Goal: Task Accomplishment & Management: Manage account settings

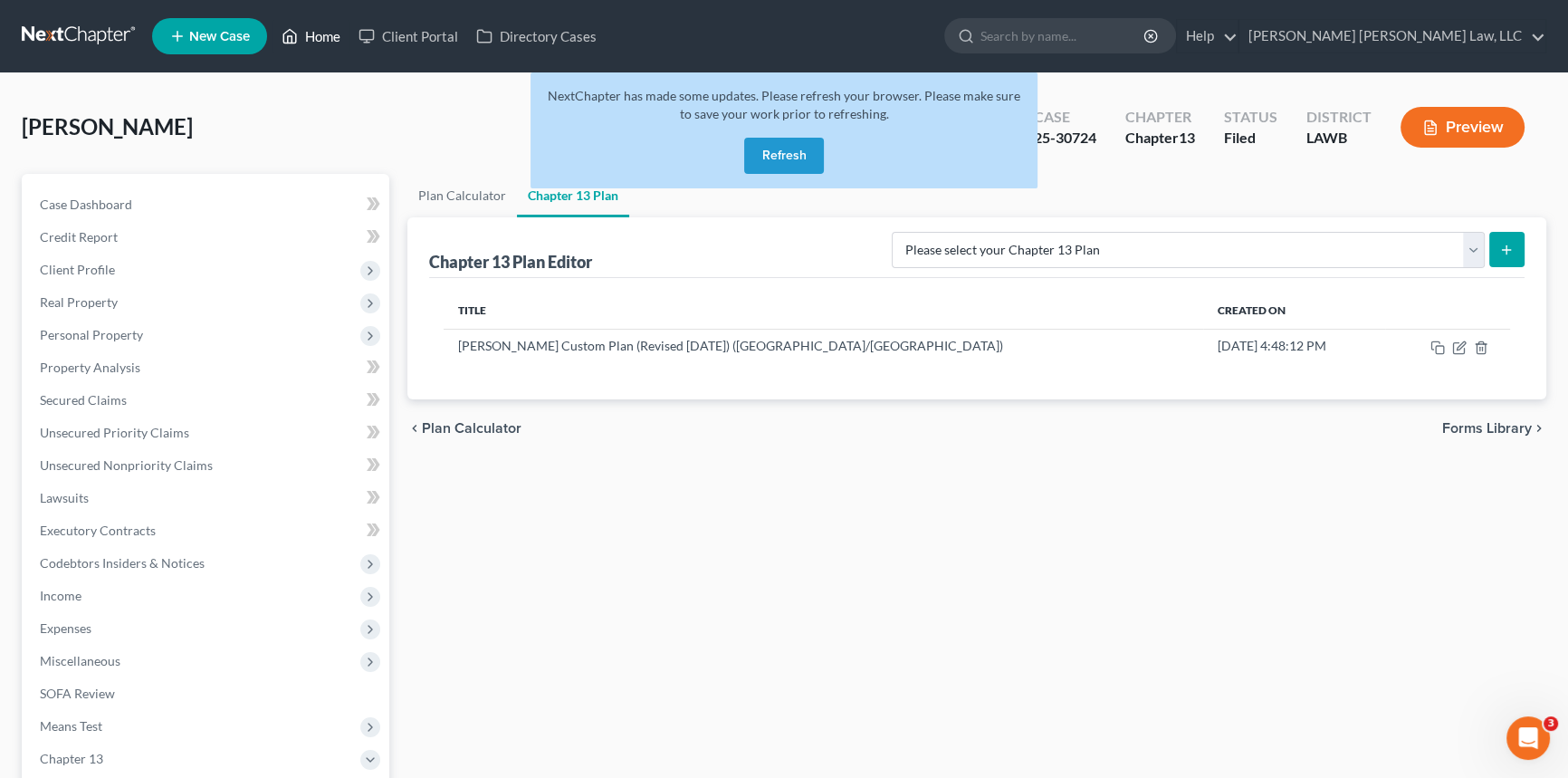
click at [318, 36] on link "Home" at bounding box center [311, 36] width 77 height 33
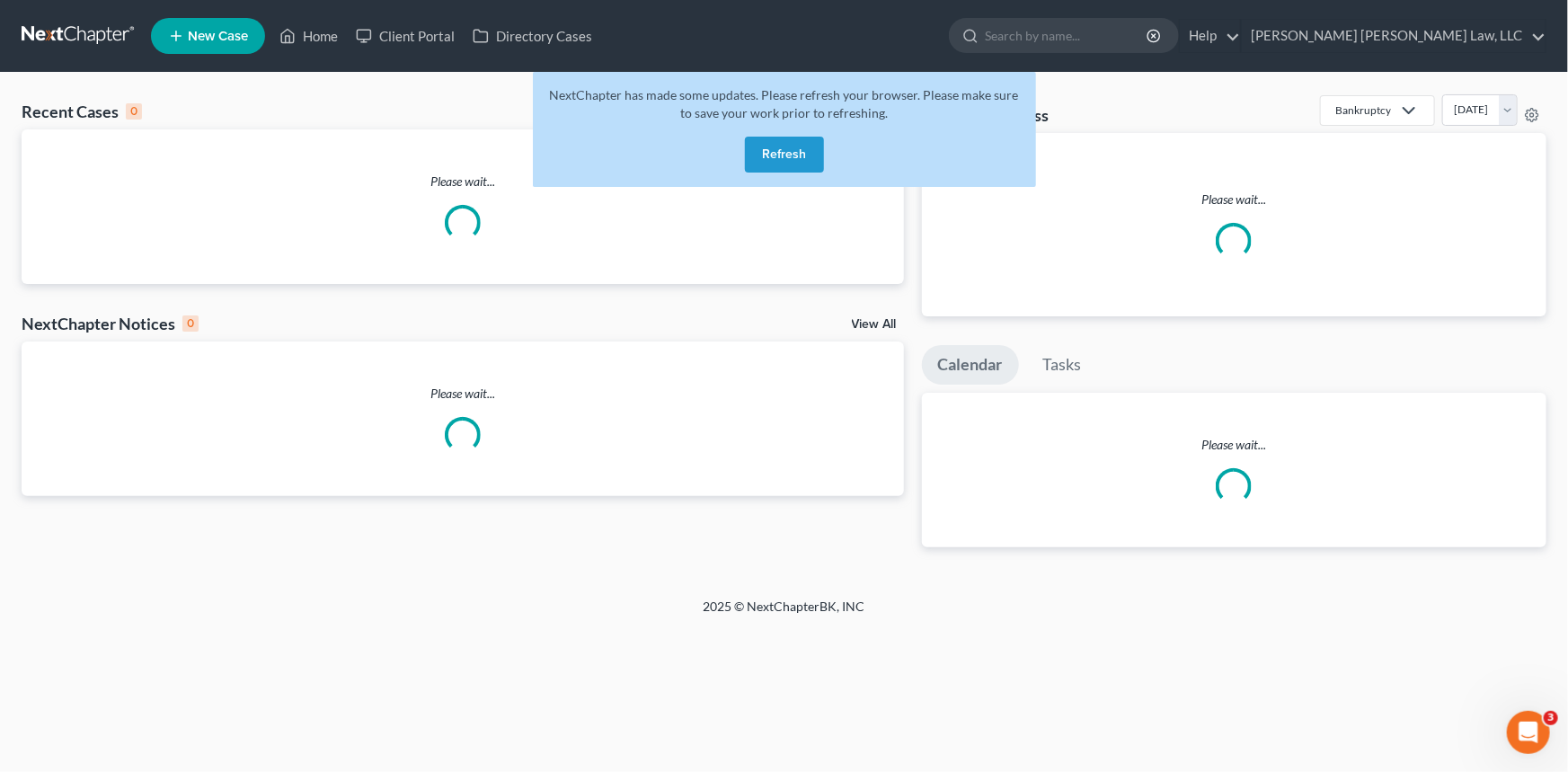
click at [793, 153] on button "Refresh" at bounding box center [784, 155] width 79 height 36
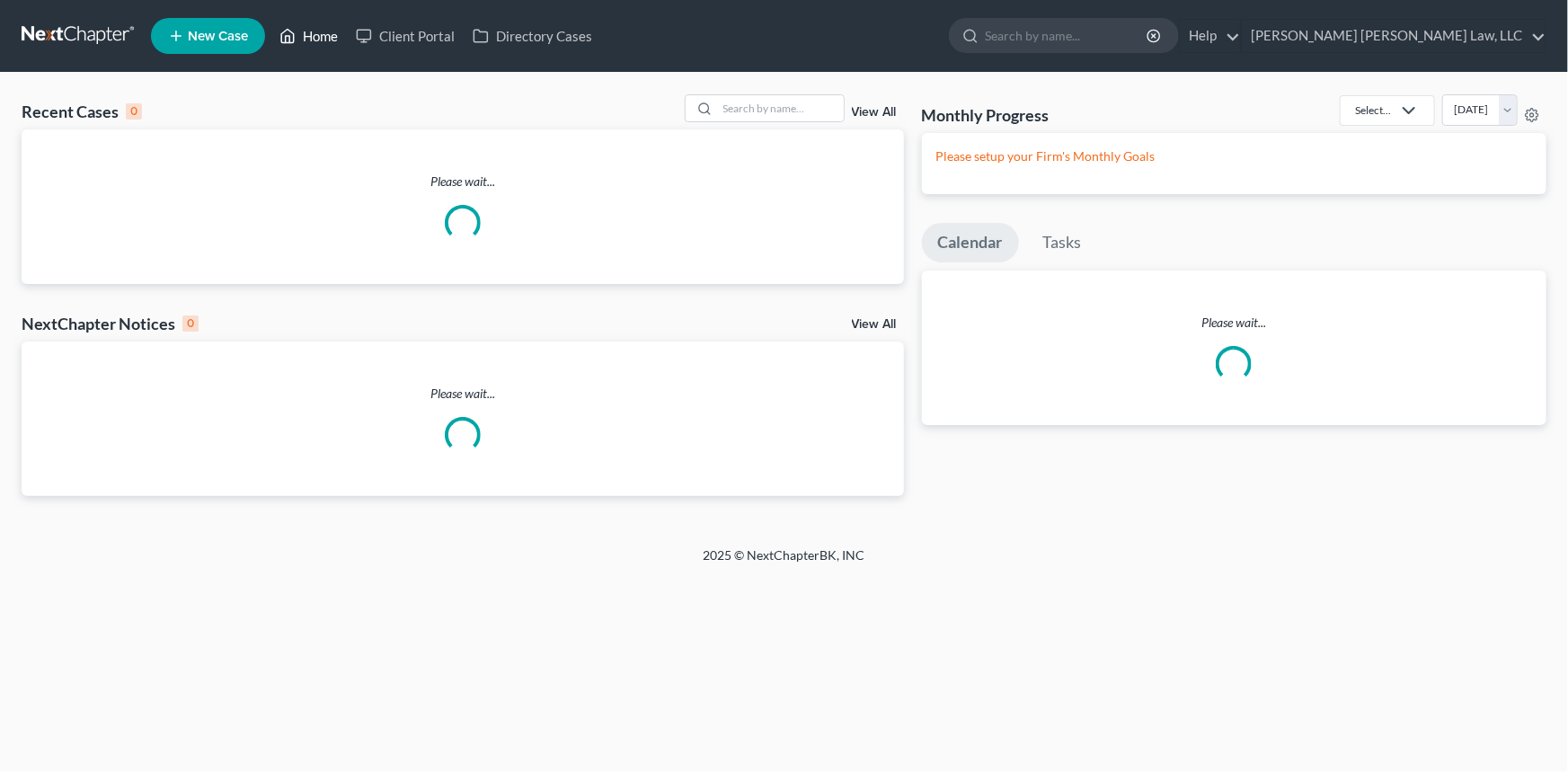
click at [320, 33] on link "Home" at bounding box center [309, 36] width 76 height 32
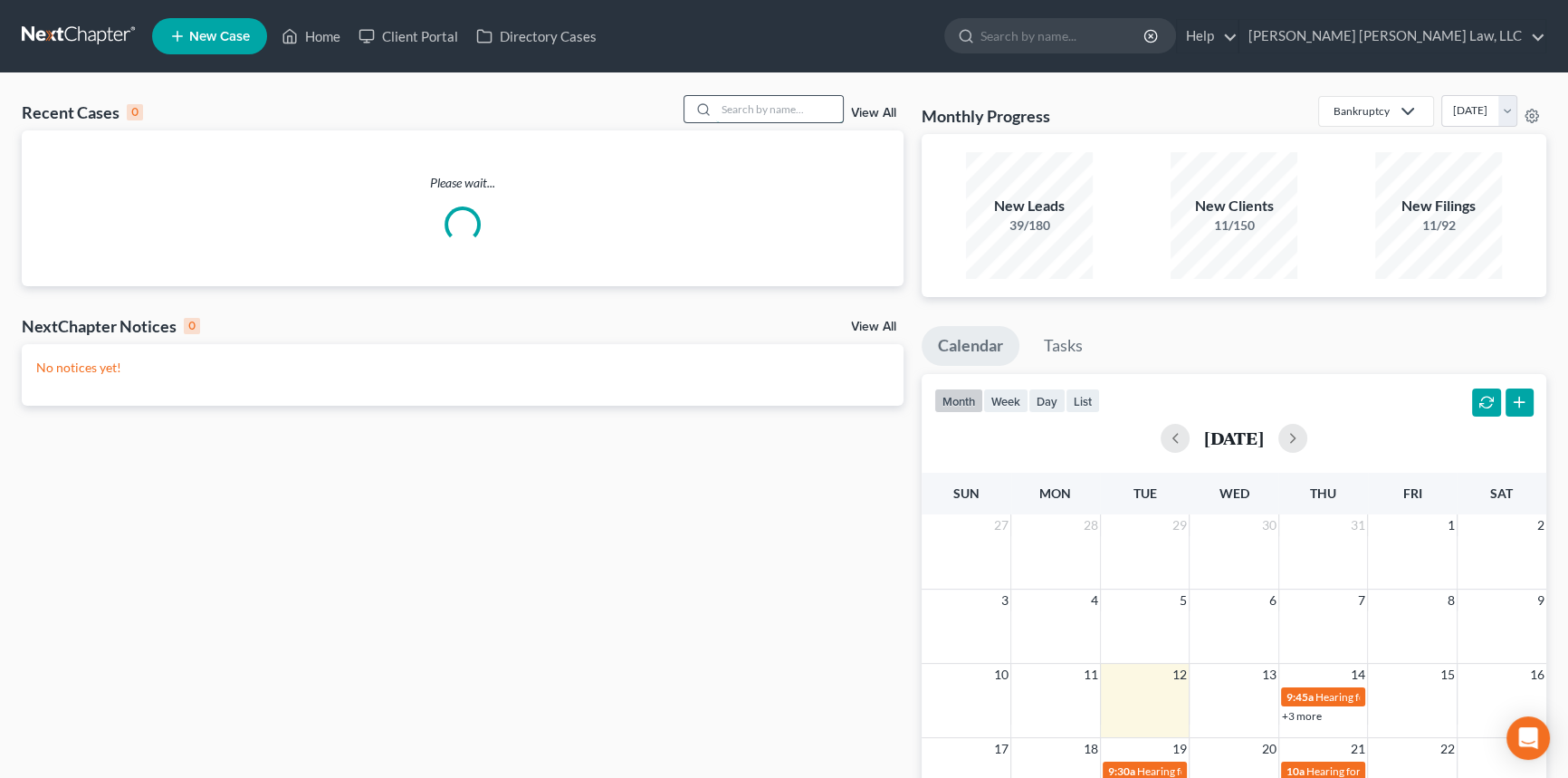
click at [724, 109] on input "search" at bounding box center [779, 109] width 127 height 26
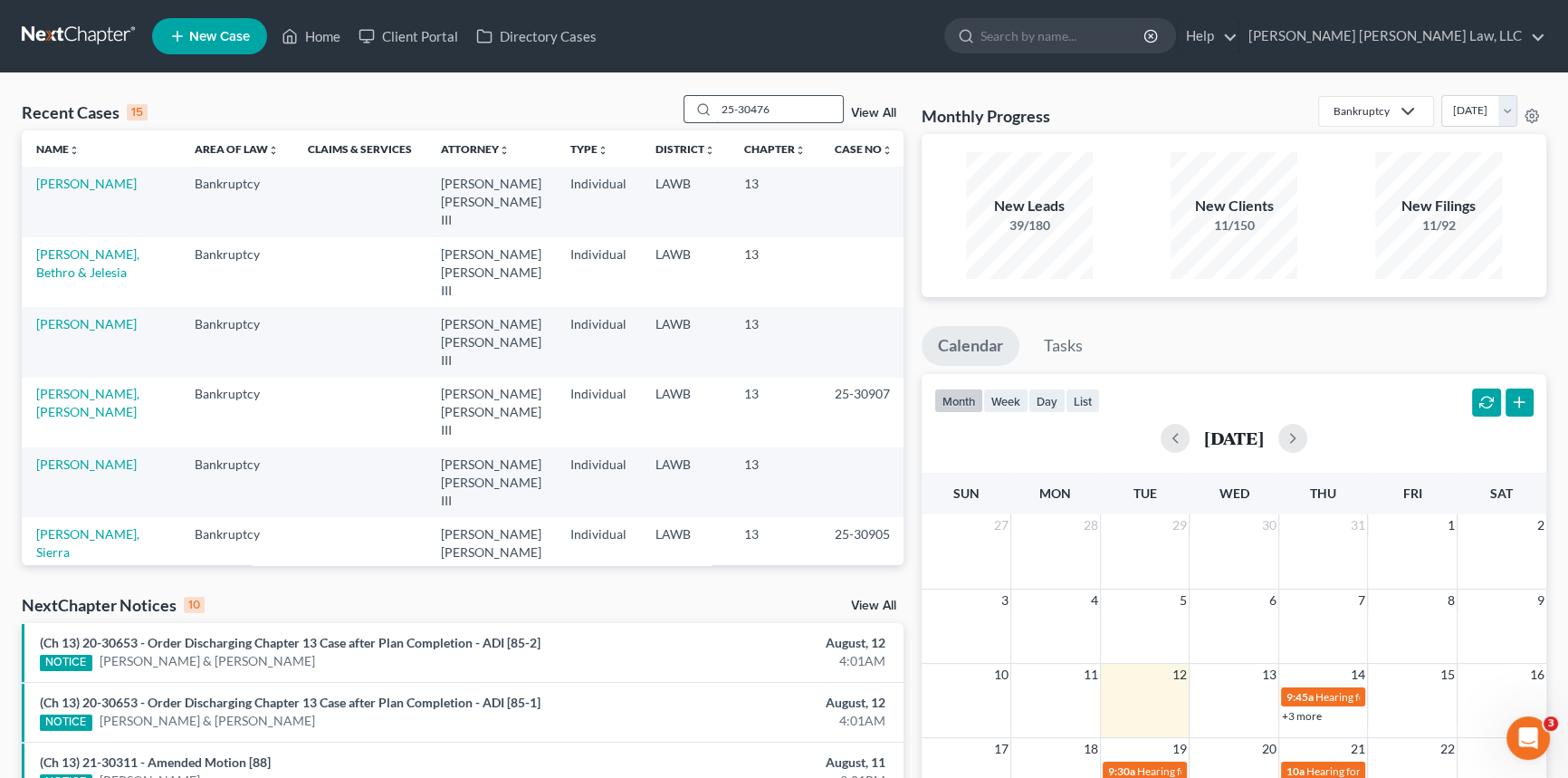
type input "25-30476"
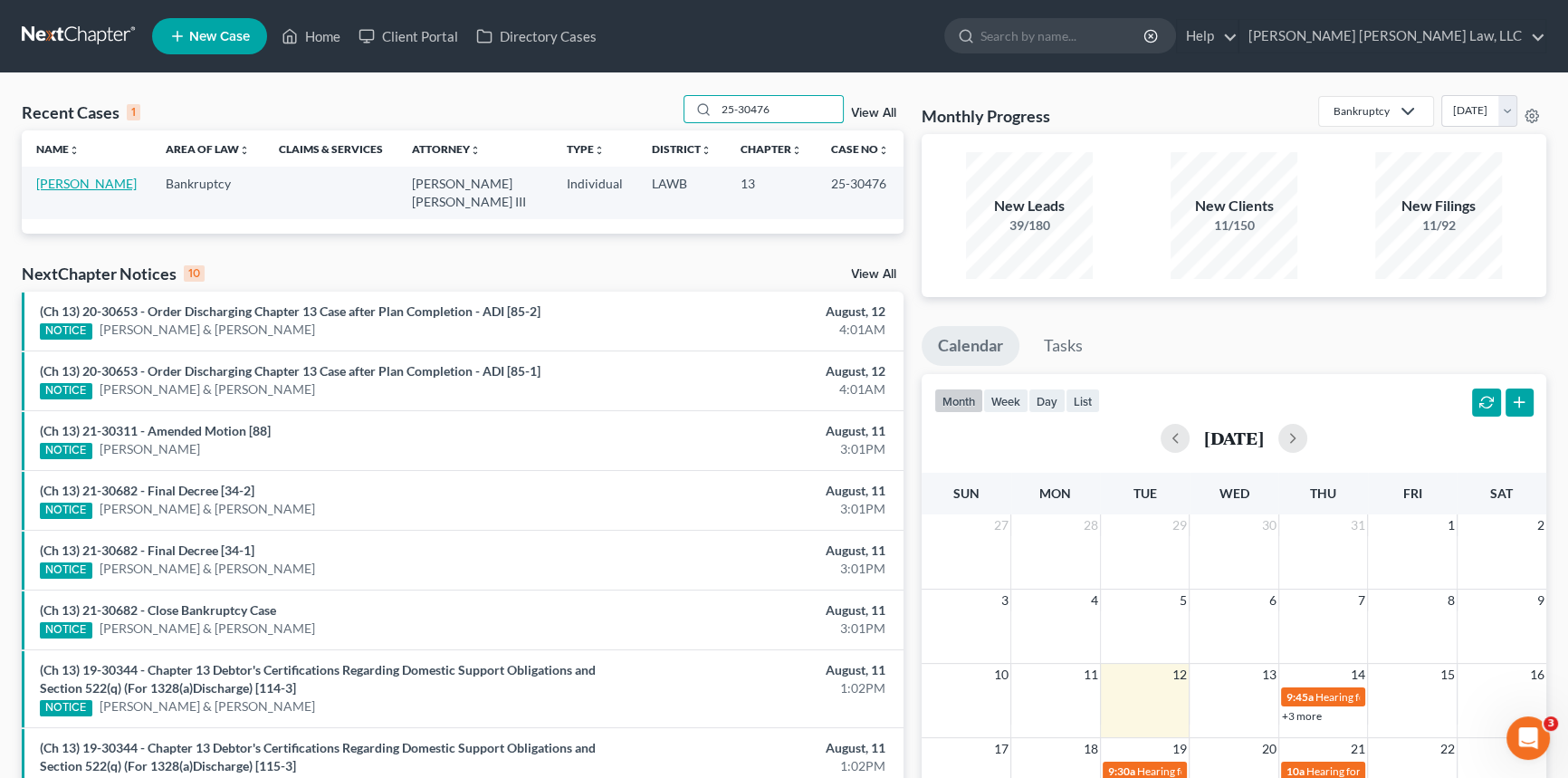
click at [89, 179] on link "[PERSON_NAME]" at bounding box center [86, 183] width 101 height 15
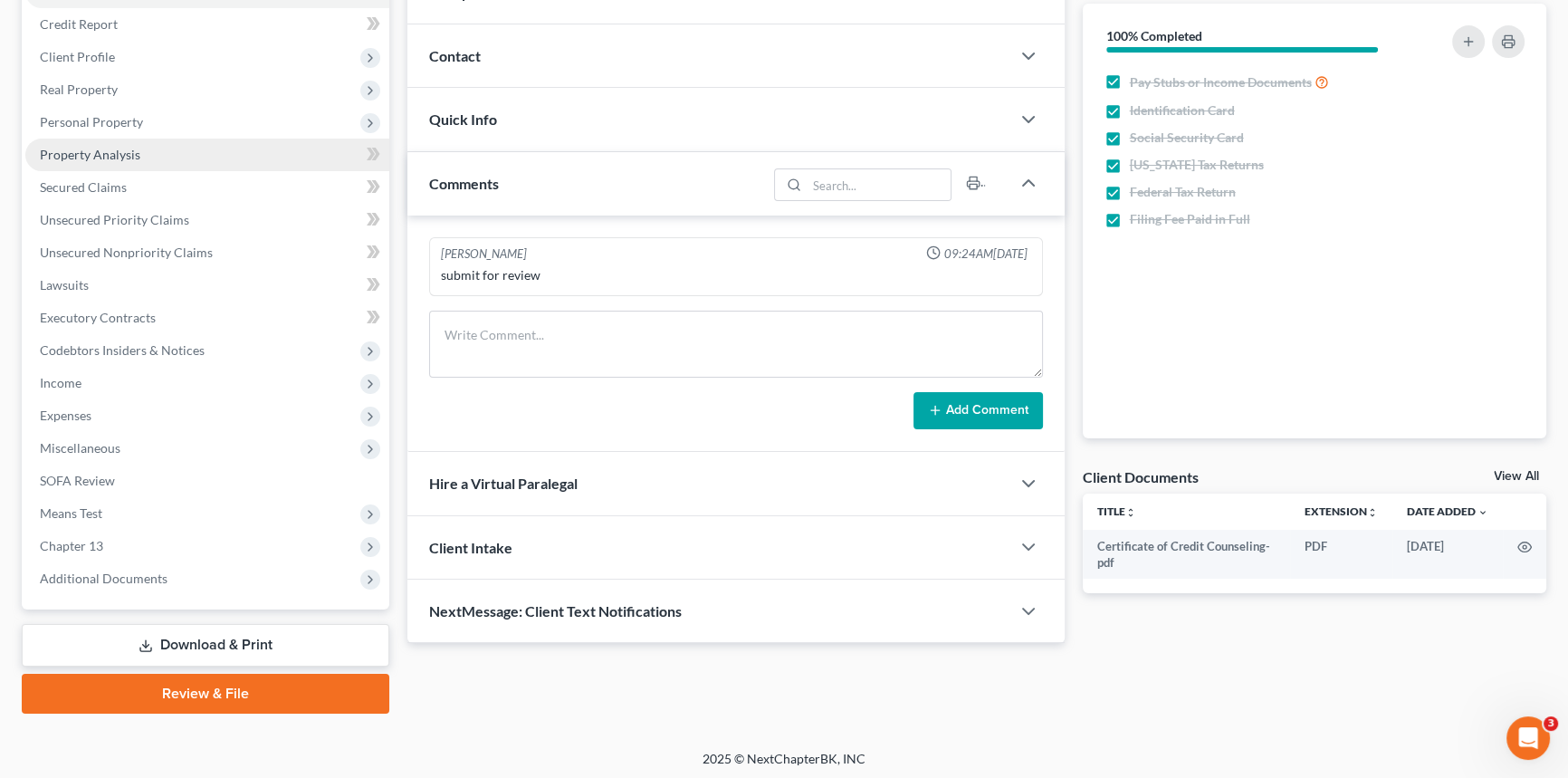
scroll to position [215, 0]
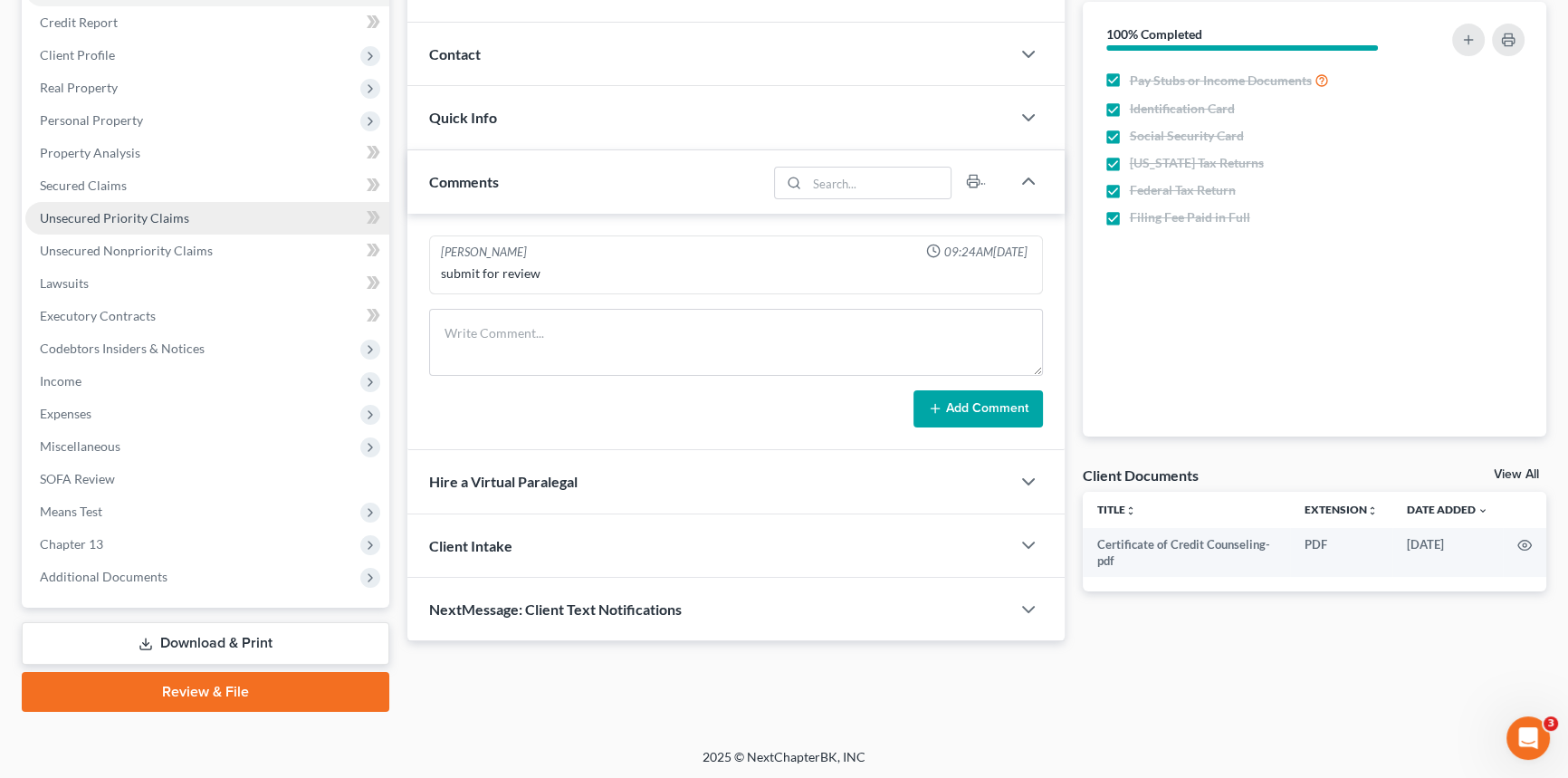
click at [98, 211] on span "Unsecured Priority Claims" at bounding box center [114, 218] width 150 height 15
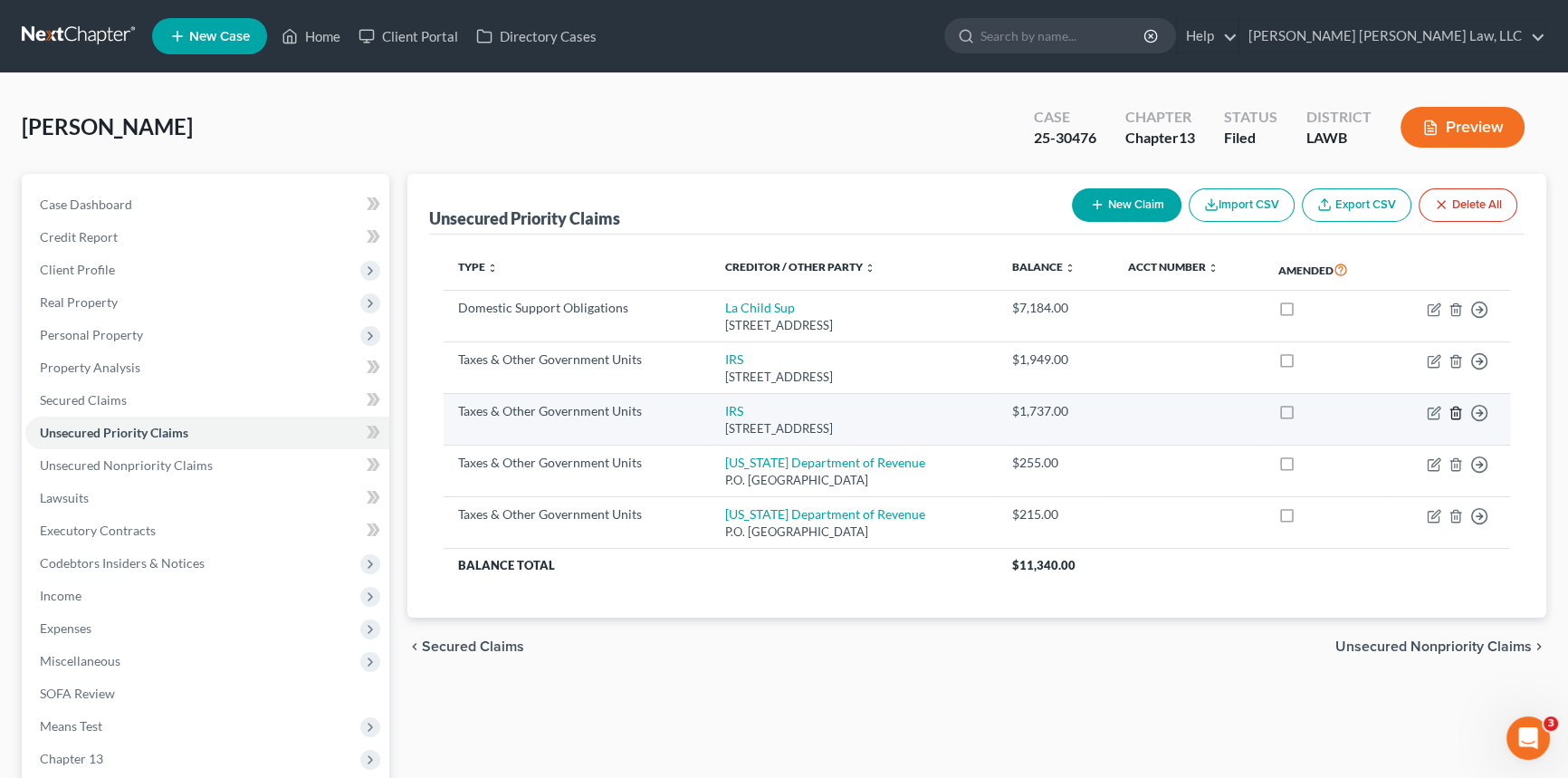
click at [1453, 408] on icon "button" at bounding box center [1456, 413] width 15 height 15
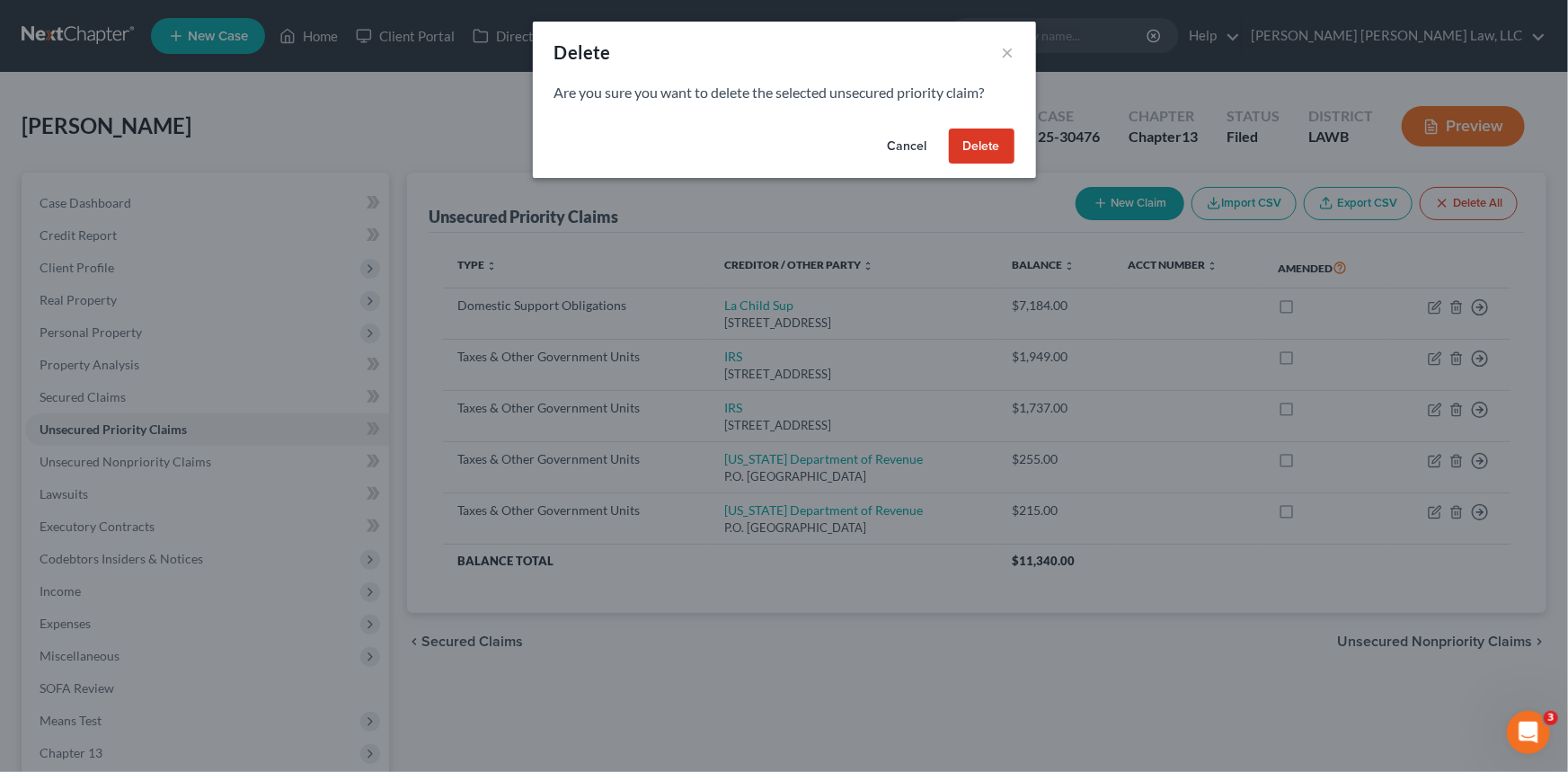
click at [976, 139] on button "Delete" at bounding box center [981, 147] width 66 height 36
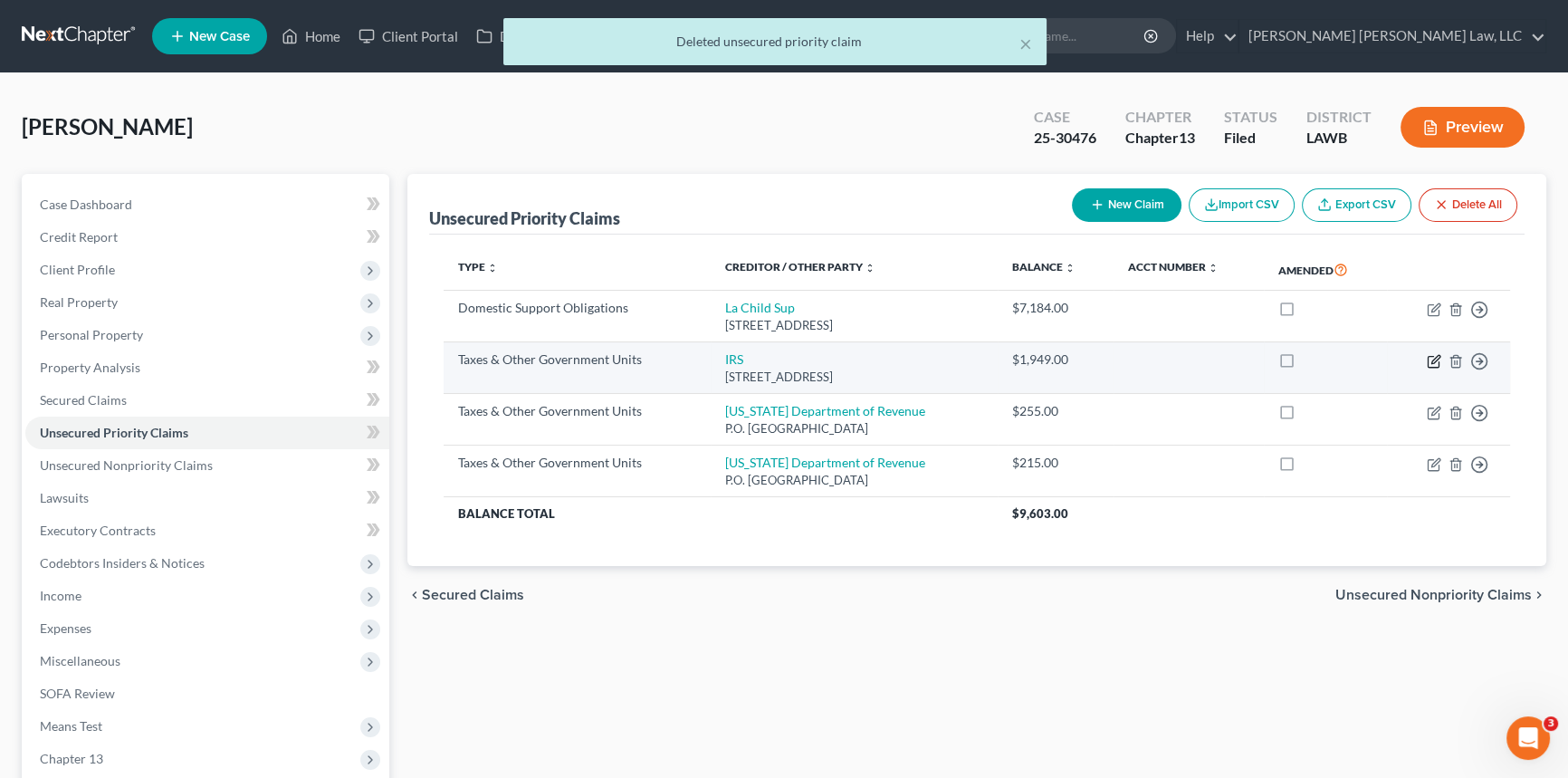
click at [1430, 360] on icon "button" at bounding box center [1434, 362] width 15 height 15
select select "0"
select select "39"
select select "0"
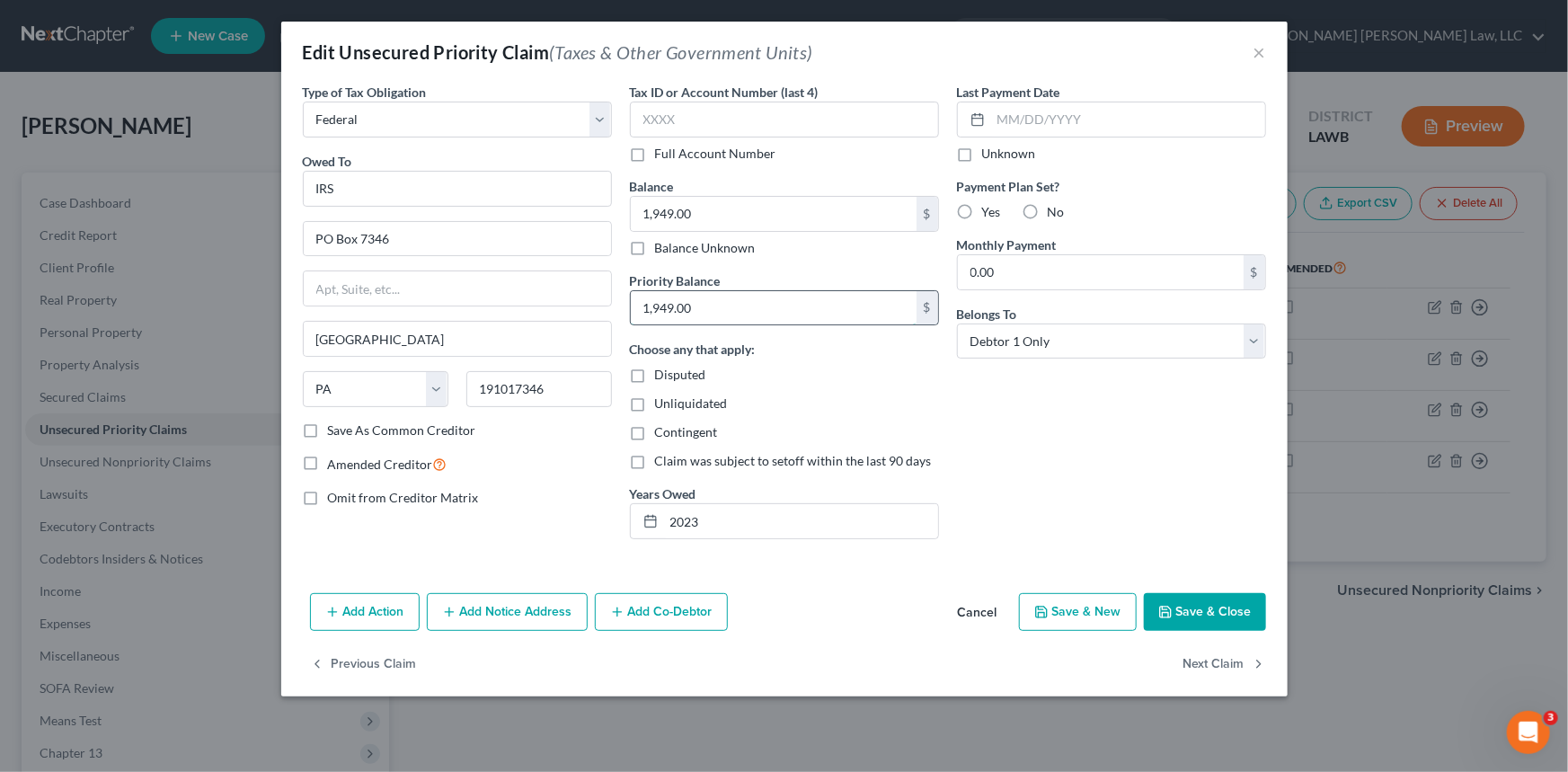
click at [743, 312] on input "1,949.00" at bounding box center [774, 309] width 286 height 34
type input "2,895.66"
click at [713, 218] on input "1,949.00" at bounding box center [774, 214] width 286 height 34
type input "16,251.82"
click at [669, 523] on input "2023" at bounding box center [801, 521] width 274 height 34
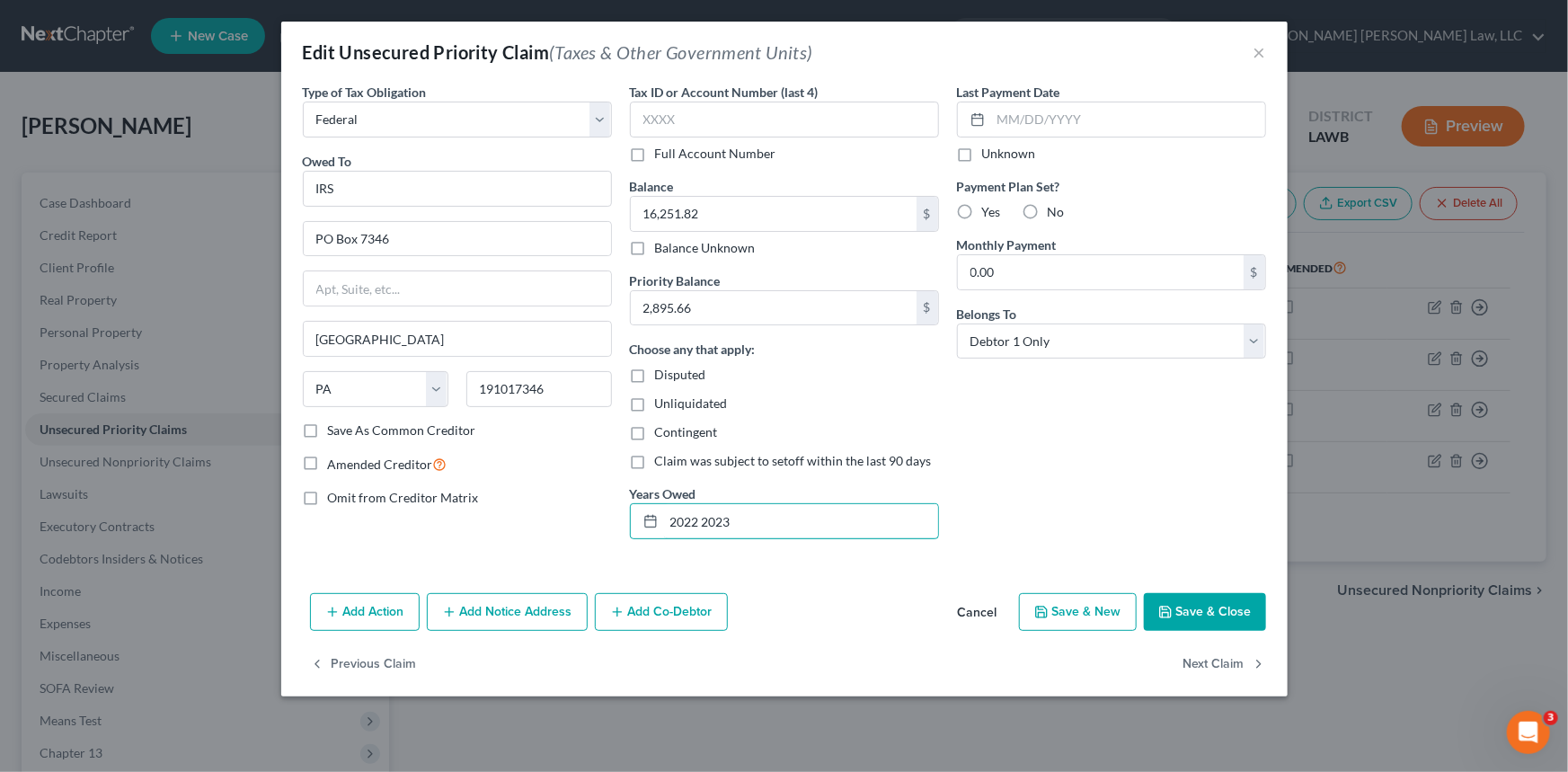
type input "2022 2023"
click at [982, 215] on label "Yes" at bounding box center [991, 212] width 19 height 18
click at [990, 215] on input "Yes" at bounding box center [995, 209] width 12 height 12
radio input "true"
click at [1178, 612] on button "Save & Close" at bounding box center [1205, 612] width 122 height 38
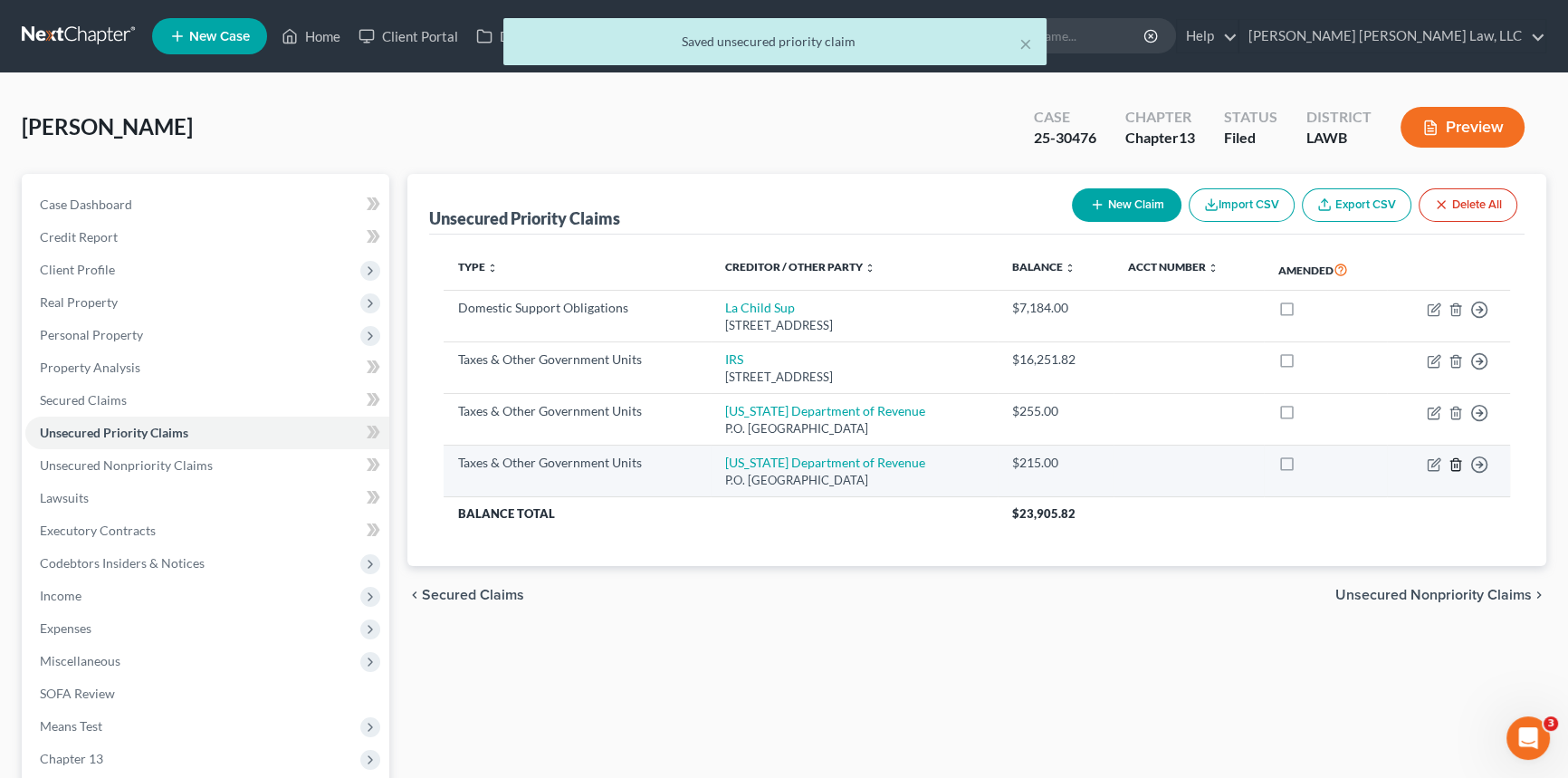
click at [1453, 462] on icon "button" at bounding box center [1456, 465] width 15 height 15
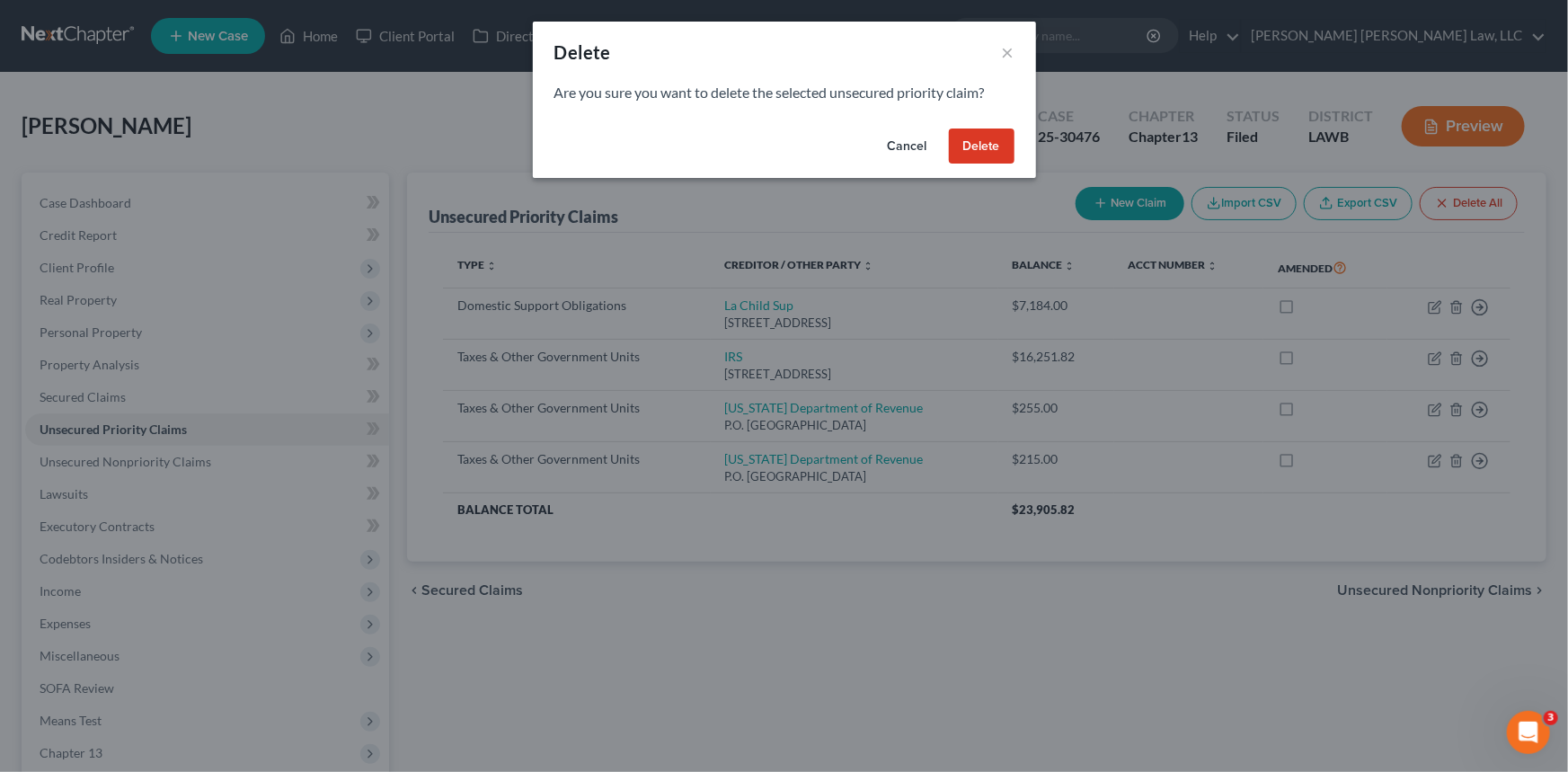
click at [993, 135] on button "Delete" at bounding box center [981, 147] width 66 height 36
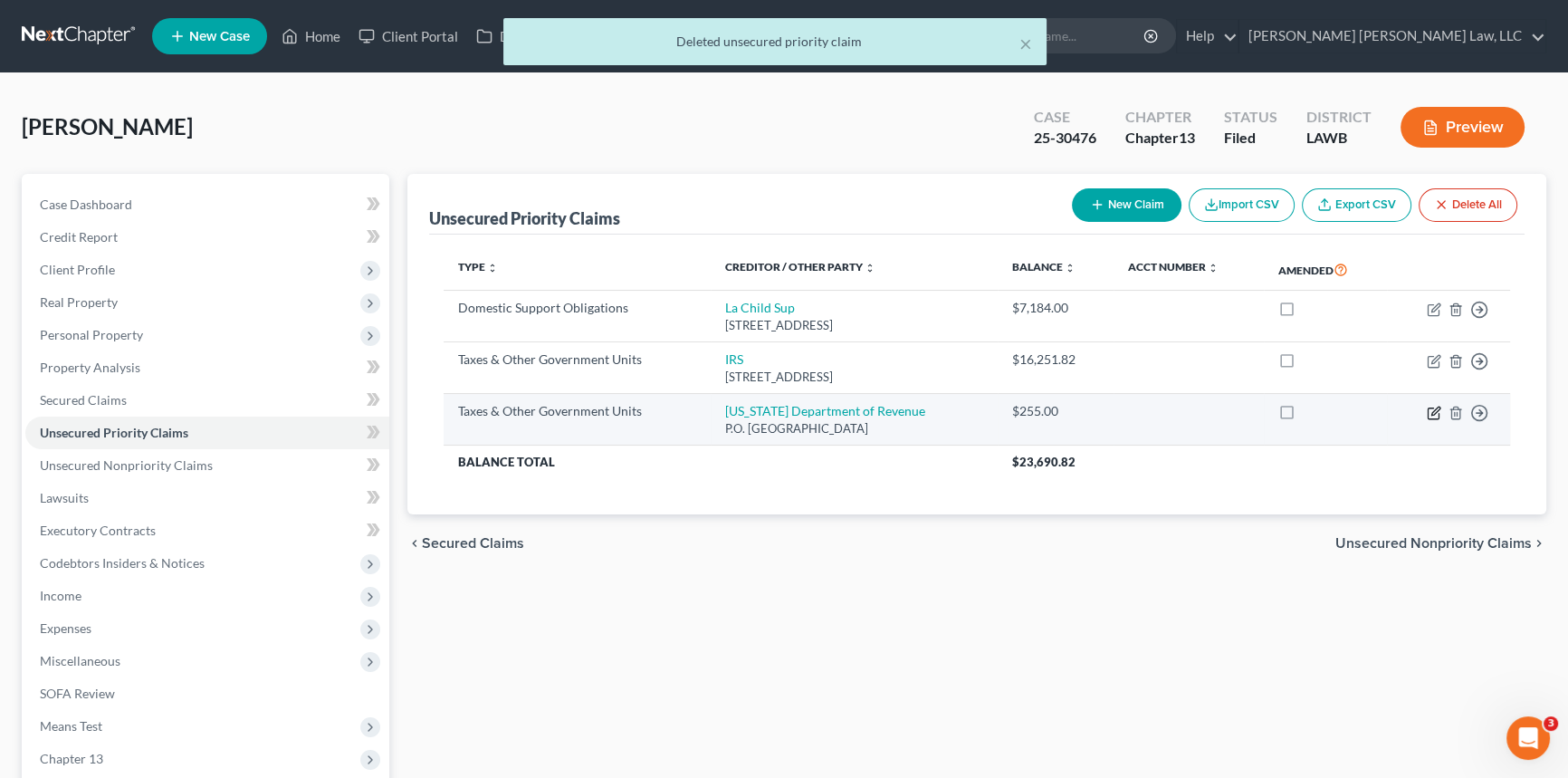
click at [1432, 411] on icon "button" at bounding box center [1435, 411] width 8 height 8
select select "2"
select select "19"
select select "0"
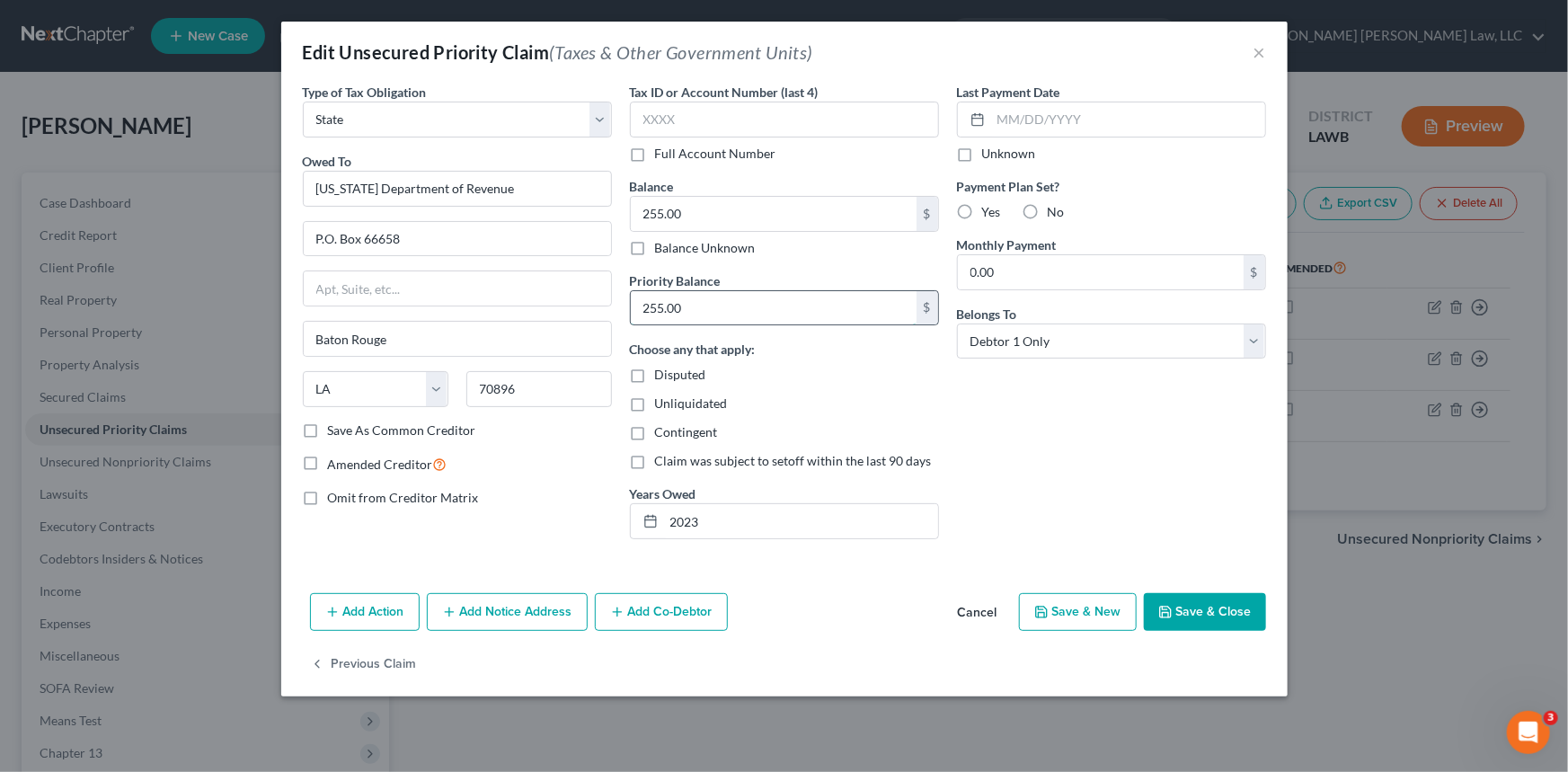
click at [707, 312] on input "255.00" at bounding box center [774, 309] width 286 height 34
type input "5,424.95"
click at [694, 215] on input "255.00" at bounding box center [774, 214] width 286 height 34
type input "13,625.73"
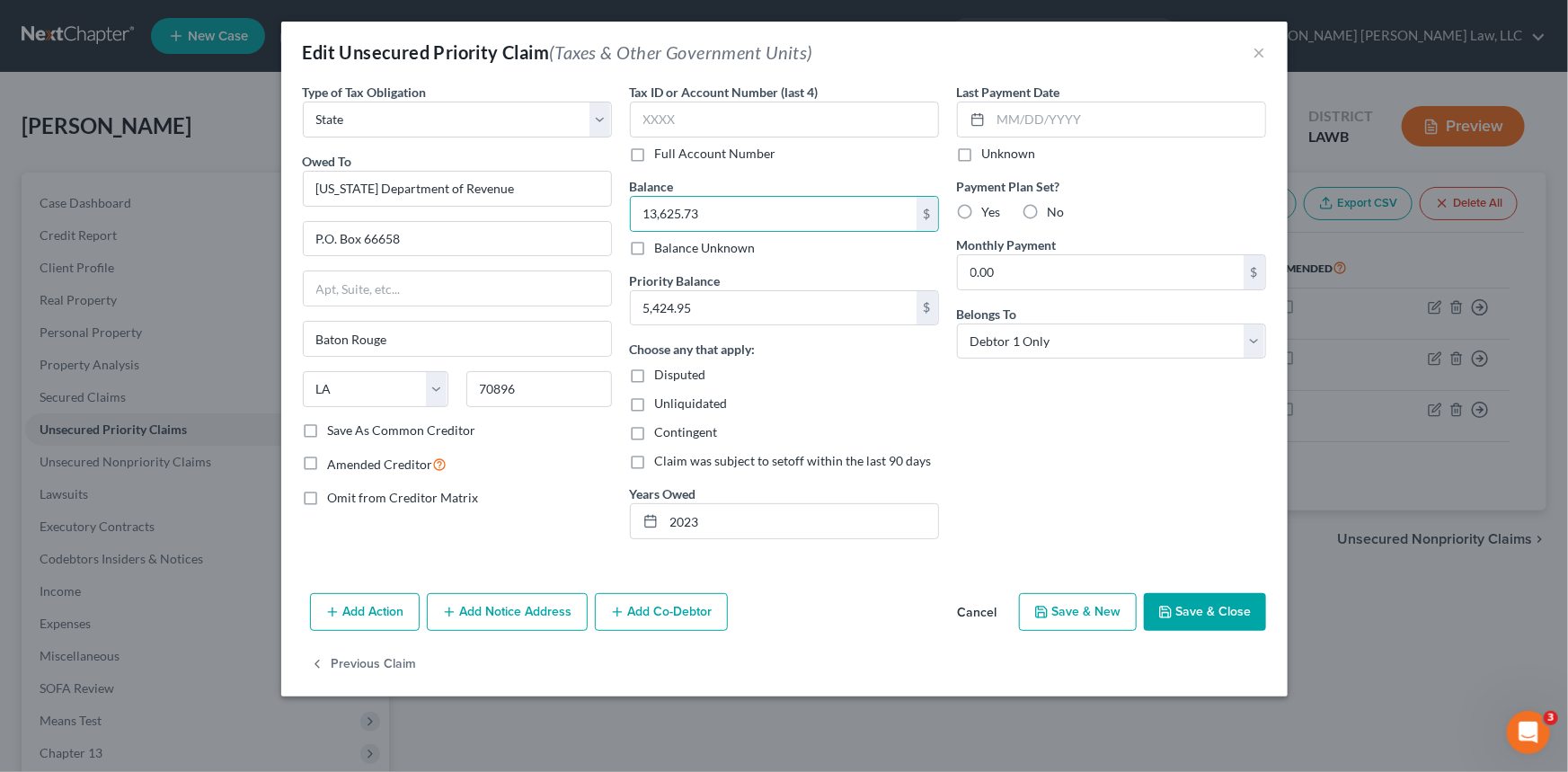
click at [982, 207] on label "Yes" at bounding box center [991, 212] width 19 height 18
click at [990, 207] on input "Yes" at bounding box center [995, 209] width 12 height 12
radio input "true"
drag, startPoint x: 670, startPoint y: 521, endPoint x: 715, endPoint y: 520, distance: 45.0
click at [670, 521] on input "2023" at bounding box center [801, 521] width 274 height 34
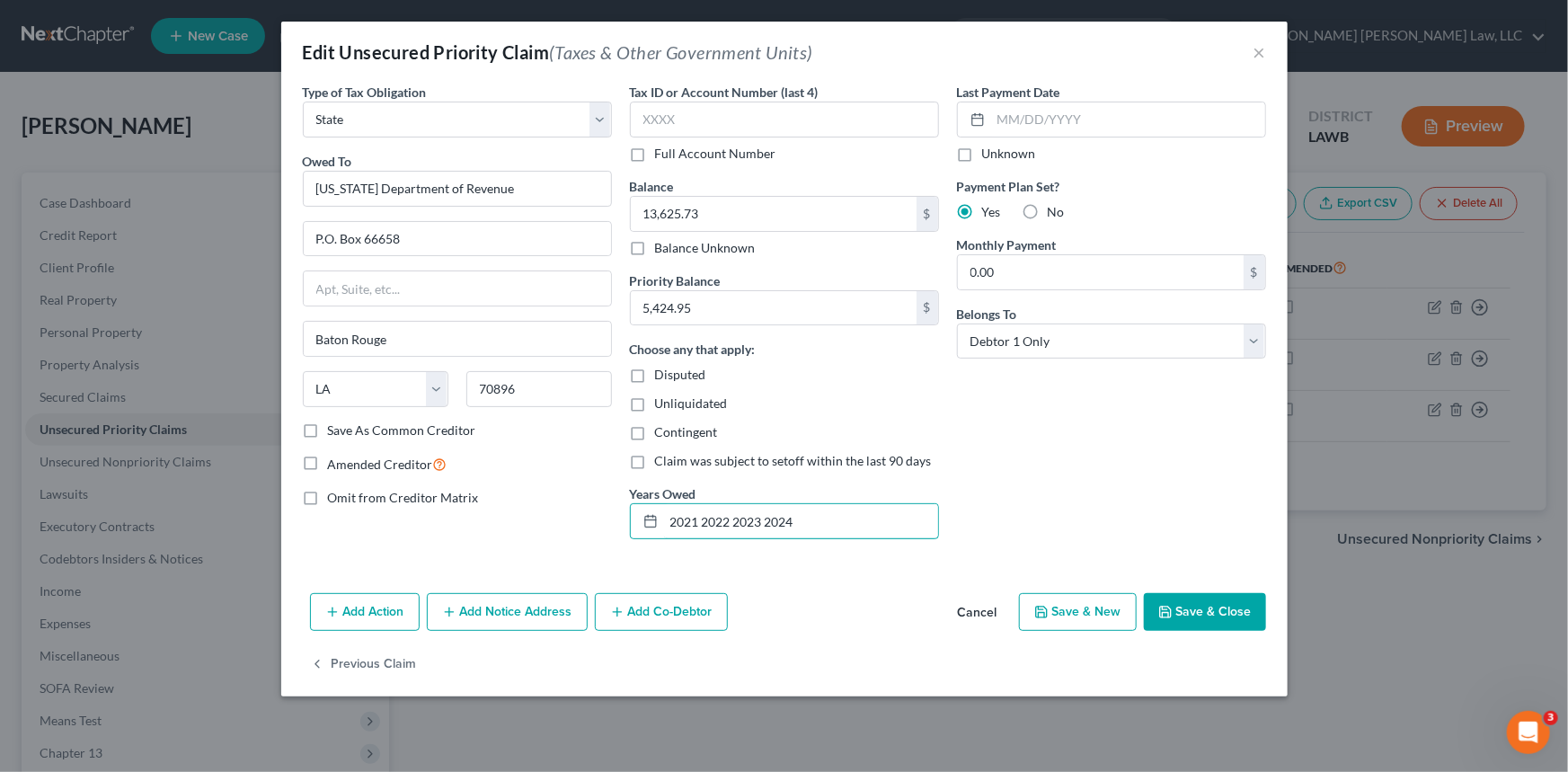
type input "2021 2022 2023 2024"
click at [1190, 606] on button "Save & Close" at bounding box center [1205, 612] width 122 height 38
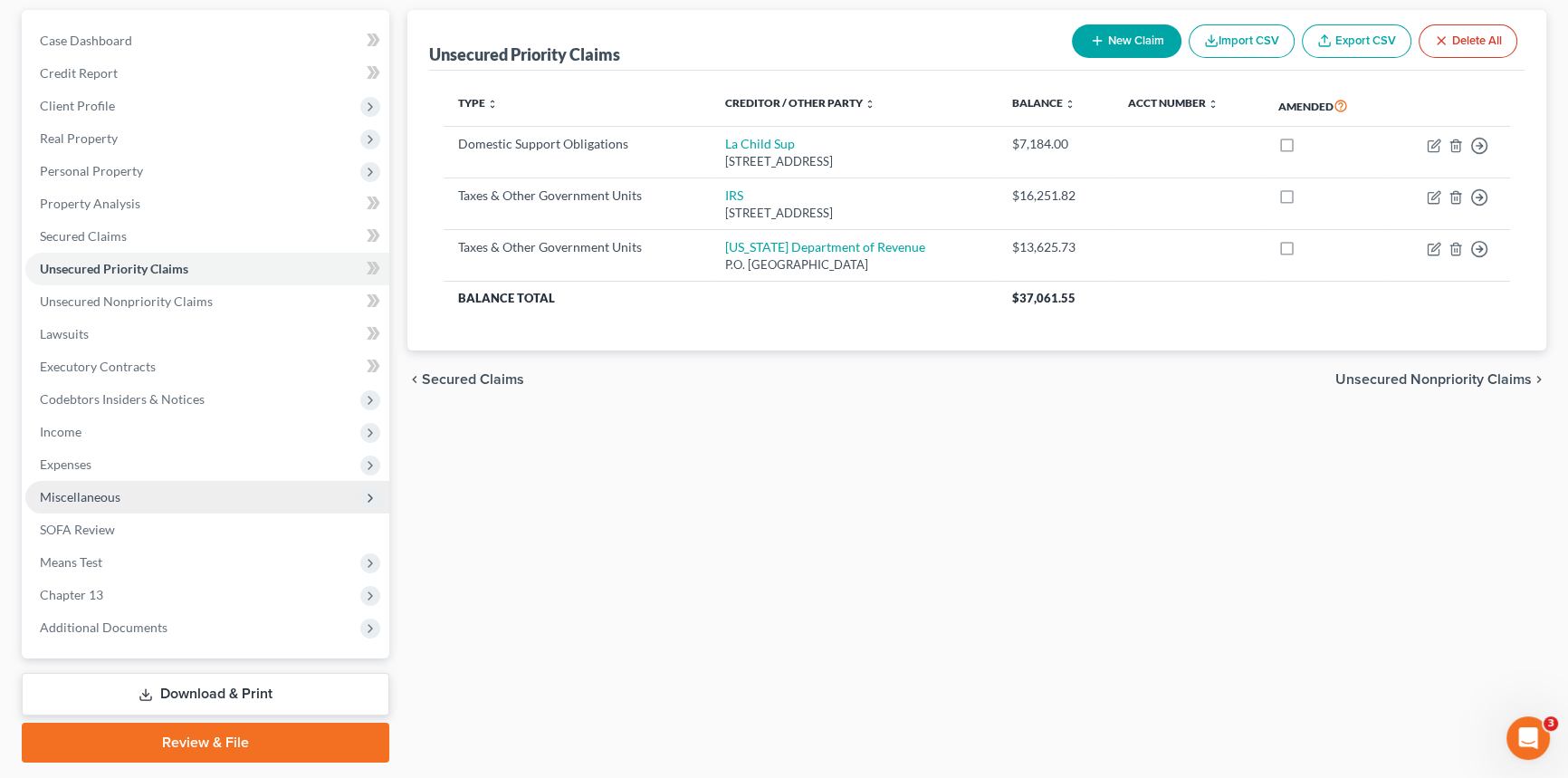
scroll to position [215, 0]
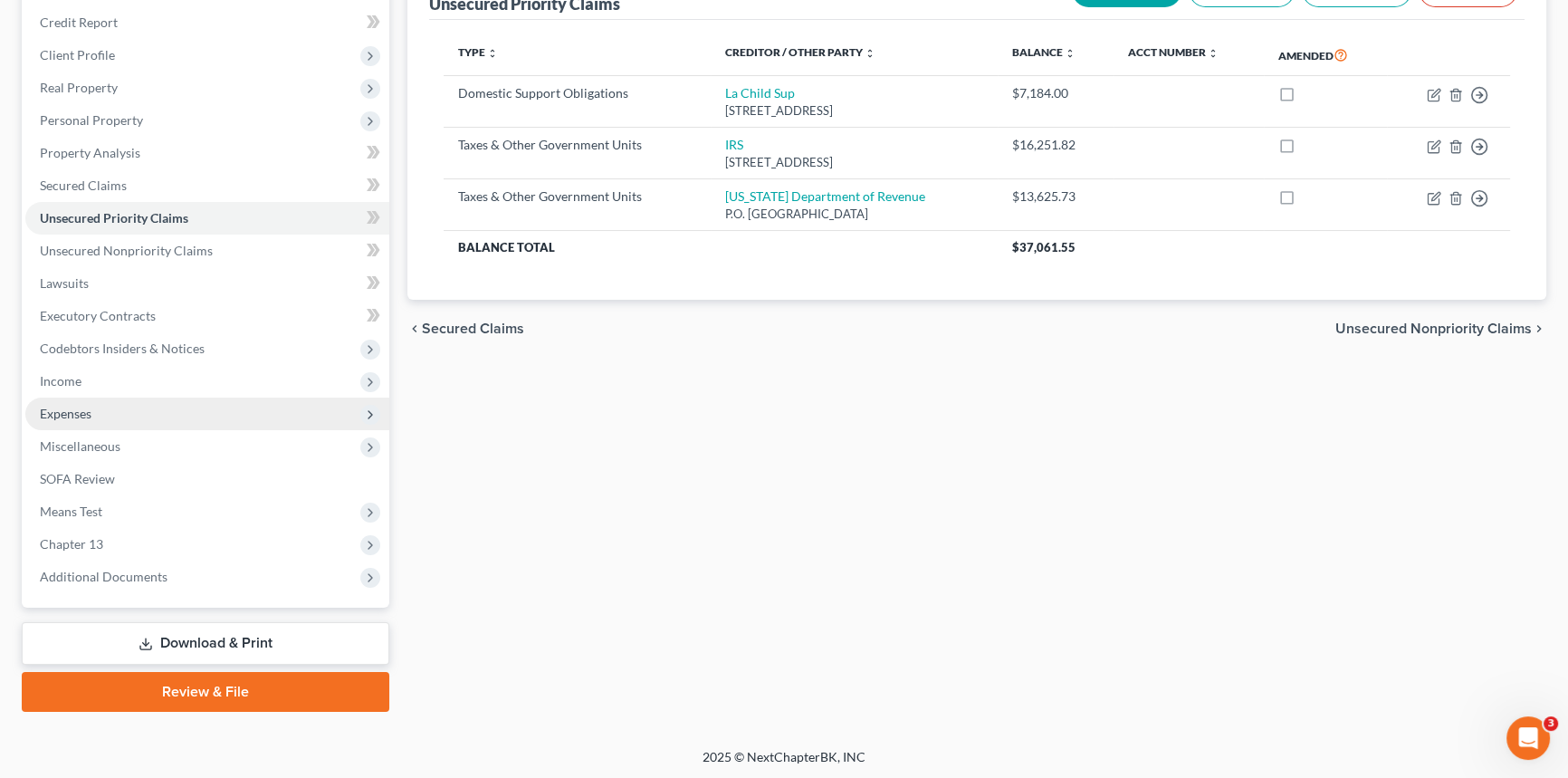
click at [89, 413] on span "Expenses" at bounding box center [65, 413] width 52 height 15
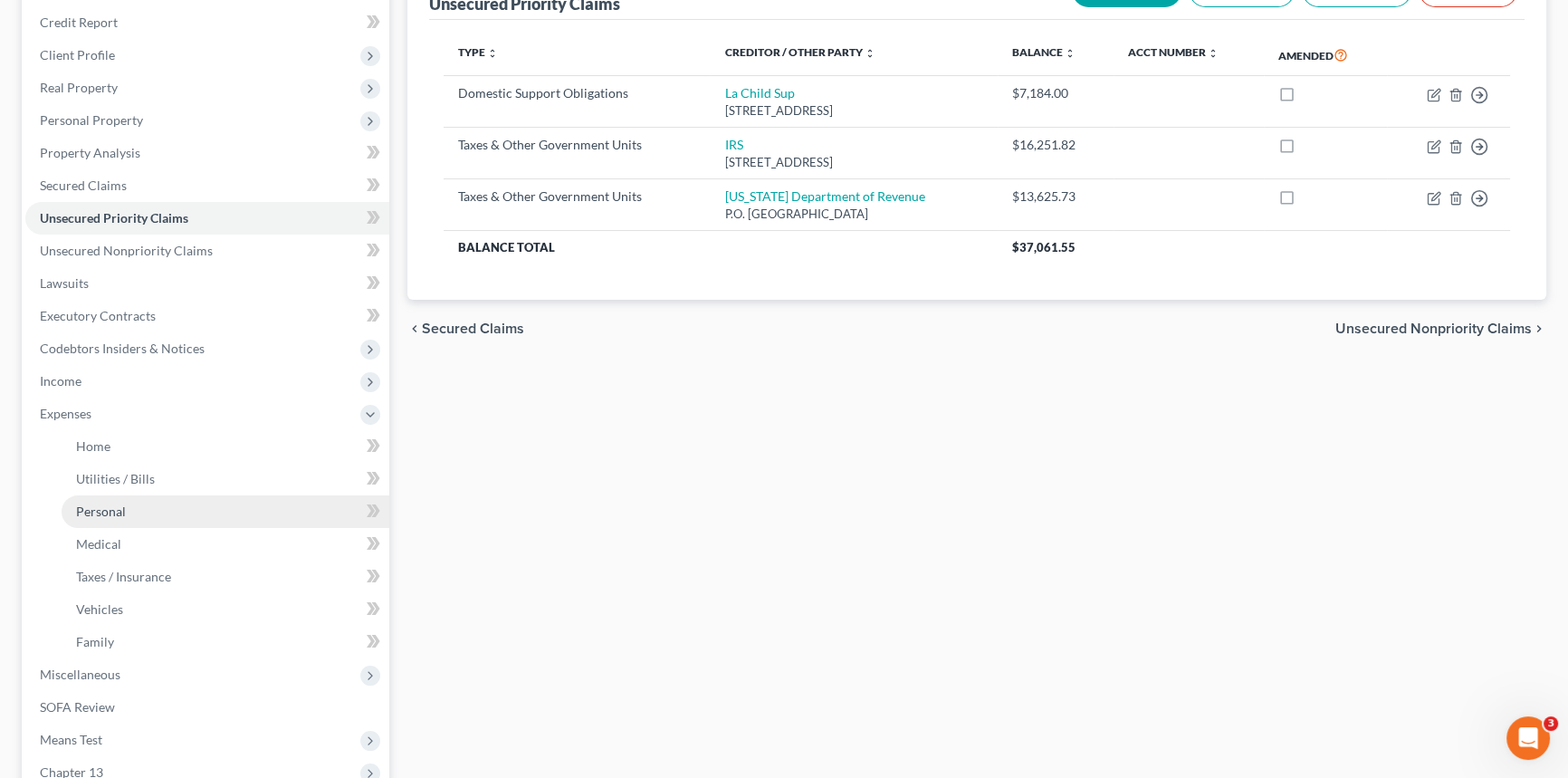
click at [131, 507] on link "Personal" at bounding box center [226, 511] width 328 height 33
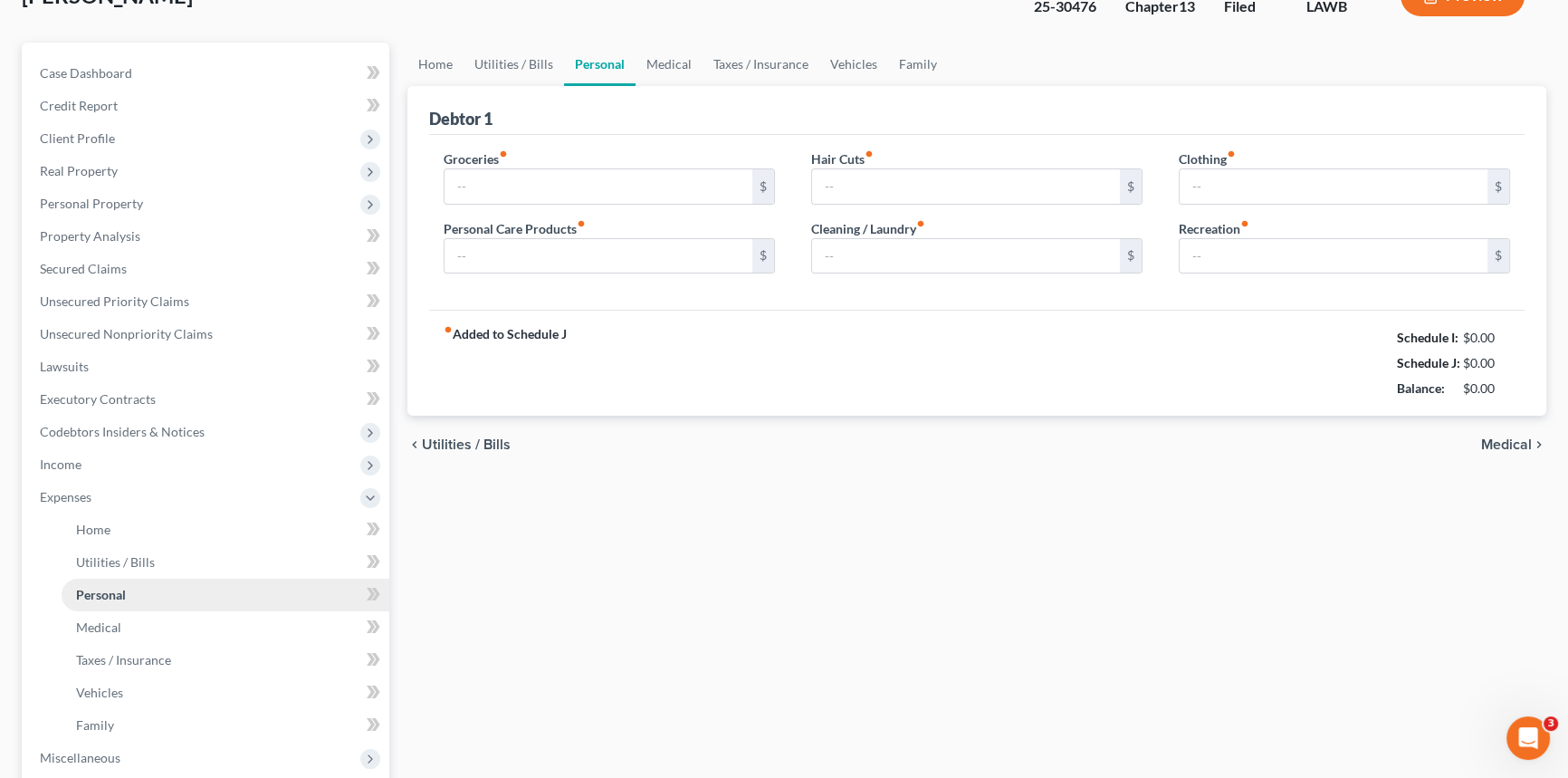
type input "265.00"
type input "100.00"
type input "50.00"
type input "87.00"
type input "0.00"
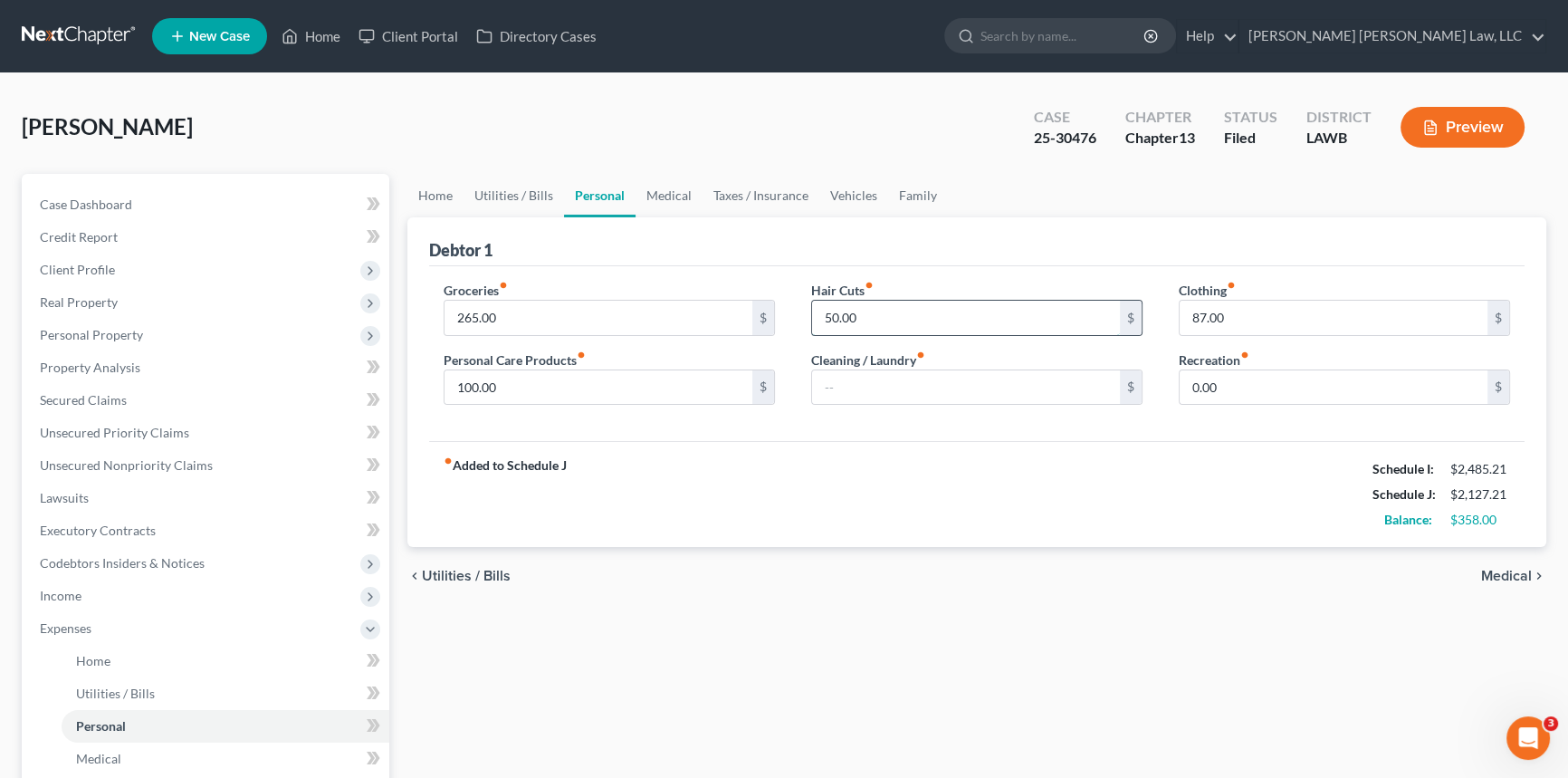
click at [942, 324] on input "50.00" at bounding box center [966, 318] width 308 height 34
click at [498, 390] on input "100.00" at bounding box center [599, 388] width 308 height 34
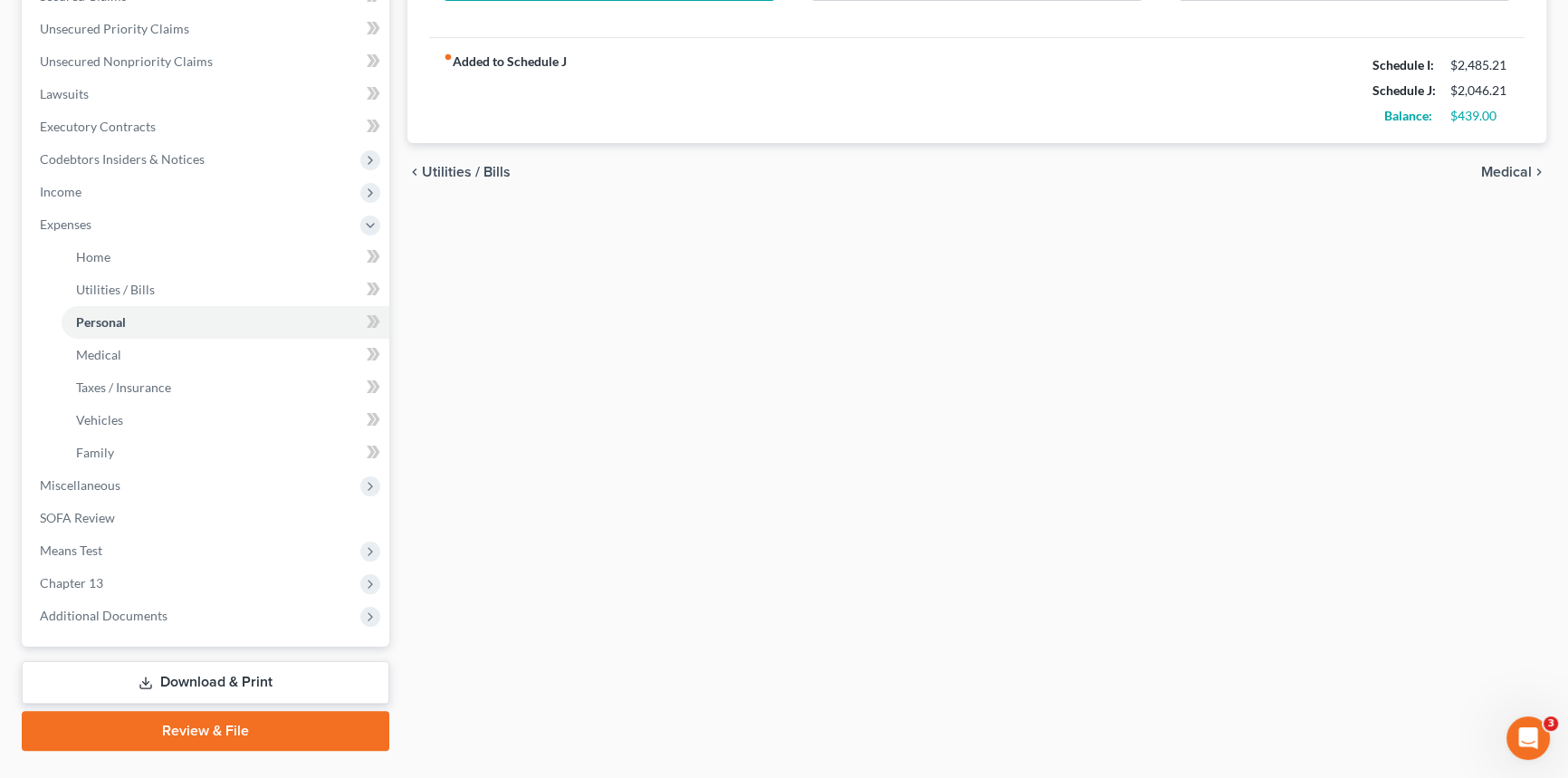
scroll to position [412, 0]
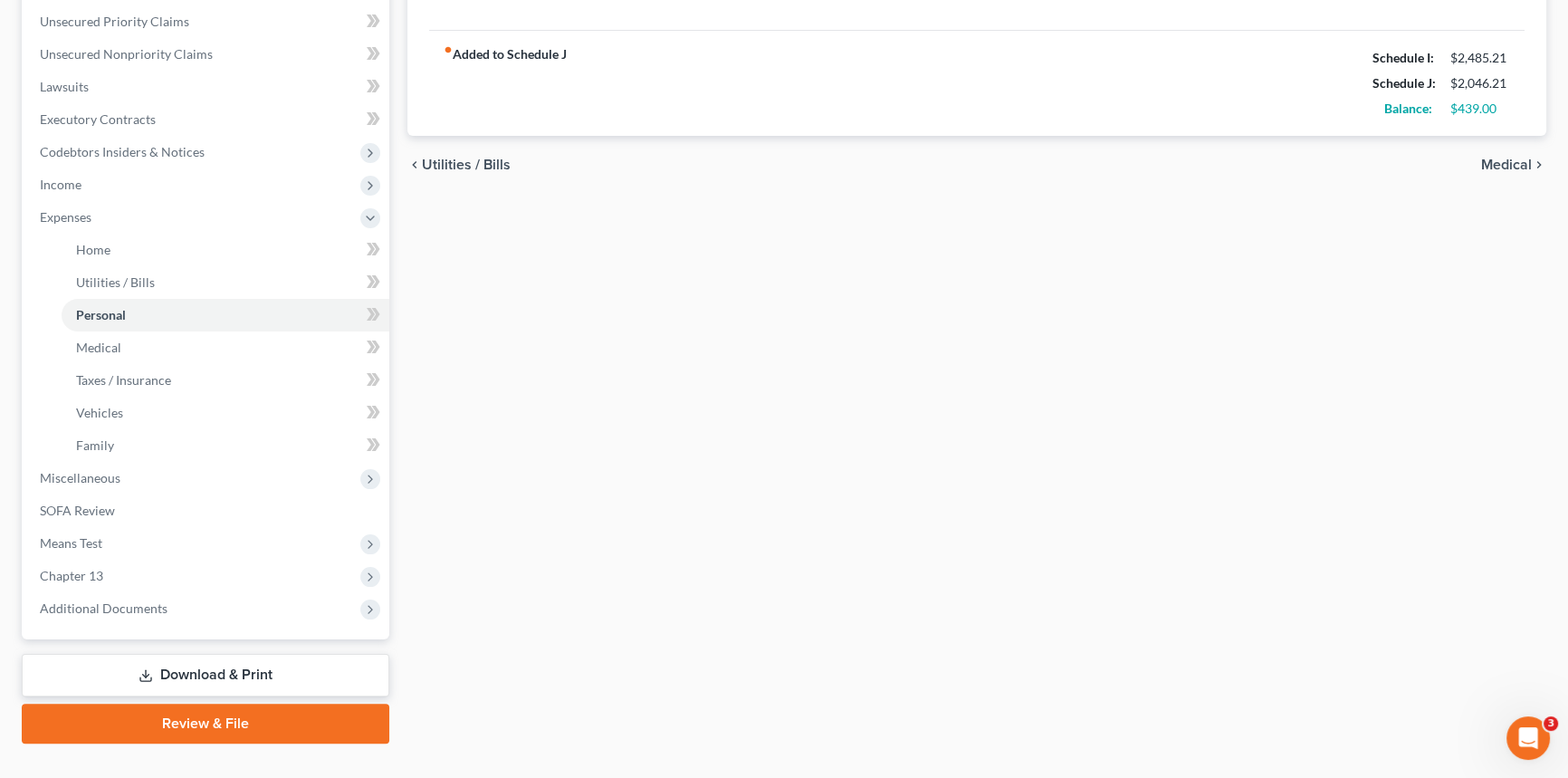
type input "69.00"
click at [353, 670] on link "Download & Print" at bounding box center [206, 675] width 368 height 43
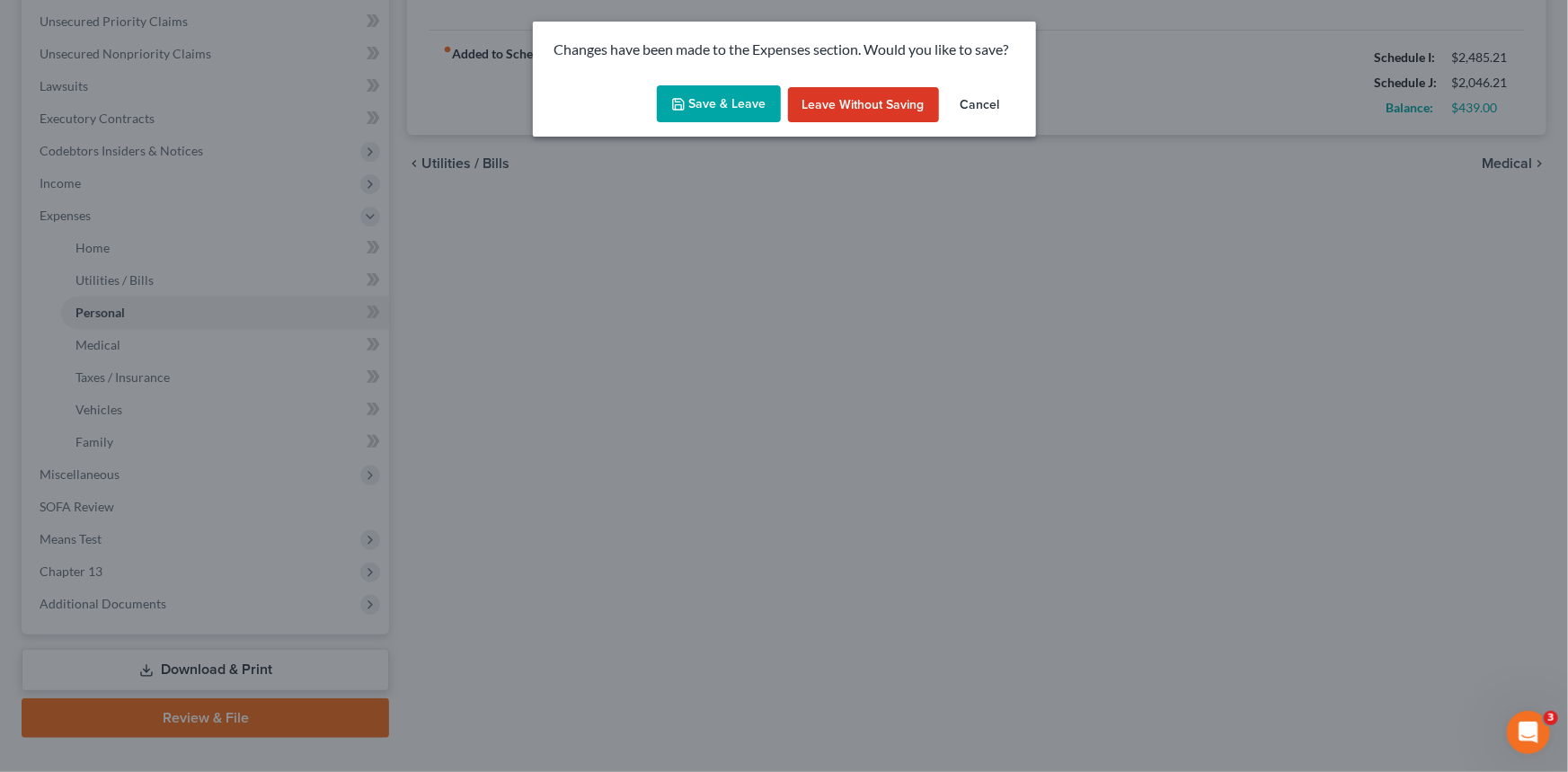
click at [734, 92] on button "Save & Leave" at bounding box center [719, 104] width 124 height 38
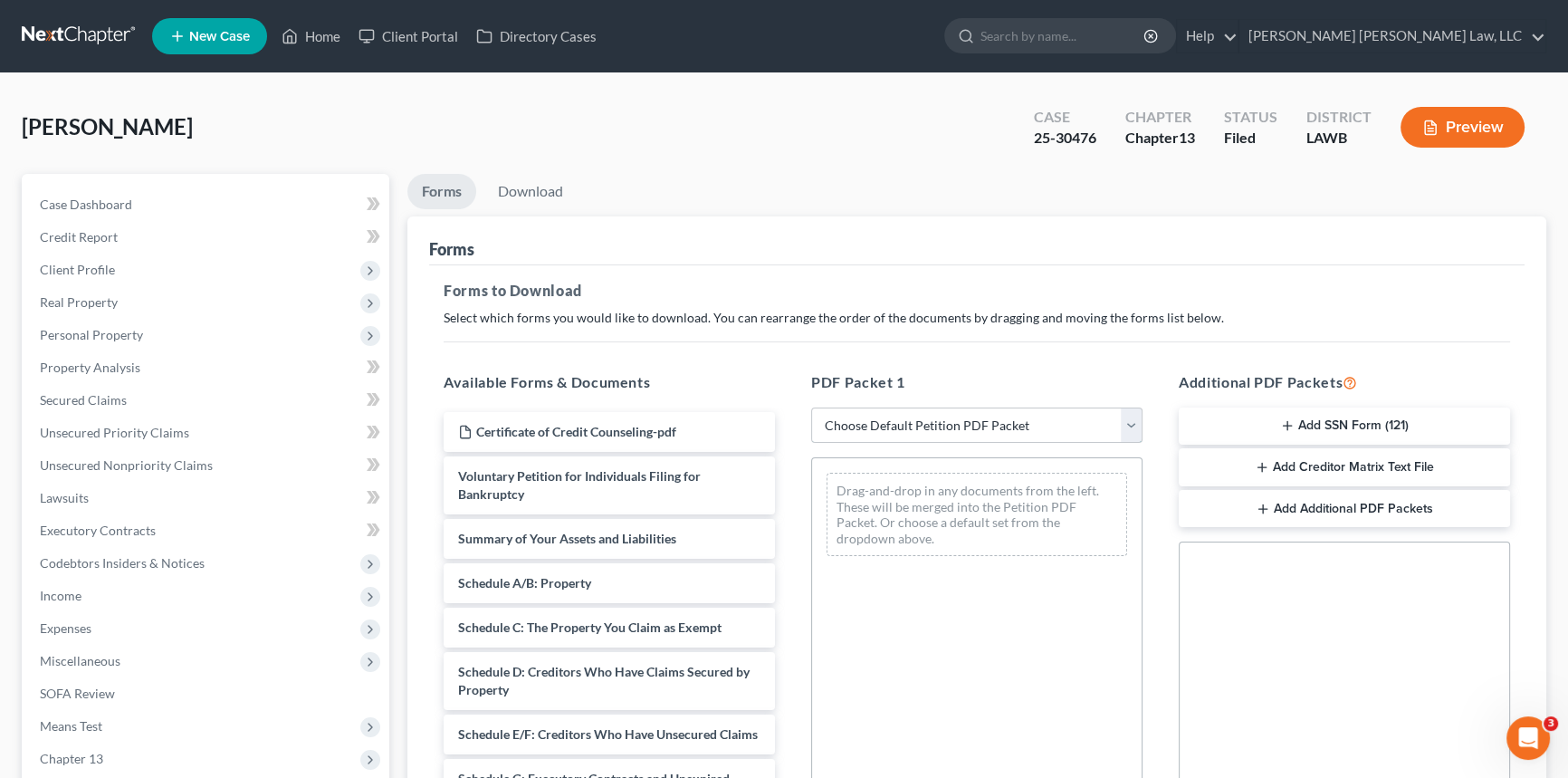
click at [876, 416] on select "Choose Default Petition PDF Packet Complete Bankruptcy Petition (all forms and …" at bounding box center [977, 426] width 332 height 36
select select "2"
click at [811, 408] on select "Choose Default Petition PDF Packet Complete Bankruptcy Petition (all forms and …" at bounding box center [977, 426] width 332 height 36
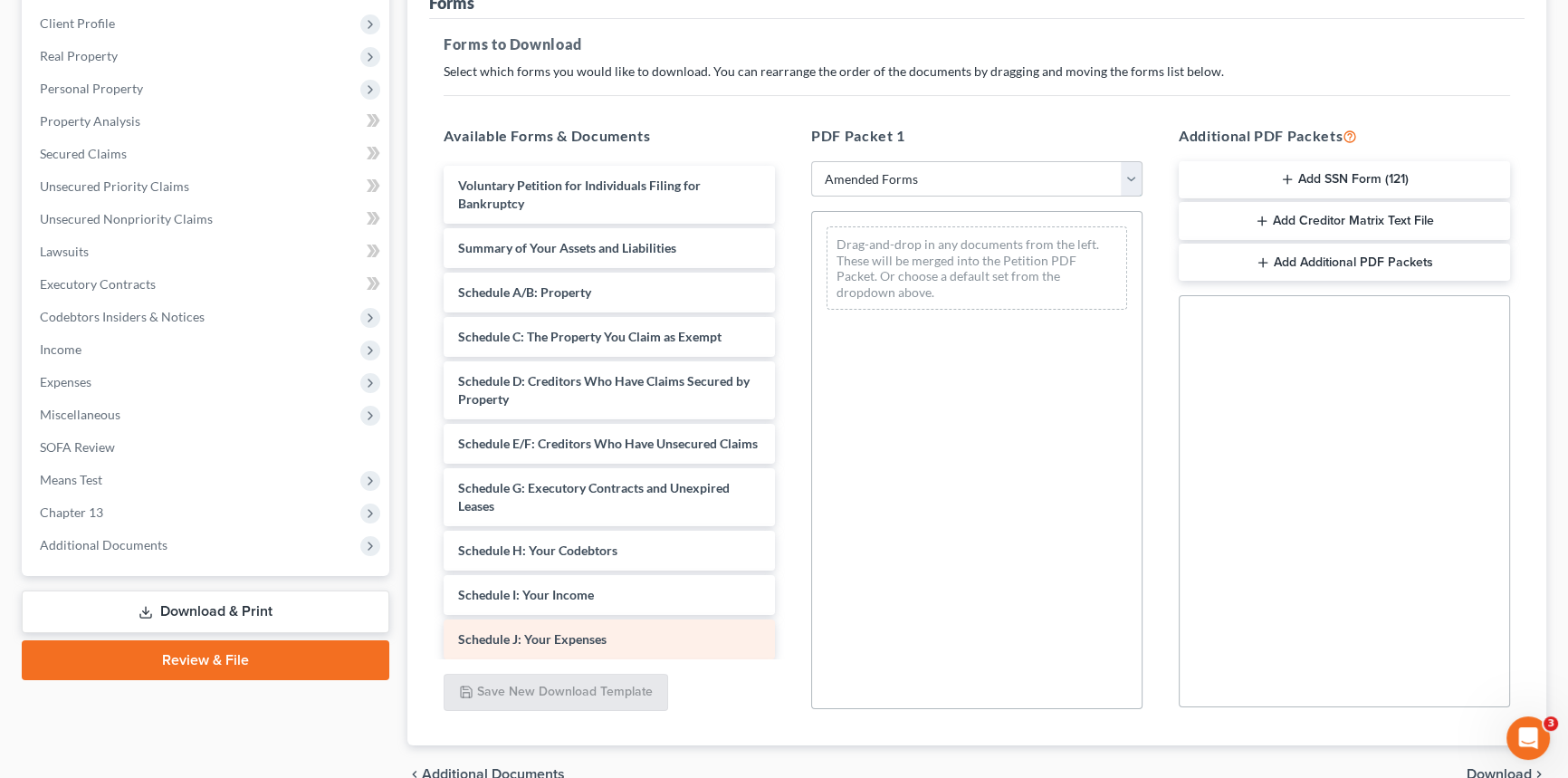
scroll to position [329, 0]
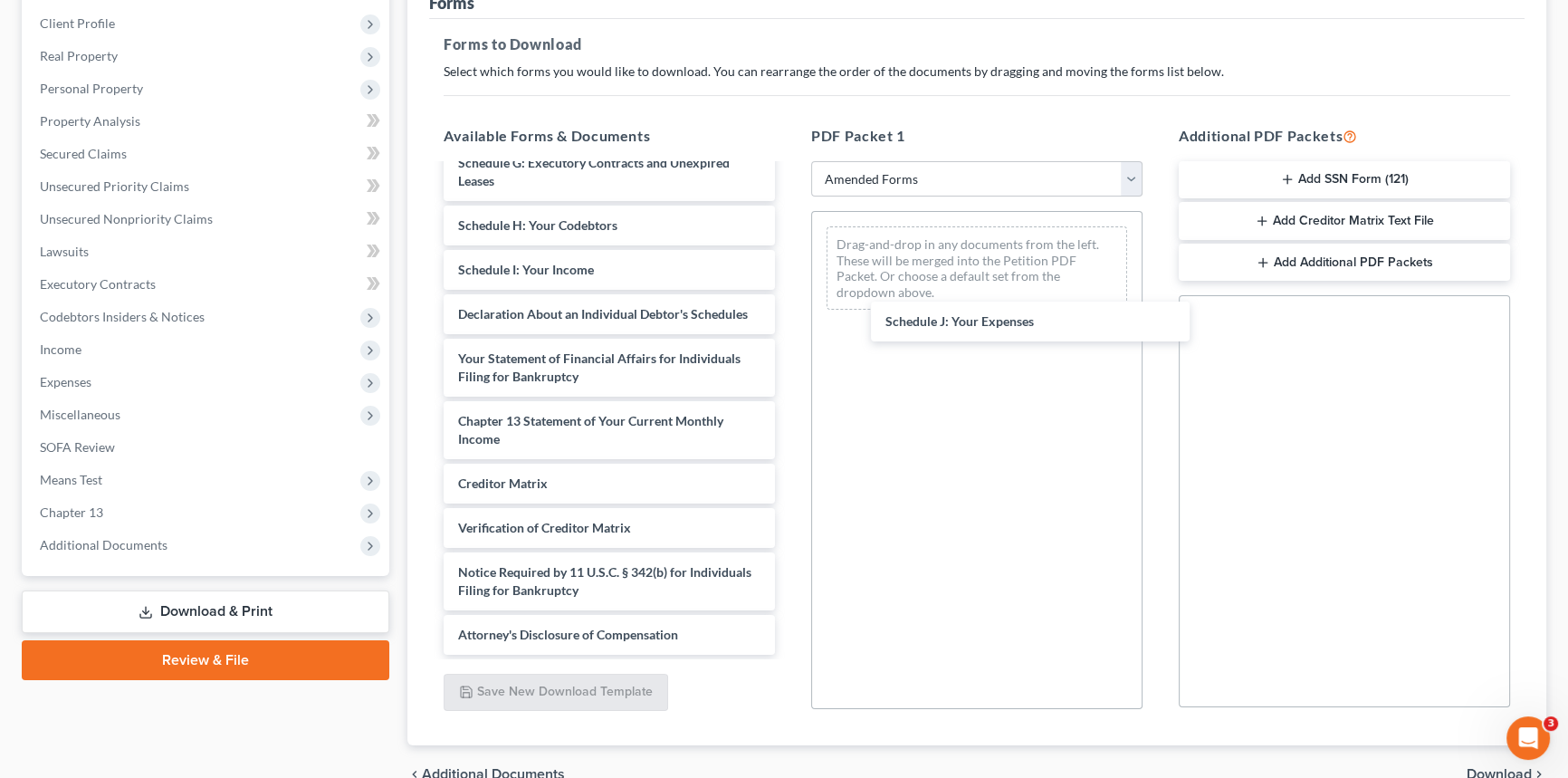
drag, startPoint x: 614, startPoint y: 321, endPoint x: 1015, endPoint y: 319, distance: 401.0
click at [789, 317] on div "Schedule J: Your Expenses Voluntary Petition for Individuals Filing for Bankrup…" at bounding box center [610, 248] width 361 height 814
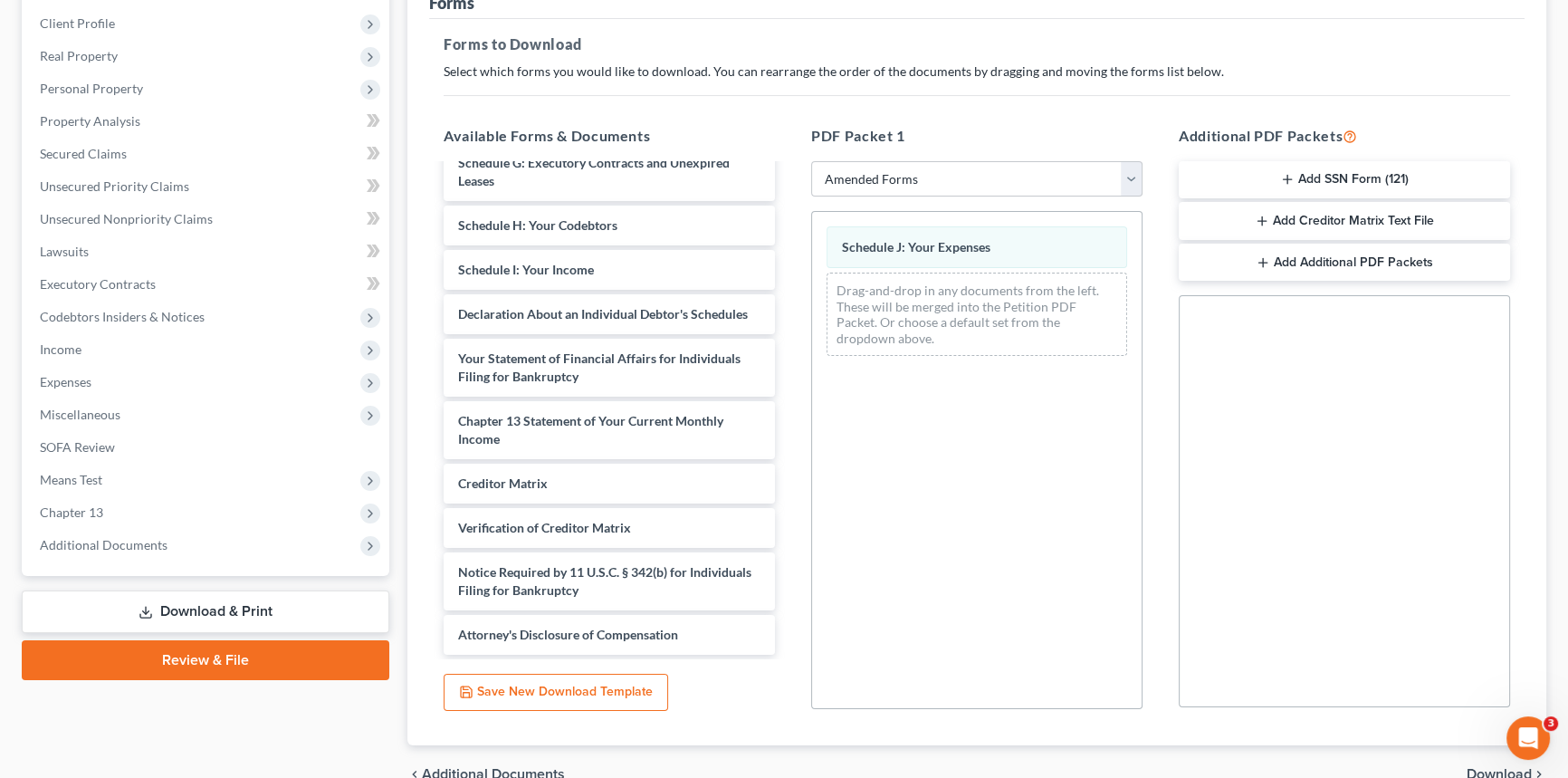
click at [789, 333] on div "Voluntary Petition for Individuals Filing for Bankruptcy Summary of Your Assets…" at bounding box center [610, 248] width 361 height 814
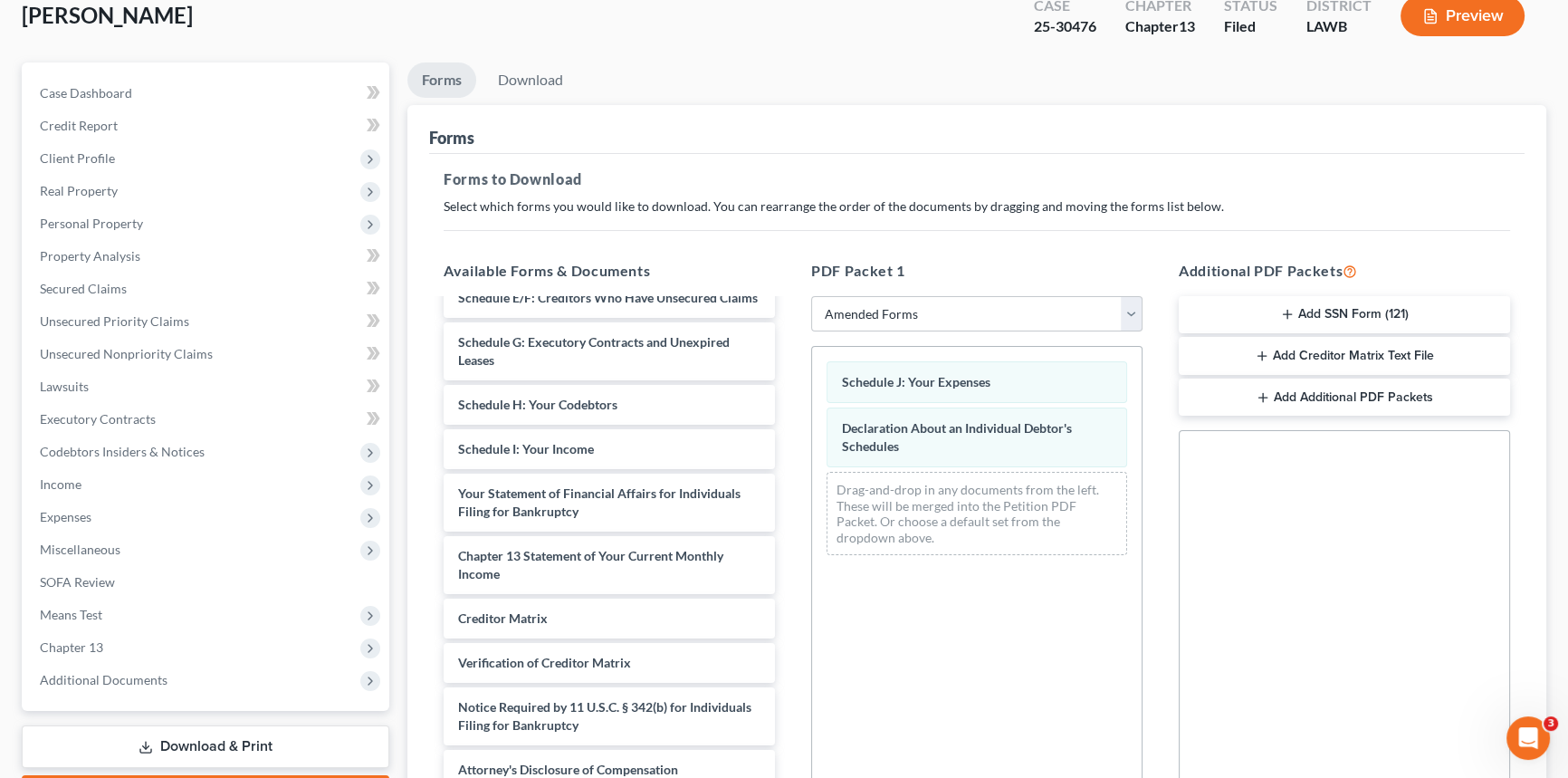
scroll to position [0, 0]
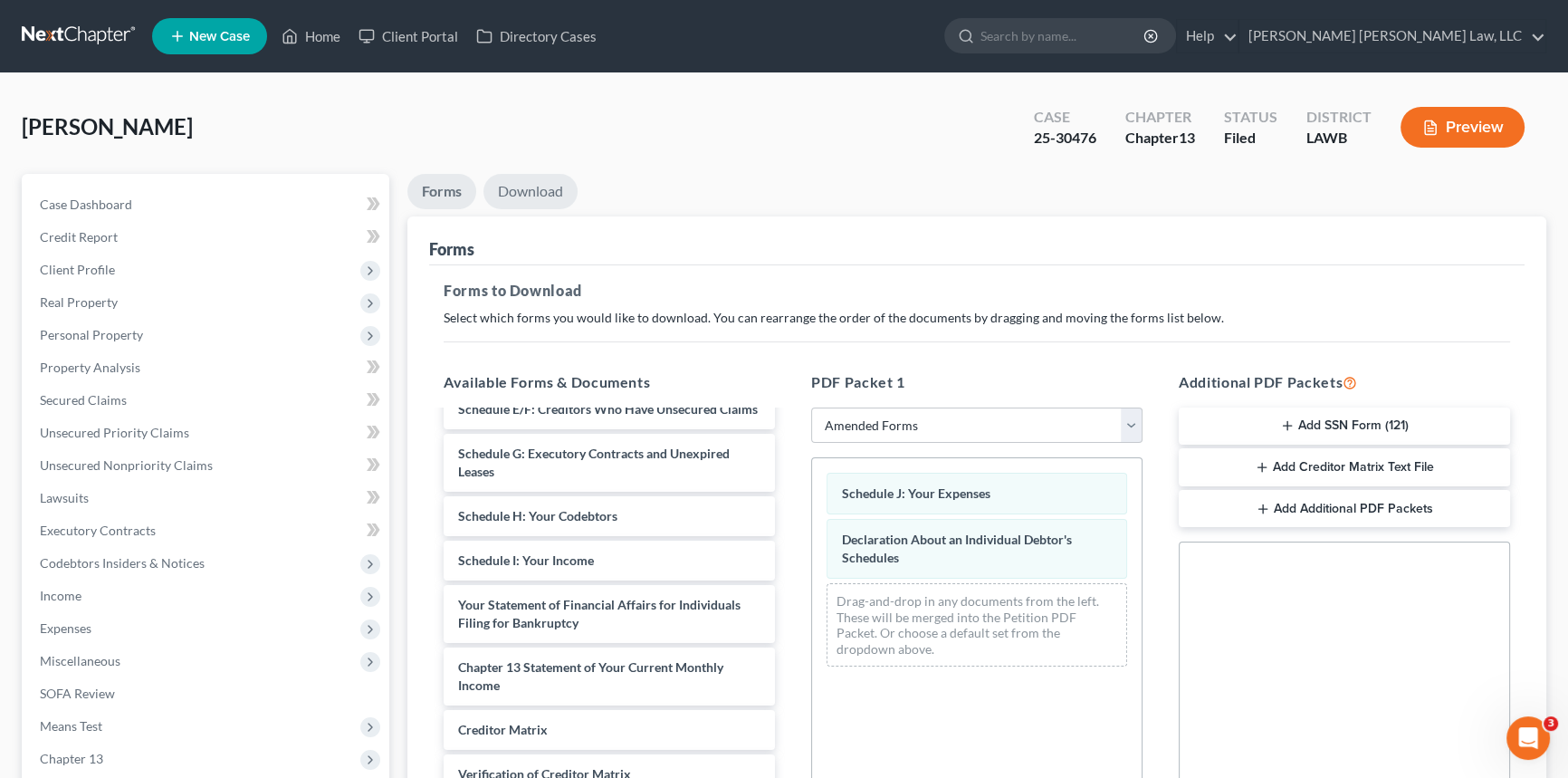
click at [516, 178] on link "Download" at bounding box center [530, 191] width 94 height 35
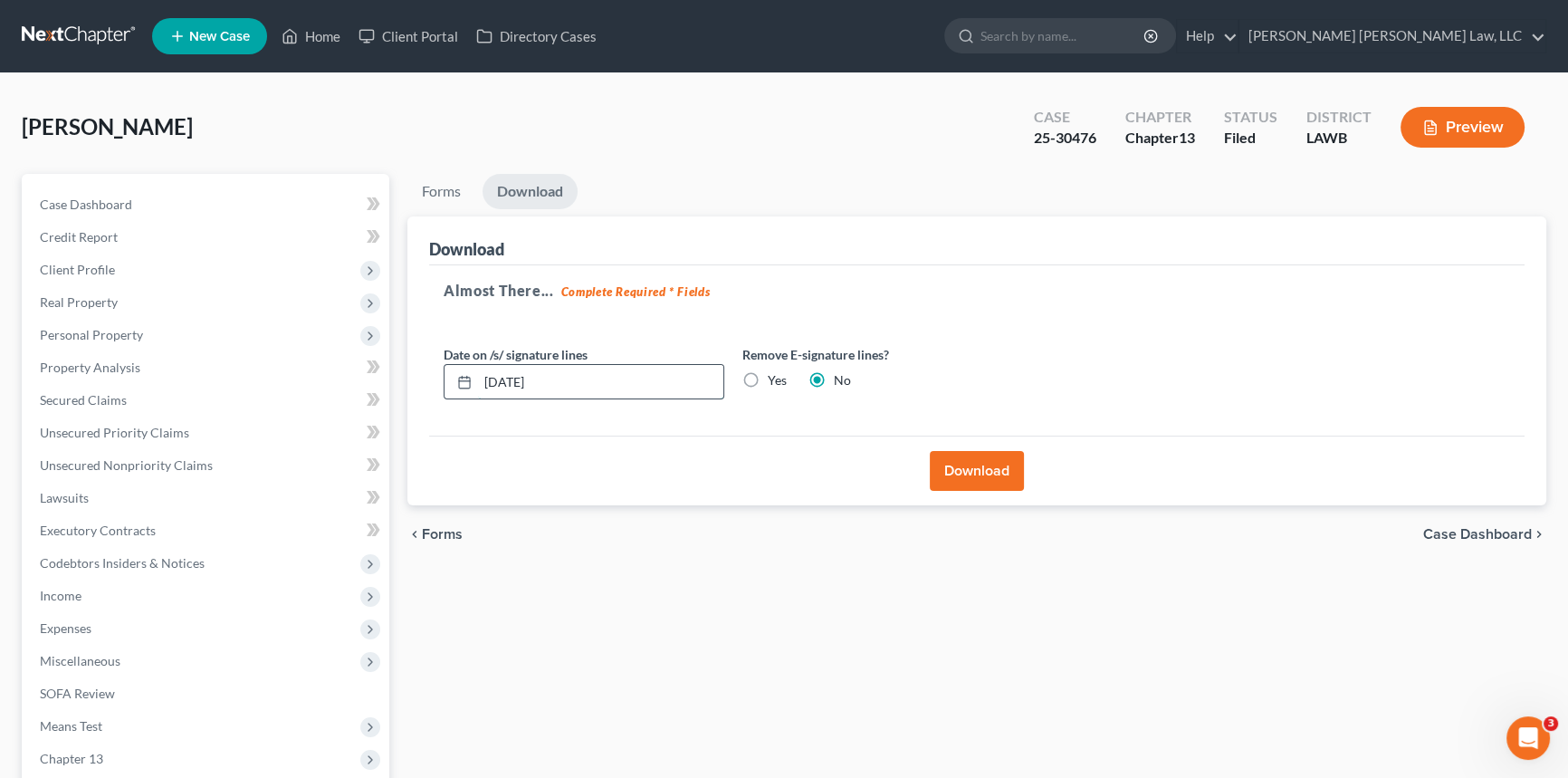
click at [582, 385] on input "[DATE]" at bounding box center [600, 383] width 246 height 34
click at [580, 383] on input "[DATE]" at bounding box center [600, 383] width 246 height 34
click at [982, 473] on button "Download" at bounding box center [977, 472] width 94 height 40
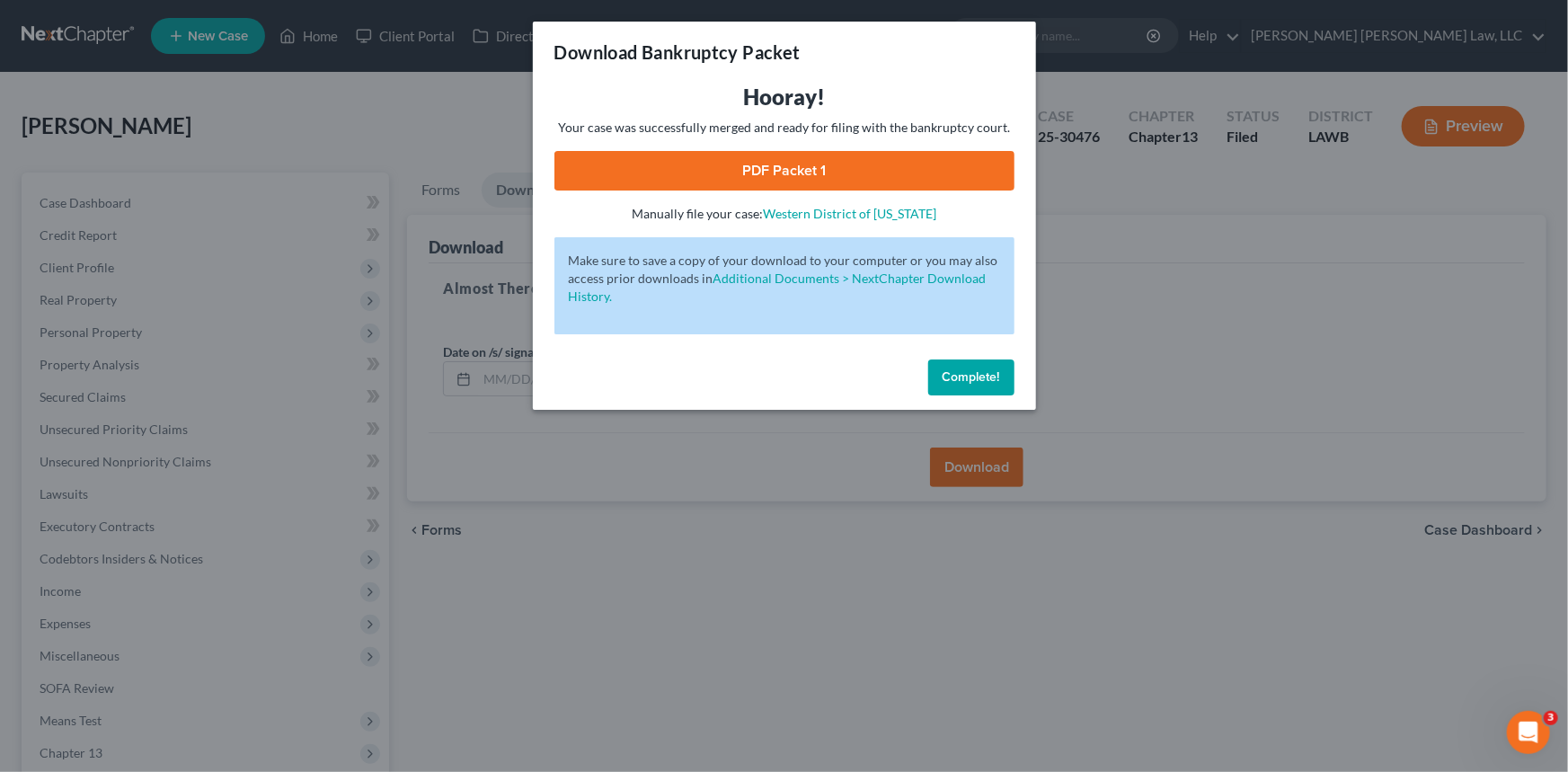
click at [825, 165] on link "PDF Packet 1" at bounding box center [784, 171] width 461 height 40
click at [970, 362] on button "Complete!" at bounding box center [972, 378] width 86 height 36
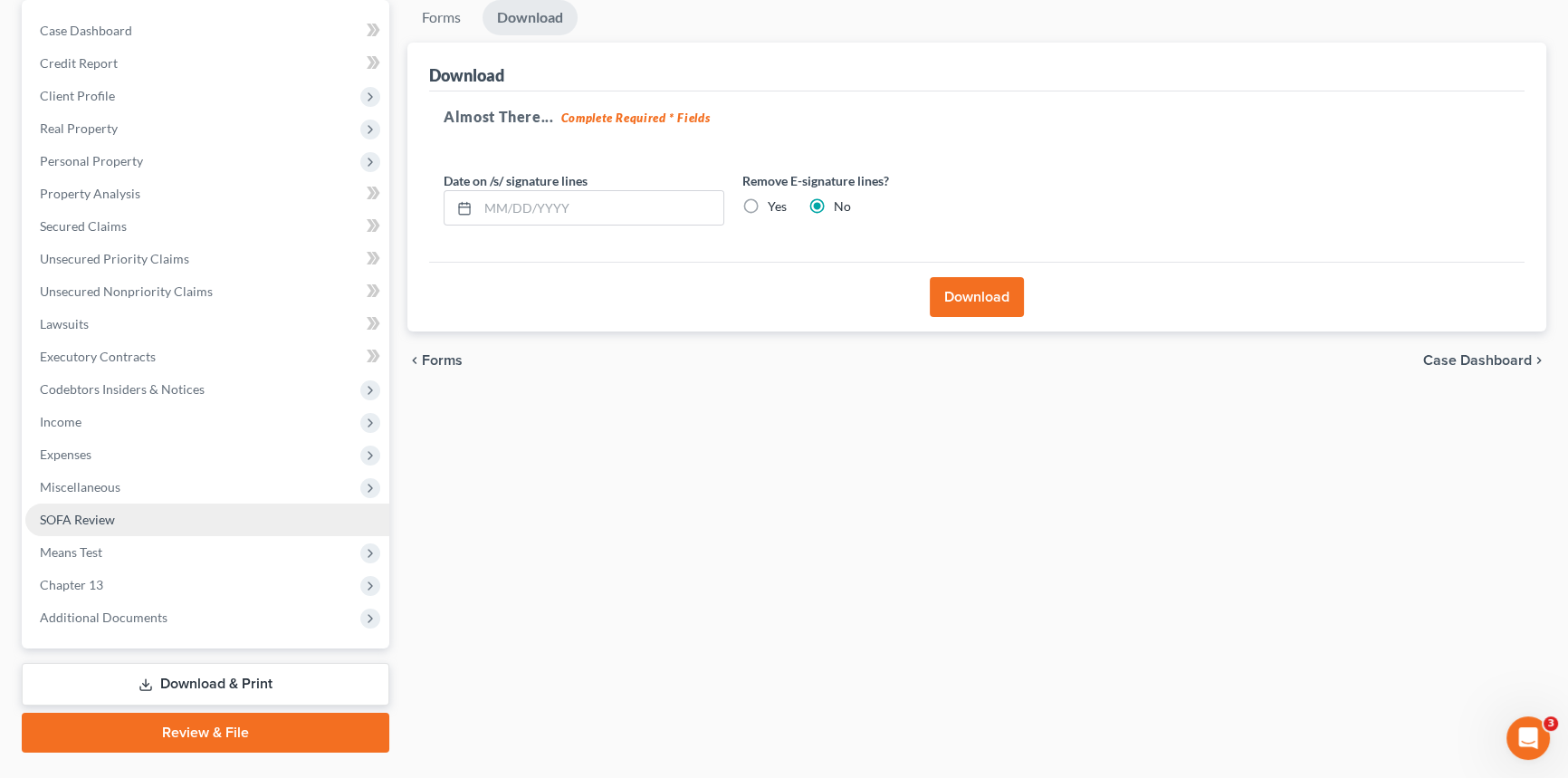
scroll to position [215, 0]
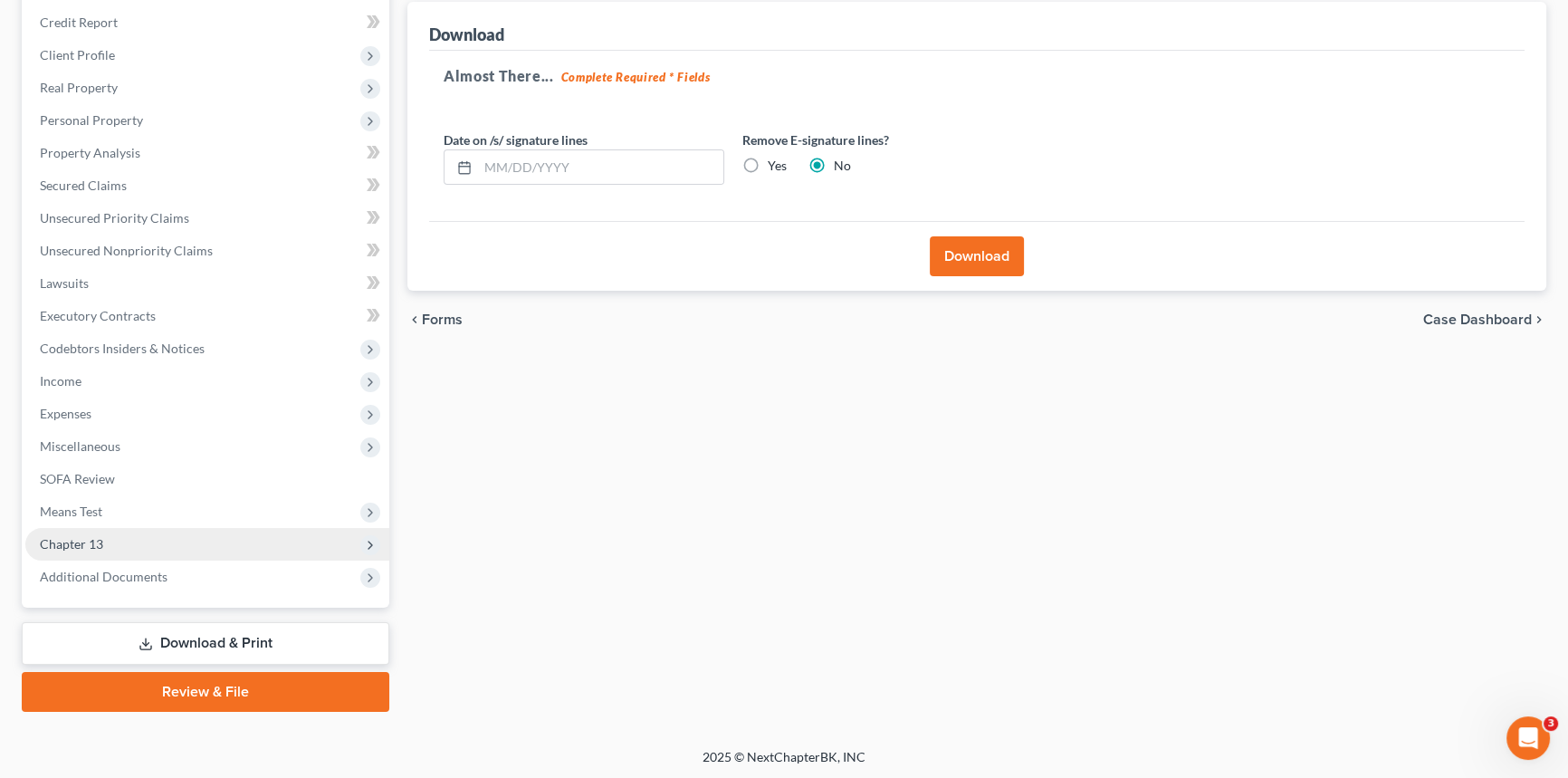
click at [296, 542] on span "Chapter 13" at bounding box center [208, 544] width 364 height 33
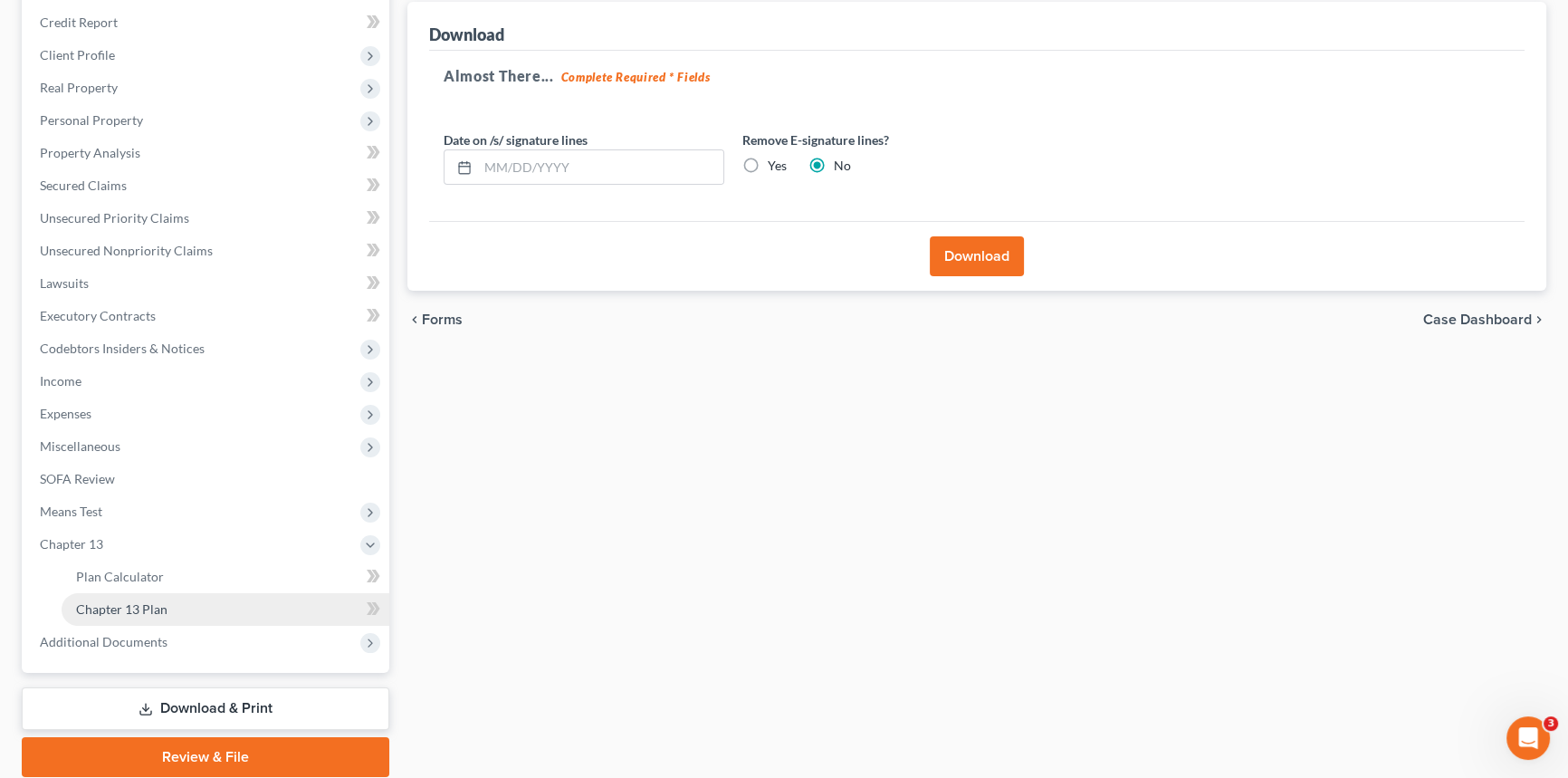
drag, startPoint x: 326, startPoint y: 607, endPoint x: 334, endPoint y: 599, distance: 11.3
click at [327, 607] on link "Chapter 13 Plan" at bounding box center [226, 609] width 328 height 33
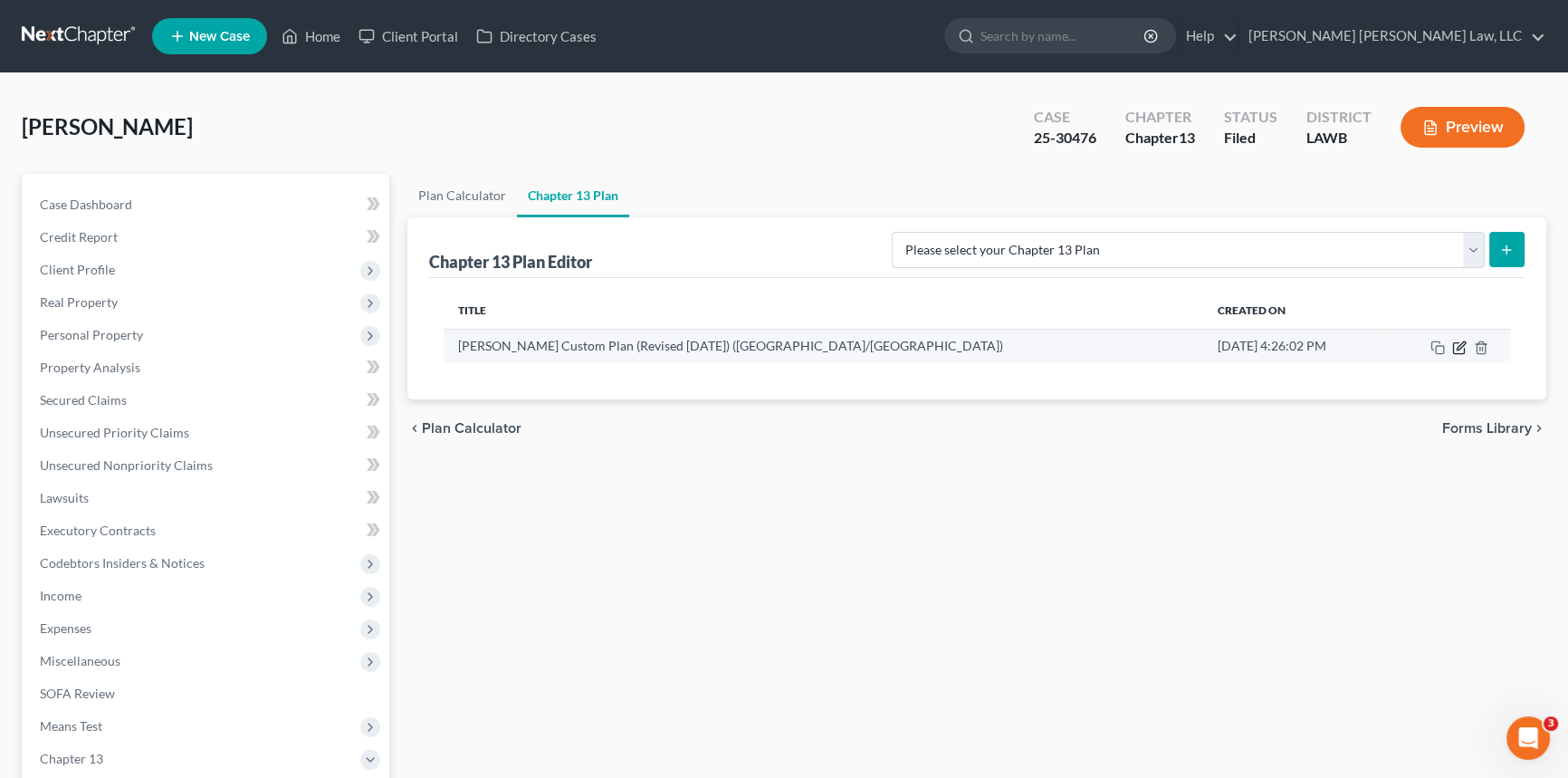
click at [1459, 345] on icon "button" at bounding box center [1460, 345] width 8 height 8
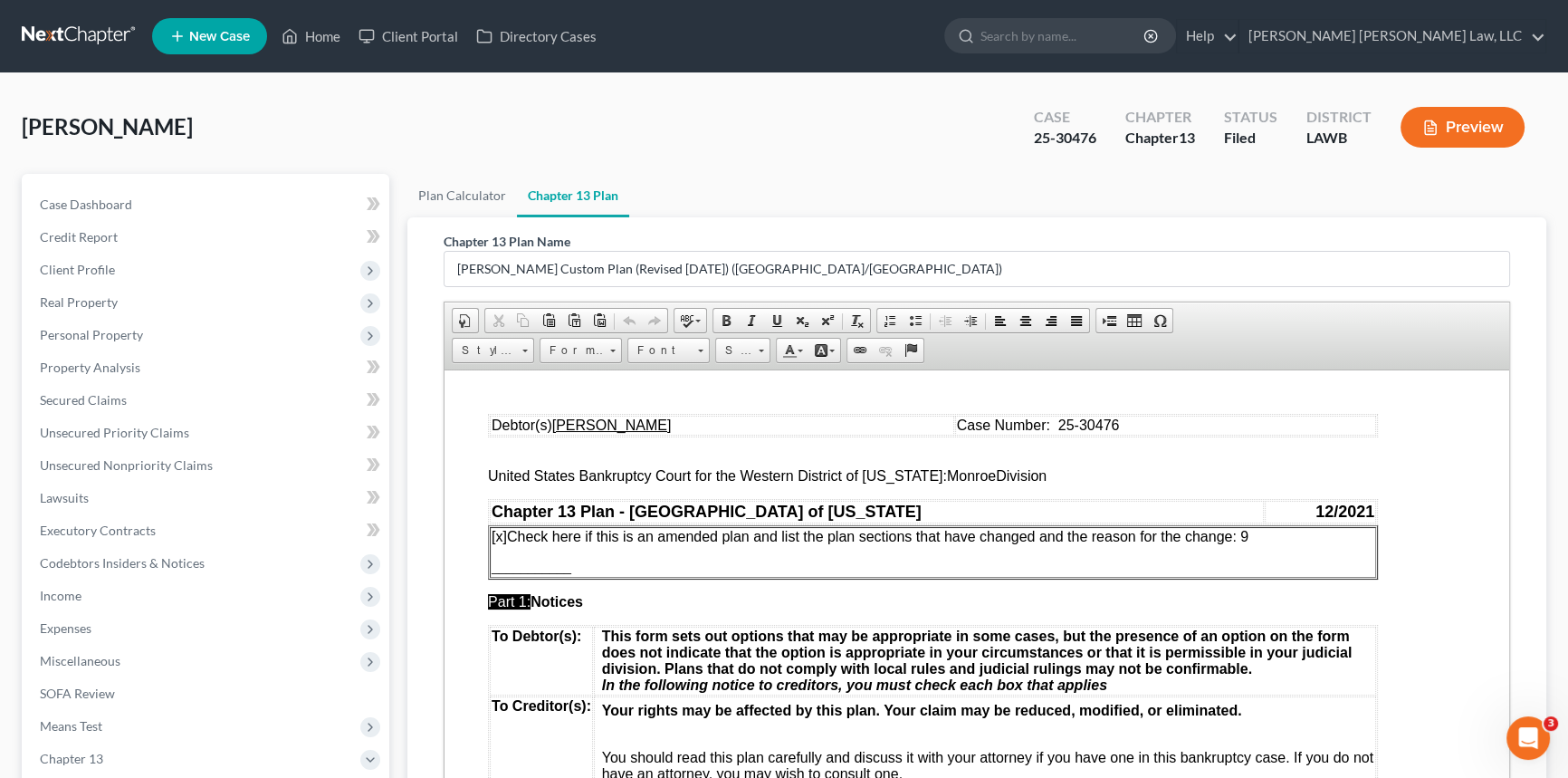
click at [1269, 540] on p "[x] Check here if this is an amended plan and list the plan sections that have …" at bounding box center [933, 536] width 883 height 16
click at [771, 574] on p "Debtor is amending the plan to address the claim from the IRS and LDR" at bounding box center [933, 567] width 883 height 16
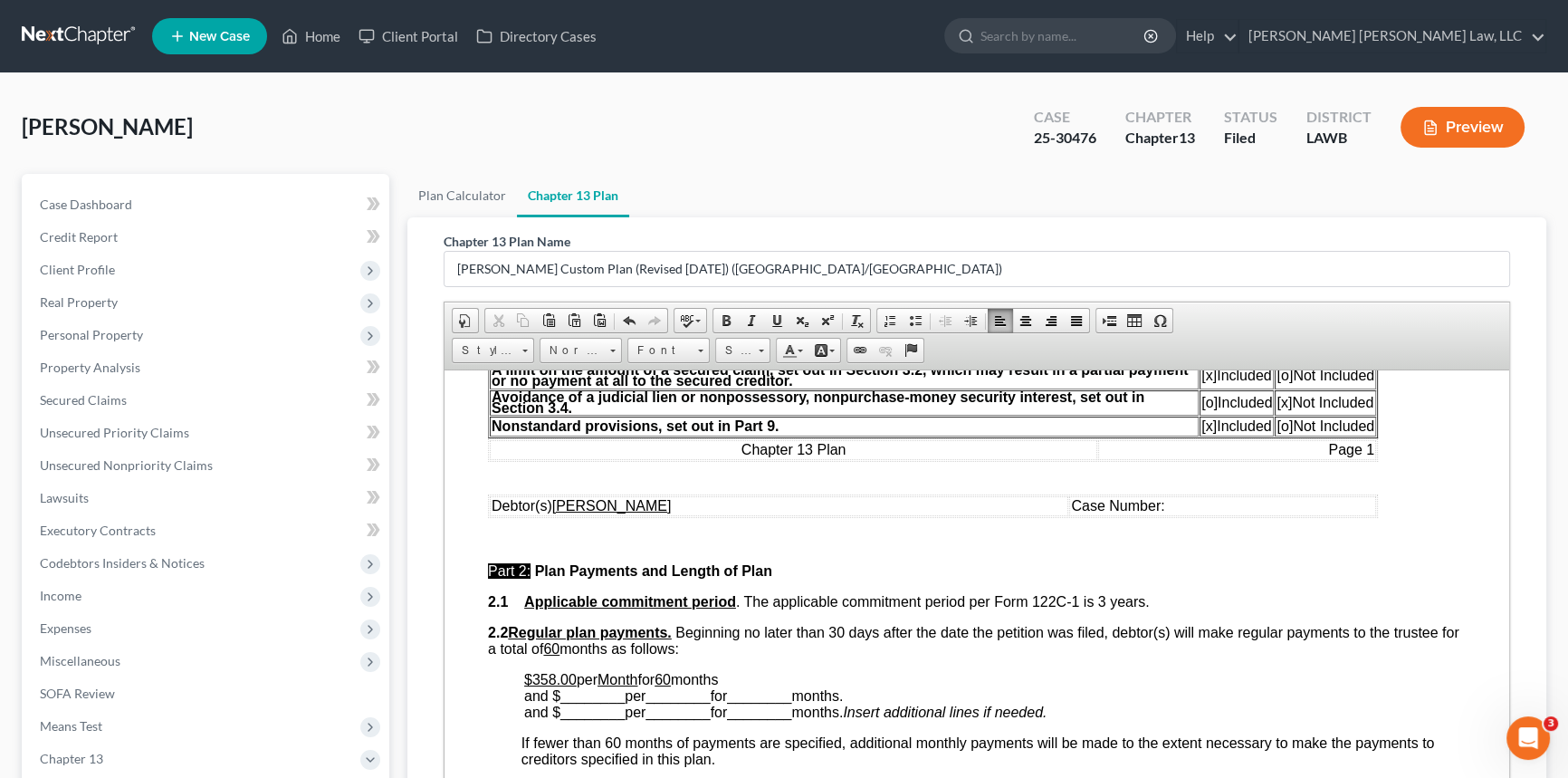
scroll to position [658, 0]
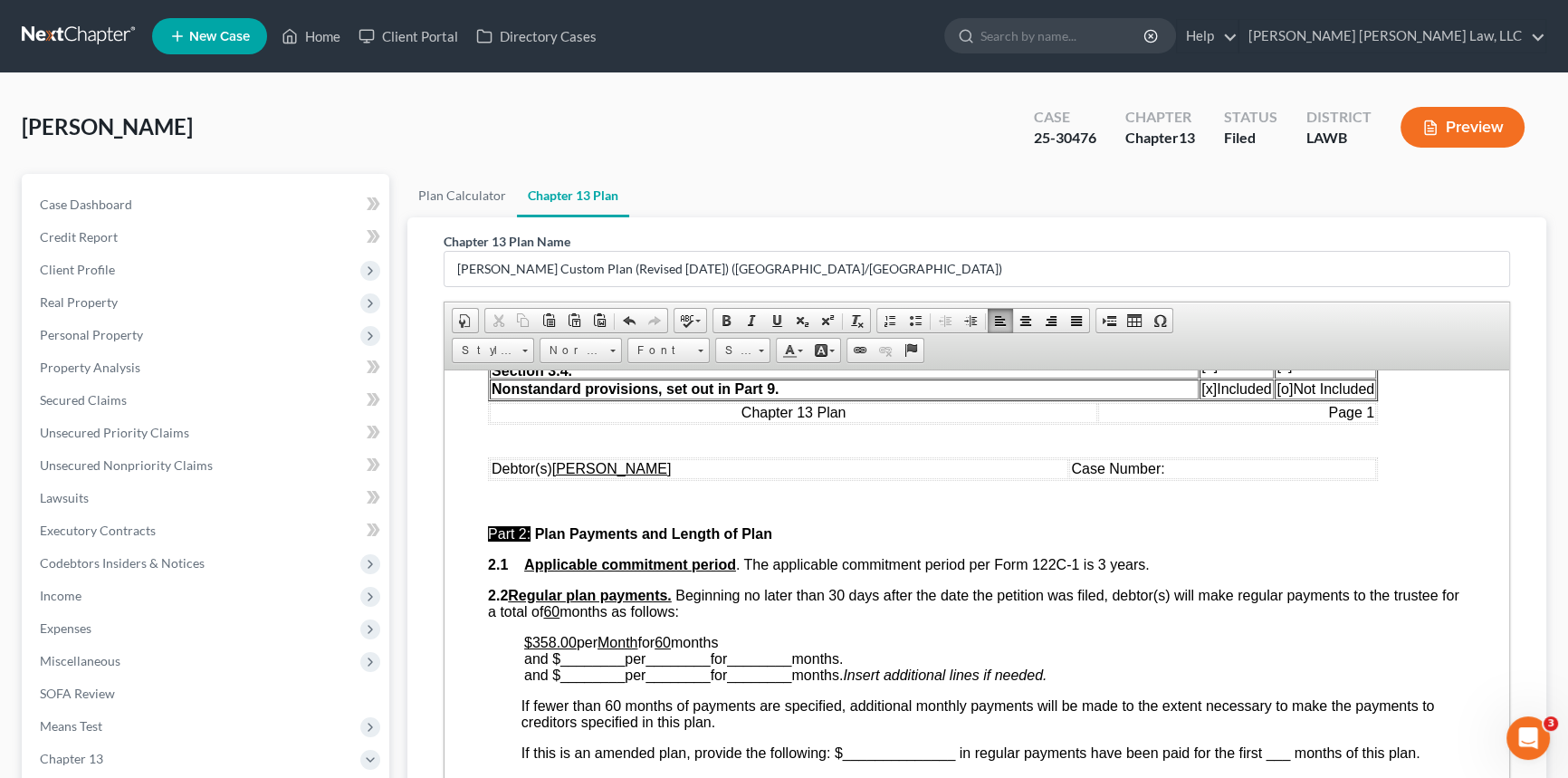
click at [1142, 478] on td "Case Number:" at bounding box center [1223, 469] width 307 height 20
click at [671, 649] on u "60" at bounding box center [663, 641] width 16 height 15
click at [766, 317] on link "Underline" at bounding box center [777, 321] width 25 height 24
click at [576, 666] on span "________" at bounding box center [592, 657] width 64 height 15
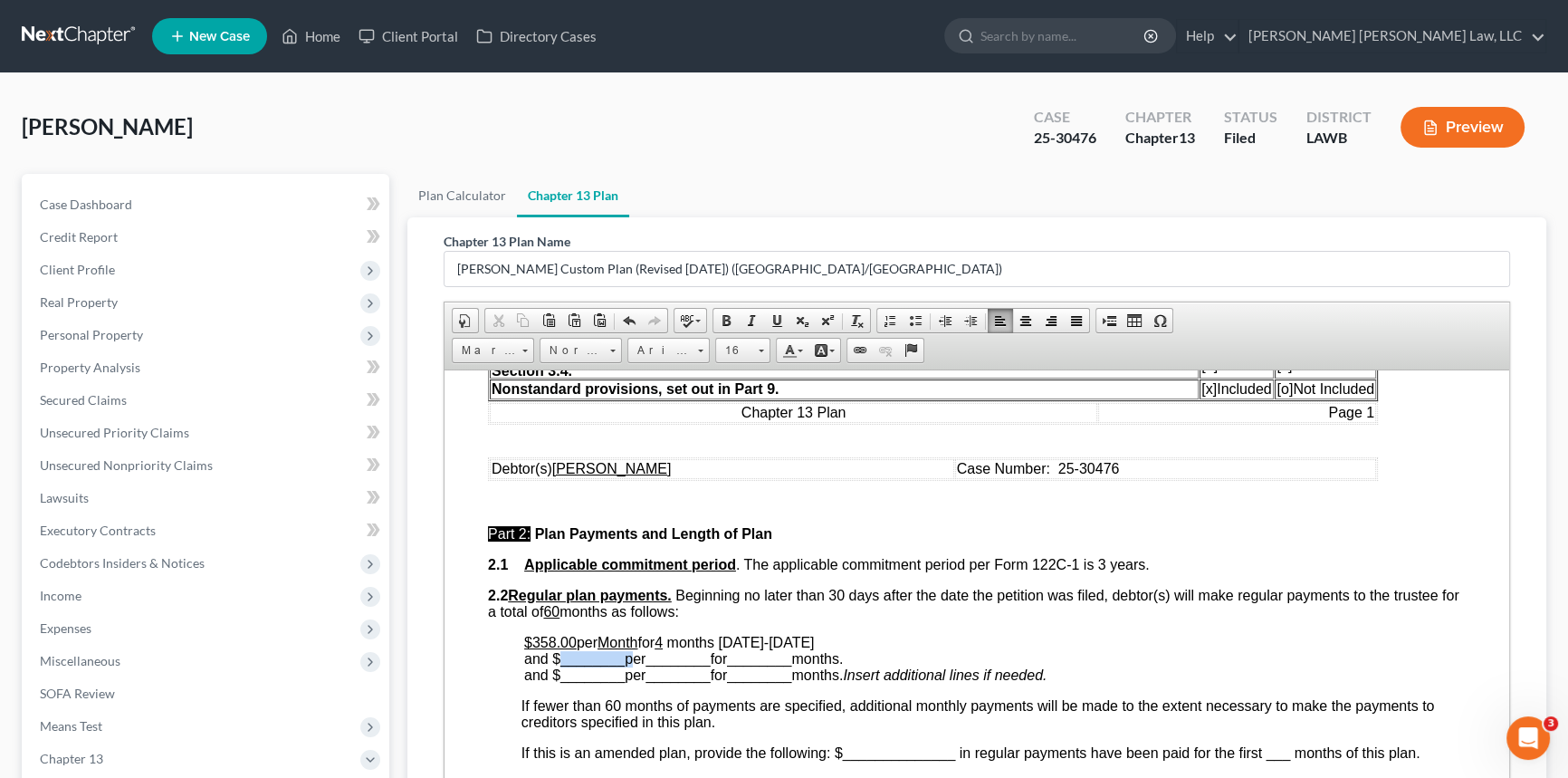
click at [576, 666] on span "________" at bounding box center [592, 657] width 64 height 15
click at [653, 666] on span "________" at bounding box center [657, 657] width 64 height 15
click at [731, 666] on span "________" at bounding box center [719, 657] width 64 height 15
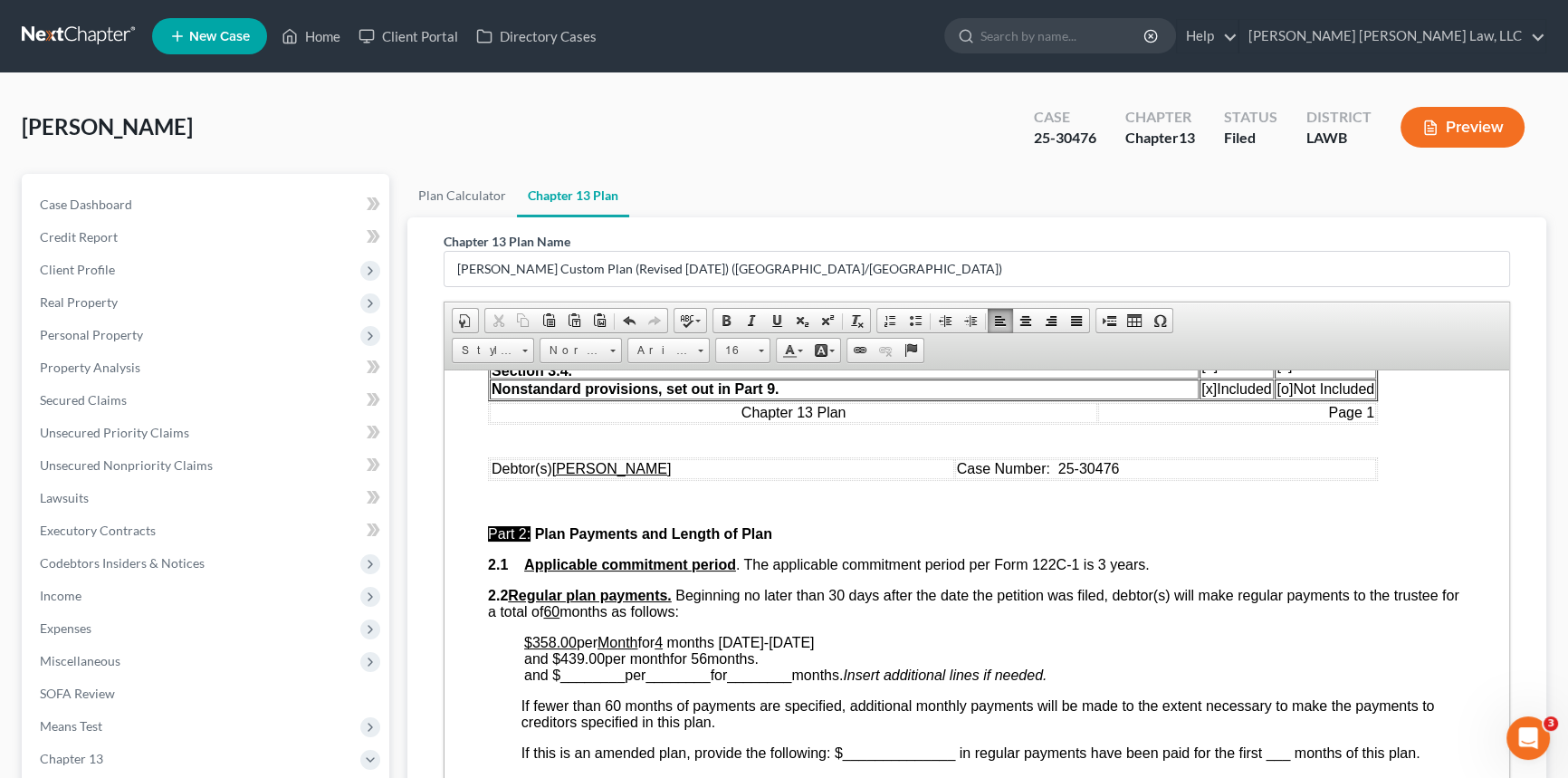
click at [765, 666] on span "months [DATE]-[DATE] and $439.00 per month for 56 months." at bounding box center [669, 649] width 290 height 32
click at [571, 666] on span "months [DATE]-[DATE] and $439.00 per month for 56 months beginning [DATE] ." at bounding box center [700, 649] width 352 height 32
click at [773, 318] on span at bounding box center [777, 321] width 15 height 15
click at [647, 666] on span "months [DATE]-[DATE] and $ 439.00 per month for 56 months beginning [DATE] ." at bounding box center [702, 649] width 355 height 32
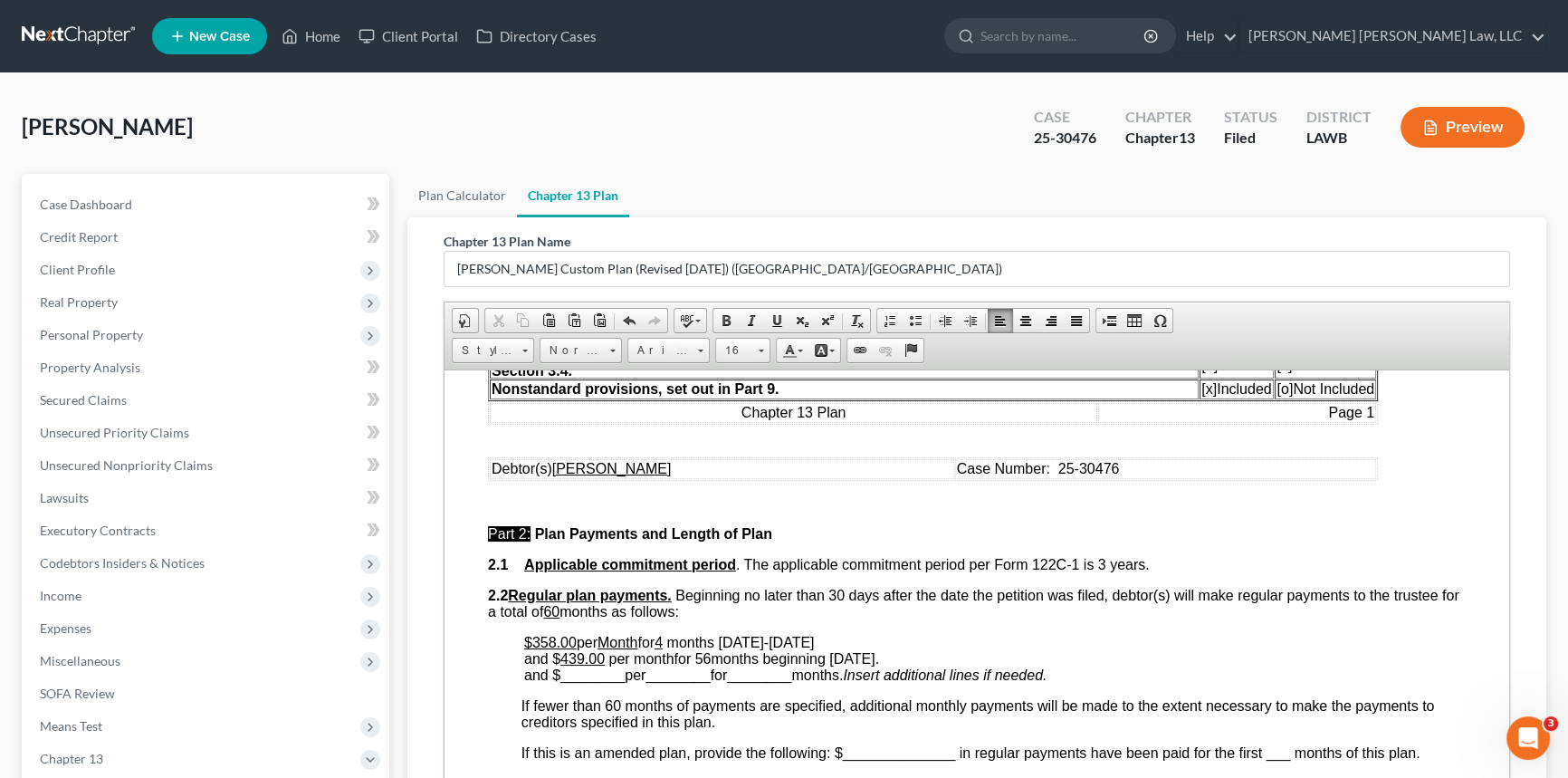
click at [647, 666] on span "months [DATE]-[DATE] and $ 439.00 per month for 56 months beginning [DATE] ." at bounding box center [702, 649] width 355 height 32
drag, startPoint x: 771, startPoint y: 313, endPoint x: 318, endPoint y: 38, distance: 529.9
click at [771, 314] on span at bounding box center [777, 321] width 15 height 15
click at [702, 666] on span "months [DATE]-[DATE] and $ 439.00 per month for 56 months beginning [DATE] ." at bounding box center [700, 649] width 352 height 32
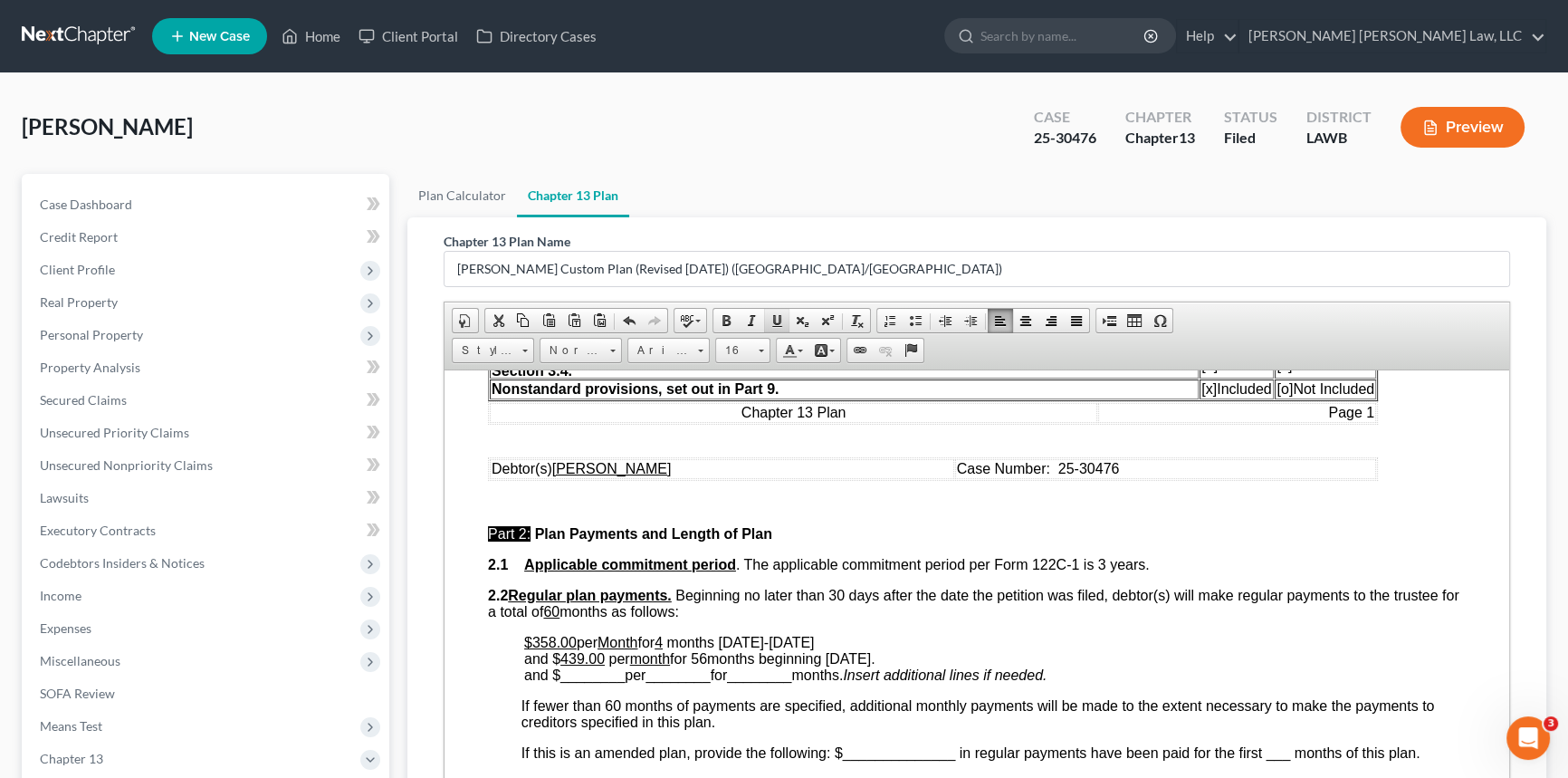
click at [781, 318] on span at bounding box center [777, 321] width 15 height 15
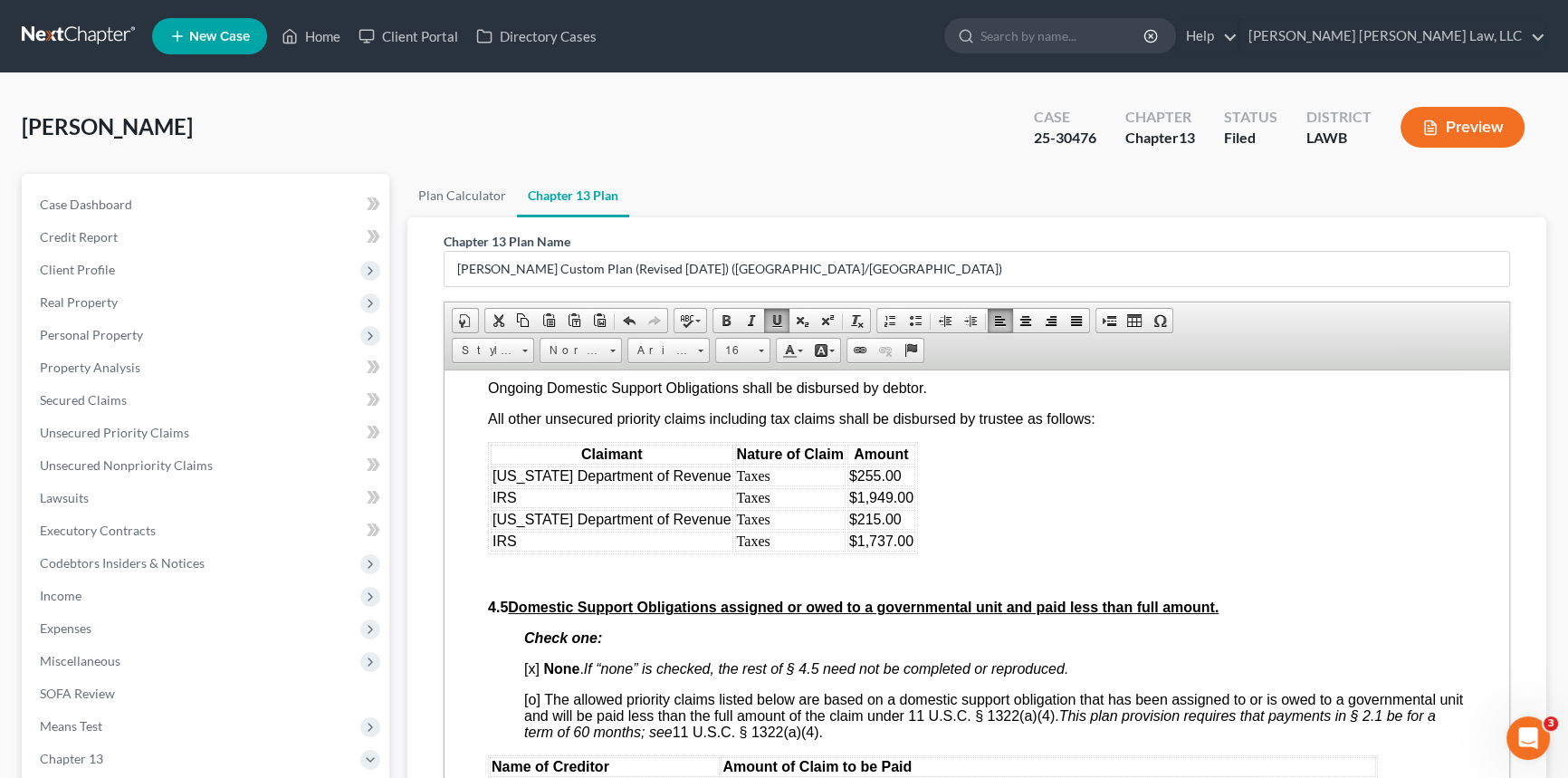
scroll to position [4035, 0]
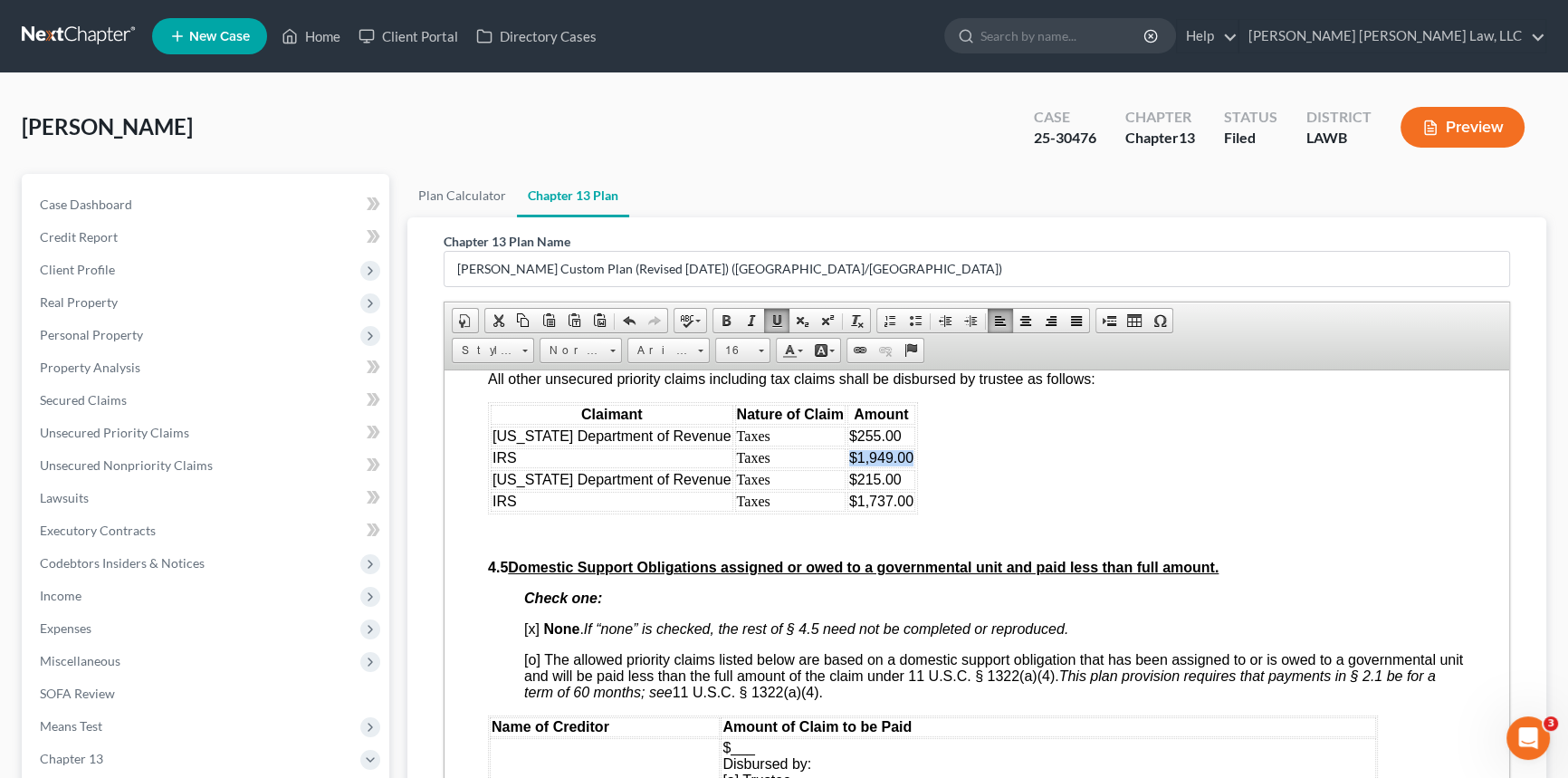
drag, startPoint x: 890, startPoint y: 590, endPoint x: 819, endPoint y: 588, distance: 71.0
click at [819, 468] on tr "IRS Taxes $1,949.00" at bounding box center [702, 458] width 425 height 20
click at [591, 468] on td "IRS" at bounding box center [612, 458] width 243 height 20
click at [884, 489] on td "$215.00" at bounding box center [881, 480] width 68 height 20
click at [755, 489] on td "Taxes" at bounding box center [790, 480] width 111 height 20
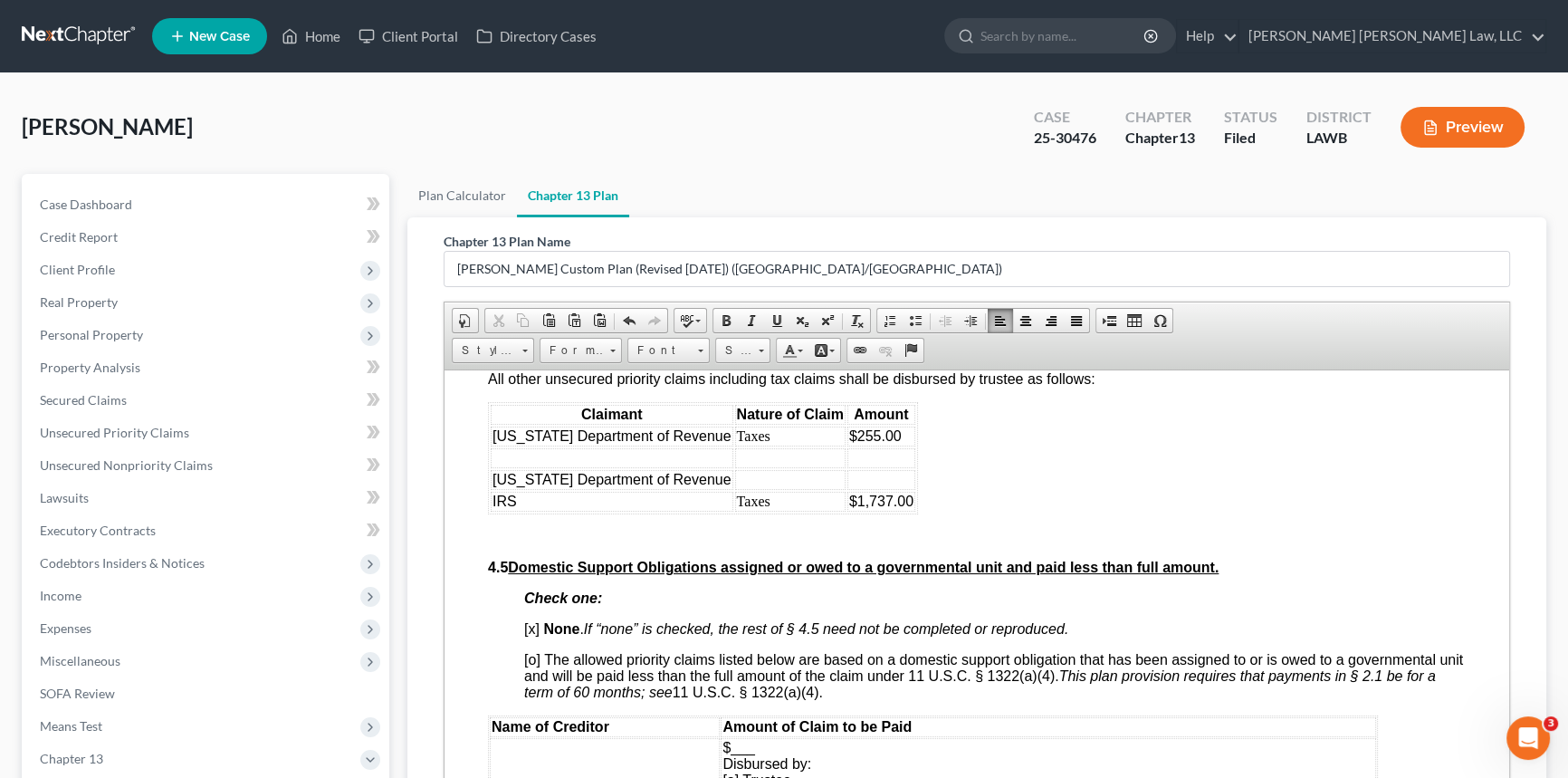
click at [711, 486] on span "[US_STATE] Department of Revenue" at bounding box center [612, 479] width 239 height 15
click at [874, 508] on span "$1,737.00" at bounding box center [881, 500] width 64 height 15
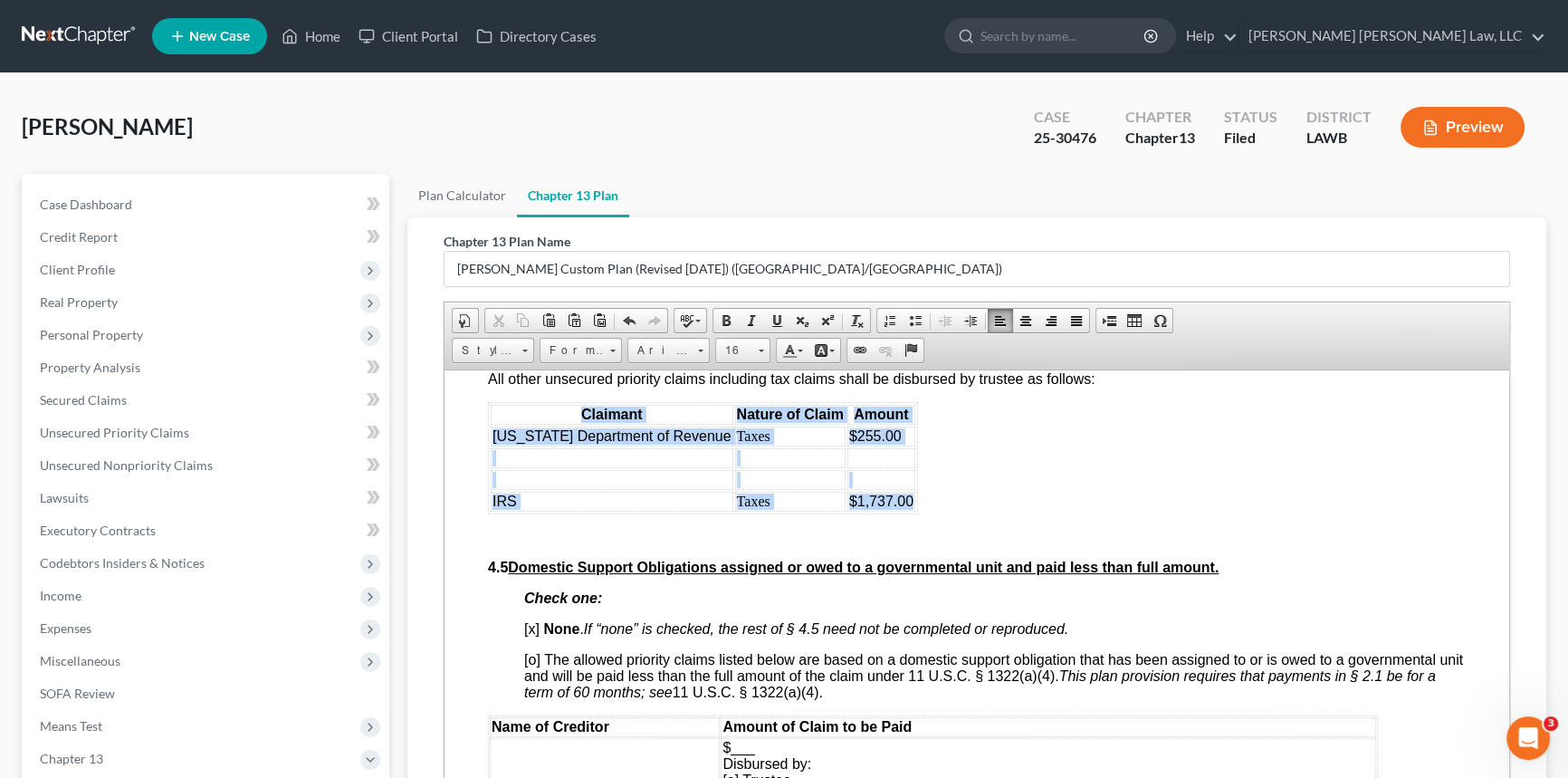
drag, startPoint x: 892, startPoint y: 638, endPoint x: 458, endPoint y: 643, distance: 434.0
click at [757, 489] on td at bounding box center [790, 480] width 111 height 20
drag, startPoint x: 893, startPoint y: 638, endPoint x: 504, endPoint y: 602, distance: 390.7
click at [504, 511] on tbody "[US_STATE] Department of Revenue Taxes $255.00 IRS Taxes $1,737.00" at bounding box center [702, 469] width 425 height 85
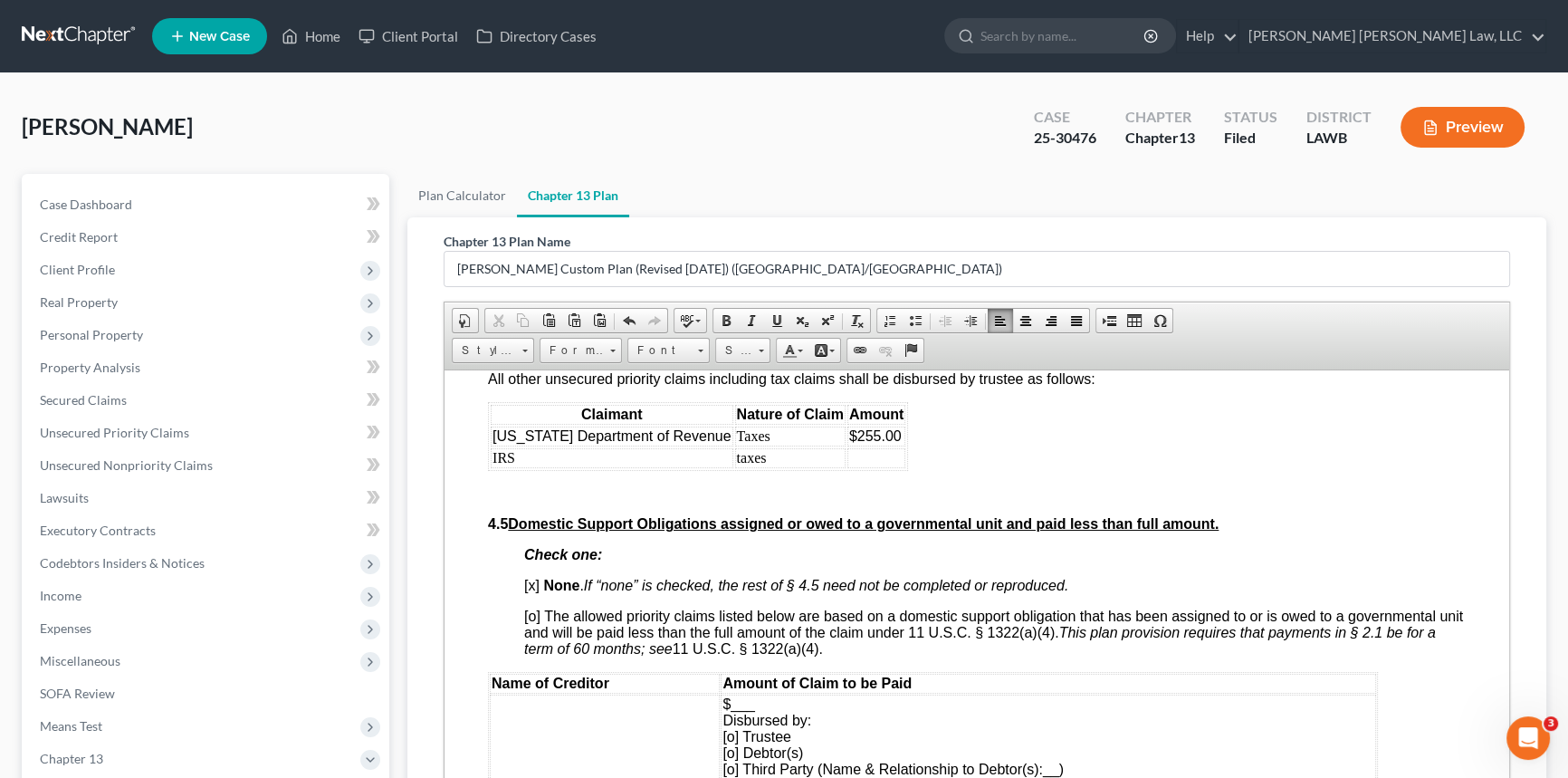
click at [497, 468] on td "IRS" at bounding box center [612, 458] width 243 height 20
click at [847, 468] on td at bounding box center [876, 458] width 58 height 20
drag, startPoint x: 879, startPoint y: 569, endPoint x: 834, endPoint y: 569, distance: 45.0
click at [849, 443] on span "$255.00" at bounding box center [876, 435] width 53 height 15
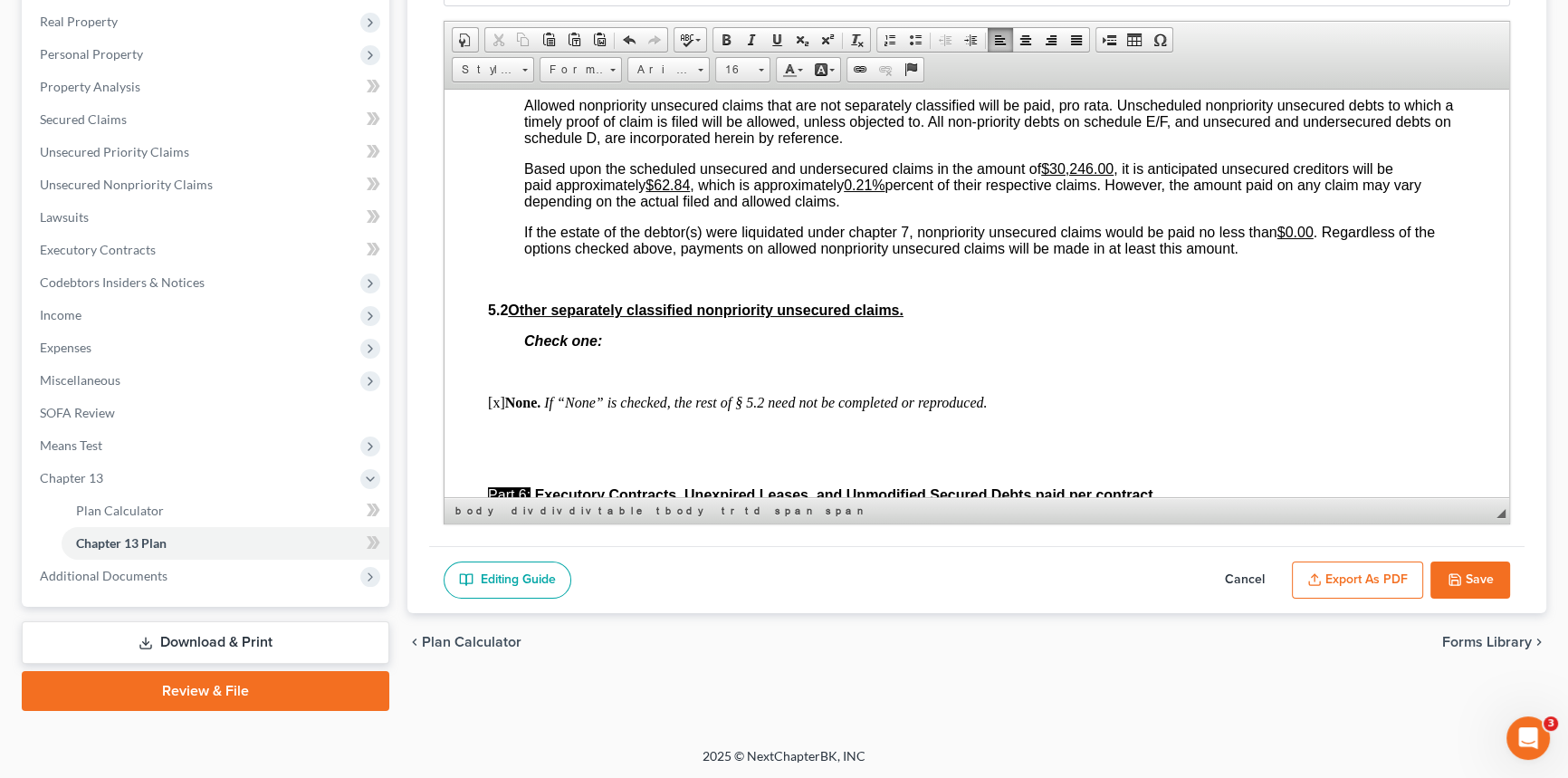
scroll to position [4693, 0]
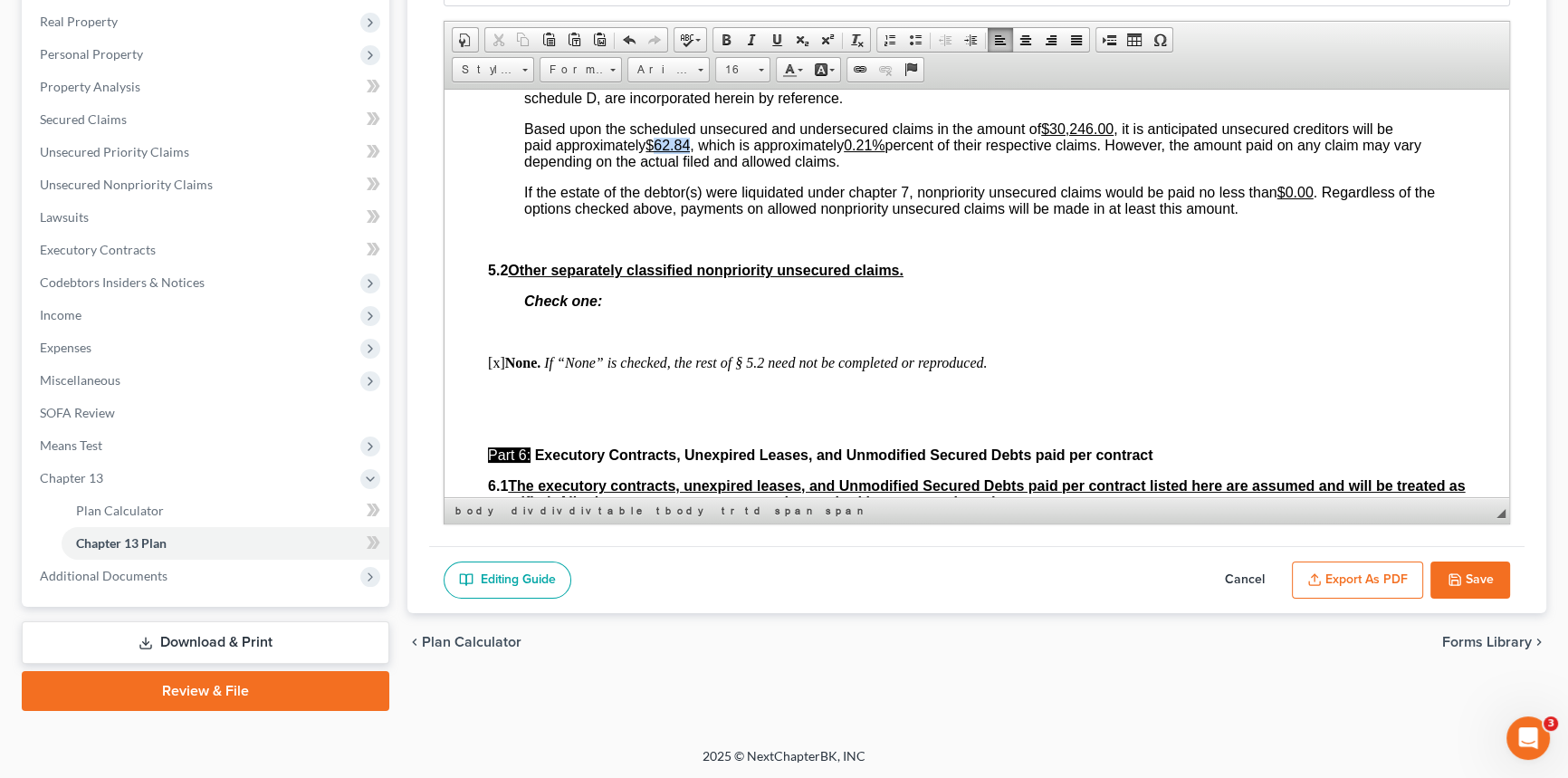
drag, startPoint x: 655, startPoint y: 306, endPoint x: 692, endPoint y: 306, distance: 37.0
click at [690, 152] on u "$62.84" at bounding box center [667, 144] width 44 height 15
click at [860, 152] on u "0.21%" at bounding box center [856, 144] width 41 height 15
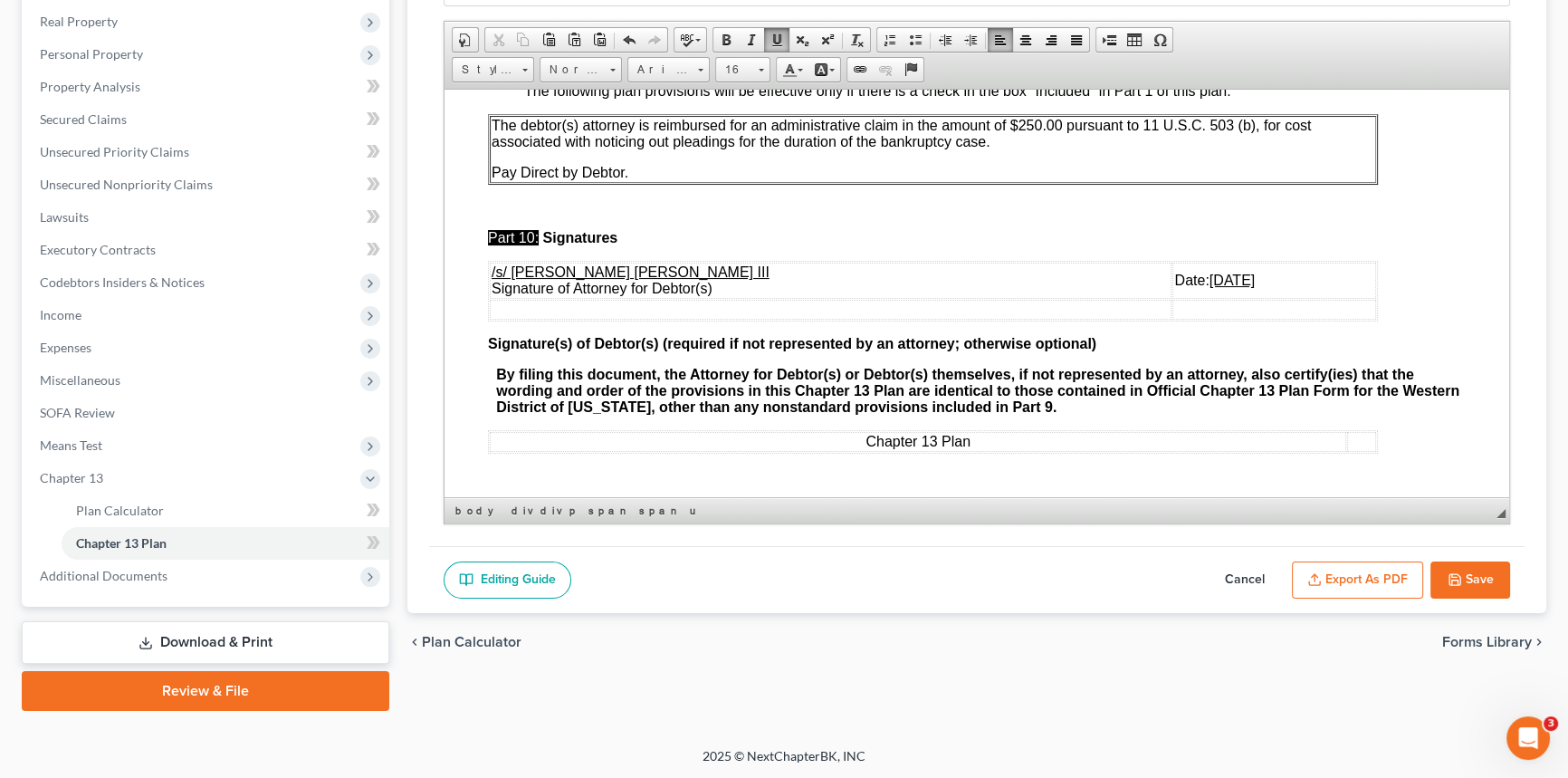
scroll to position [5929, 0]
click at [1210, 287] on u "[DATE]" at bounding box center [1233, 279] width 45 height 15
click at [1366, 572] on button "Export as PDF" at bounding box center [1358, 580] width 131 height 38
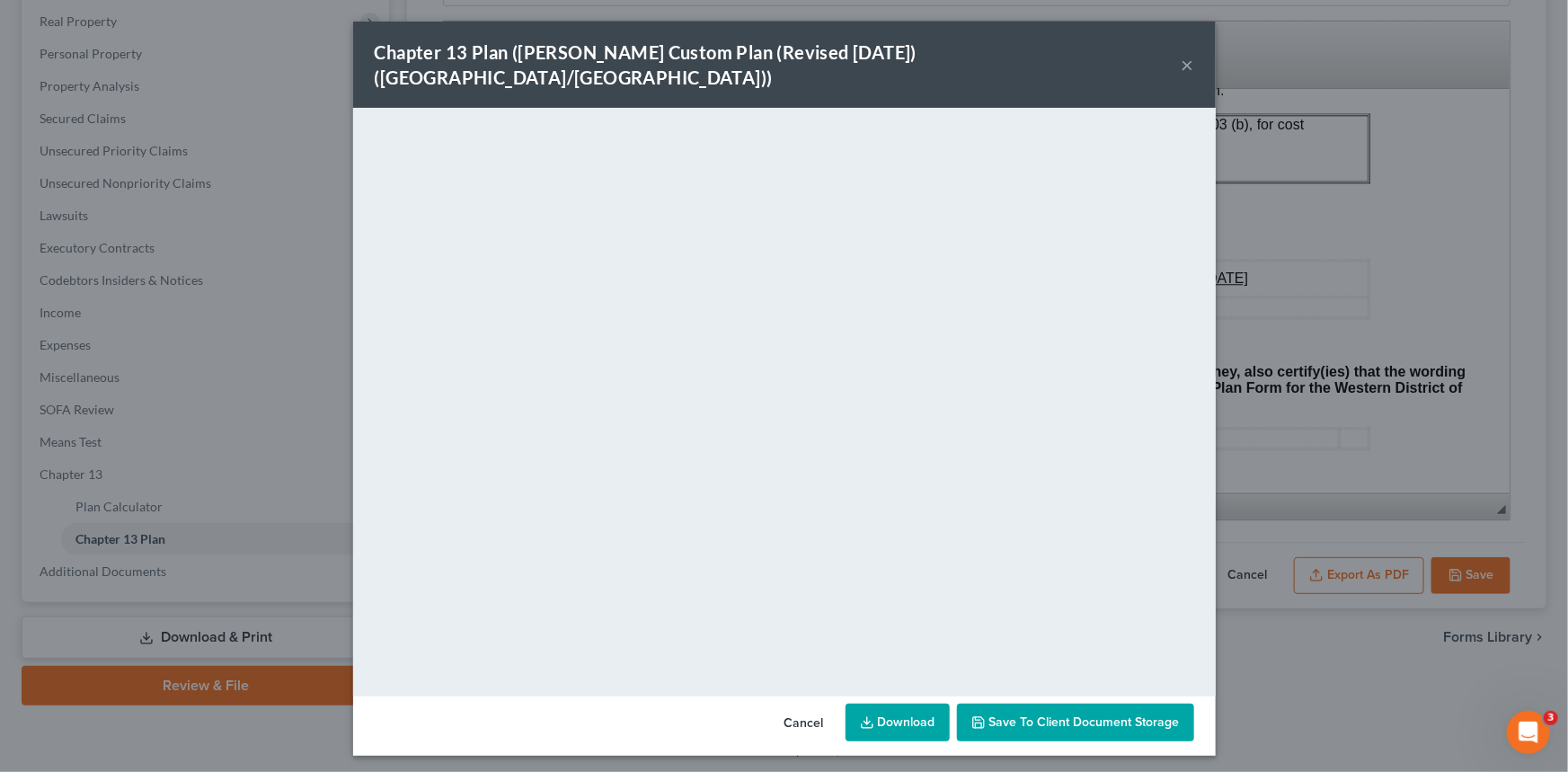
click at [1182, 54] on button "×" at bounding box center [1188, 65] width 13 height 22
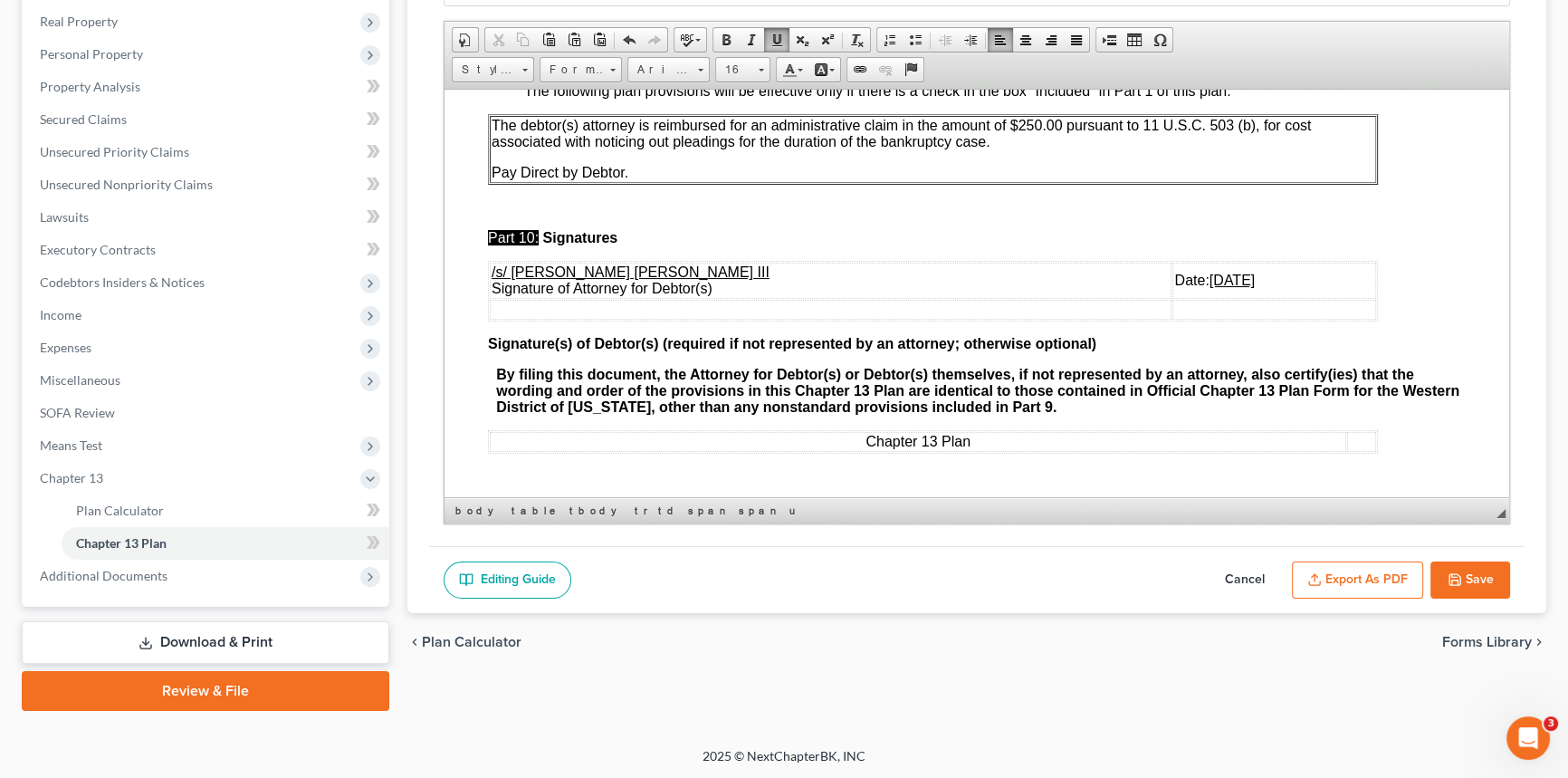
click at [1464, 577] on button "Save" at bounding box center [1470, 580] width 80 height 38
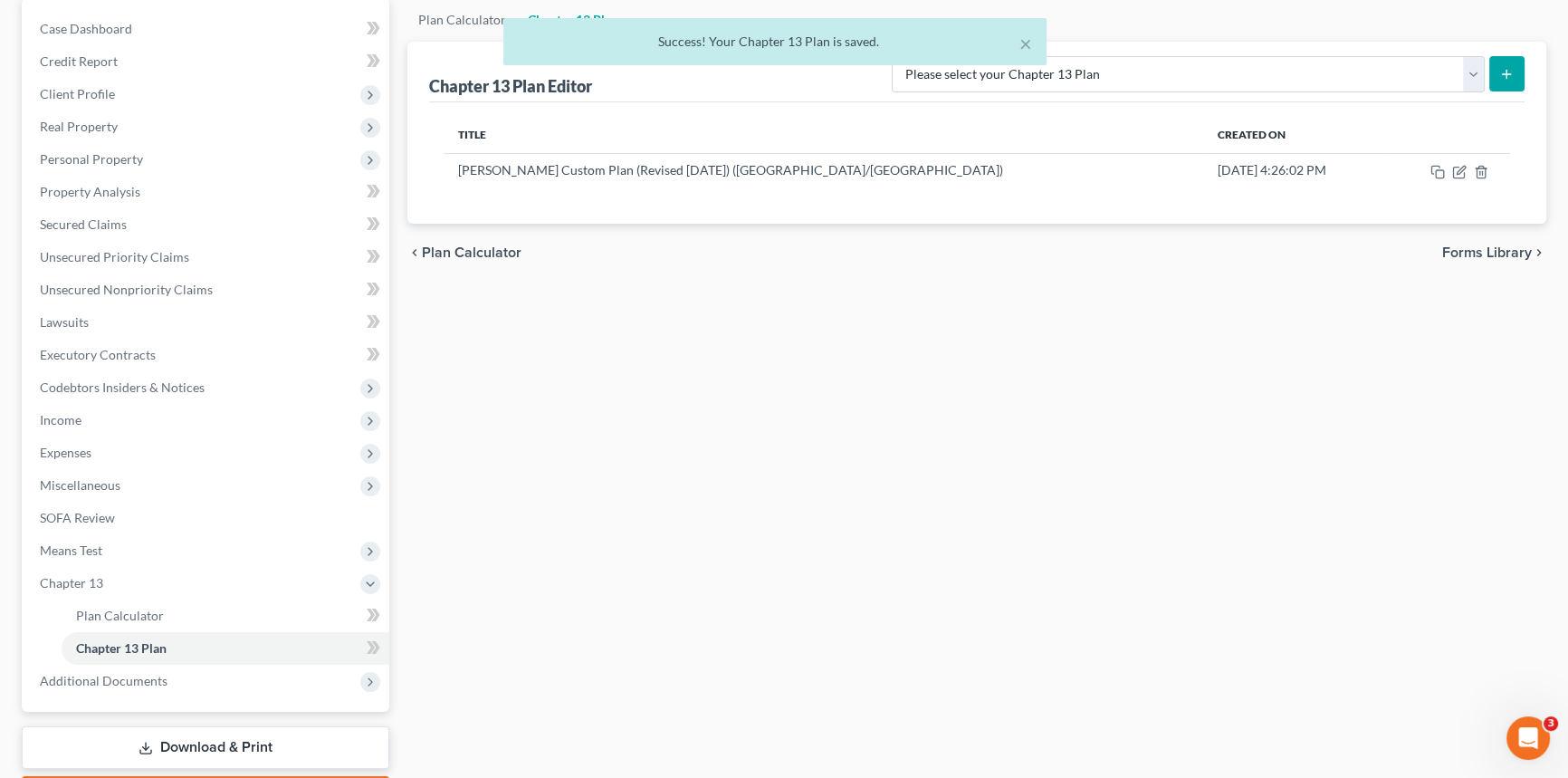
scroll to position [0, 0]
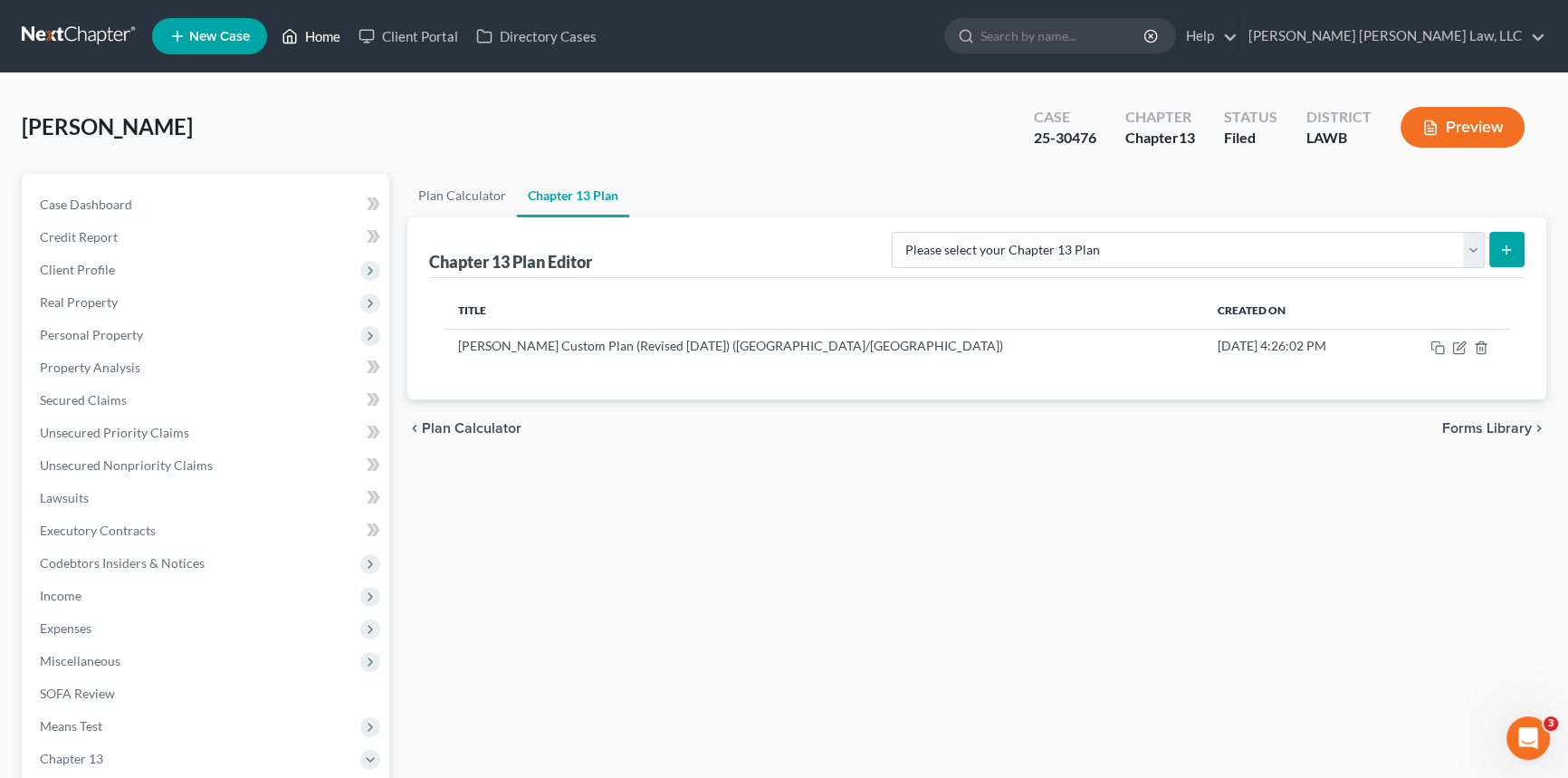
click at [335, 32] on link "Home" at bounding box center [311, 36] width 77 height 33
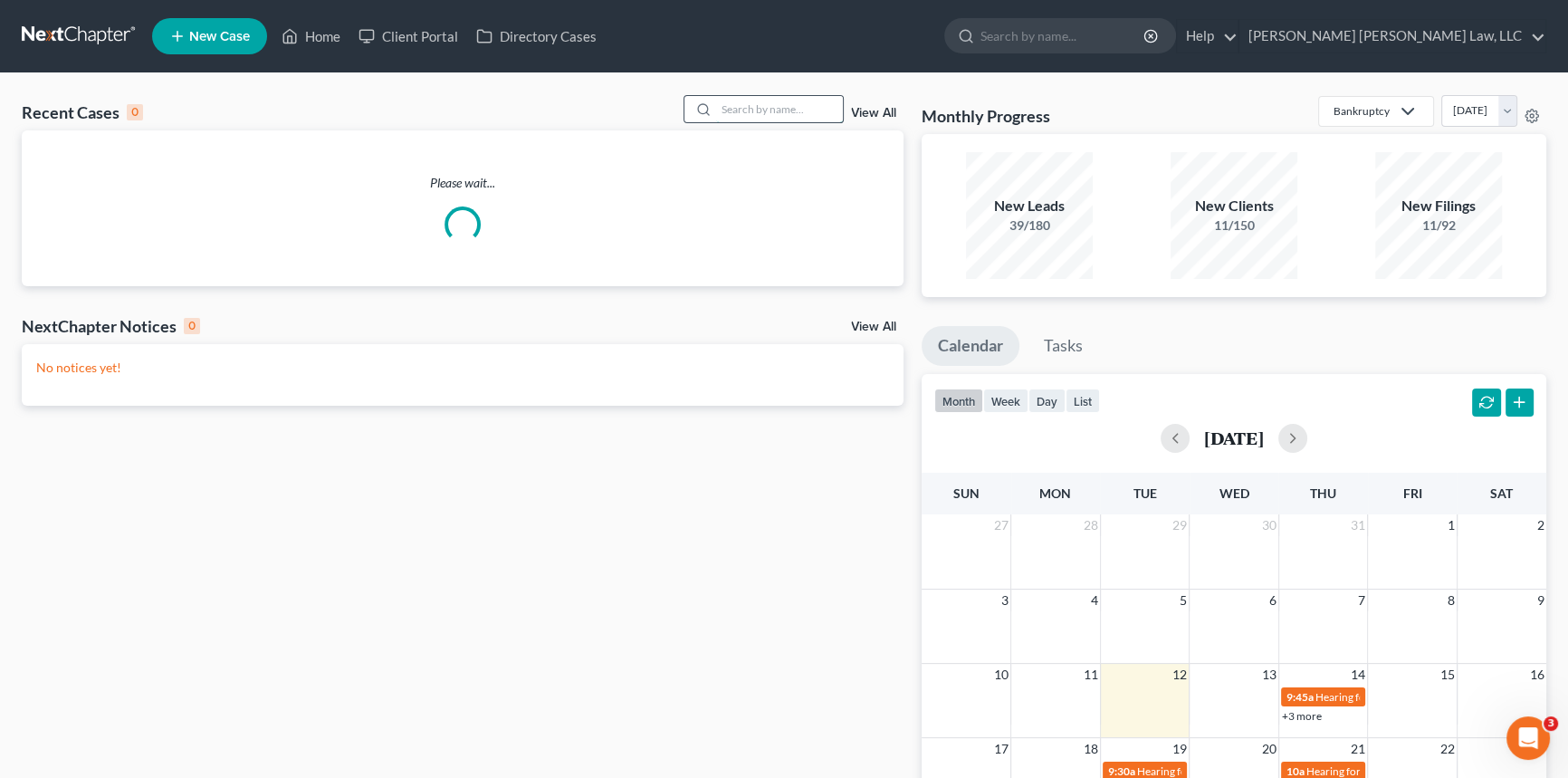
click at [761, 110] on input "search" at bounding box center [779, 109] width 127 height 26
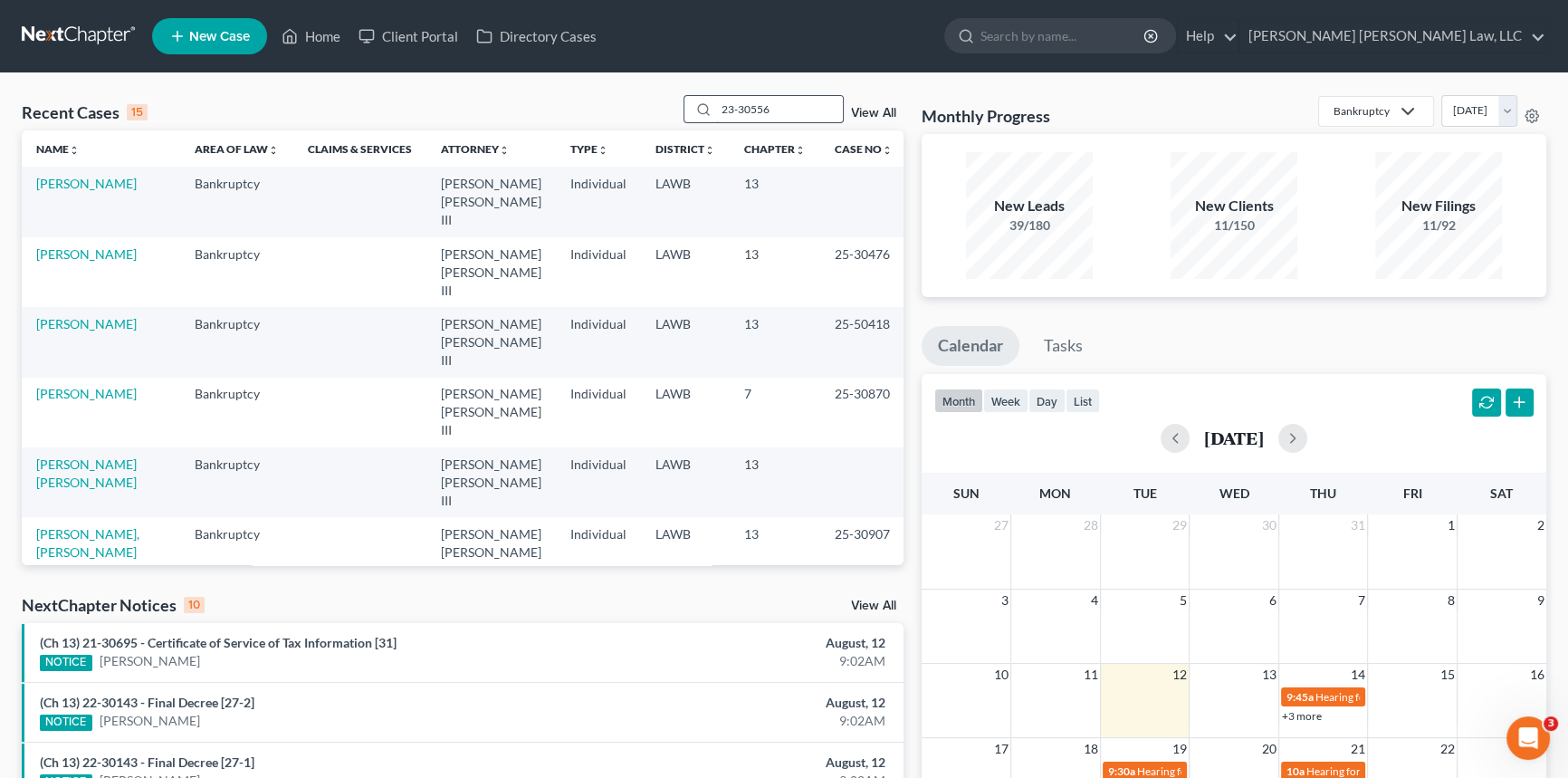
type input "23-30556"
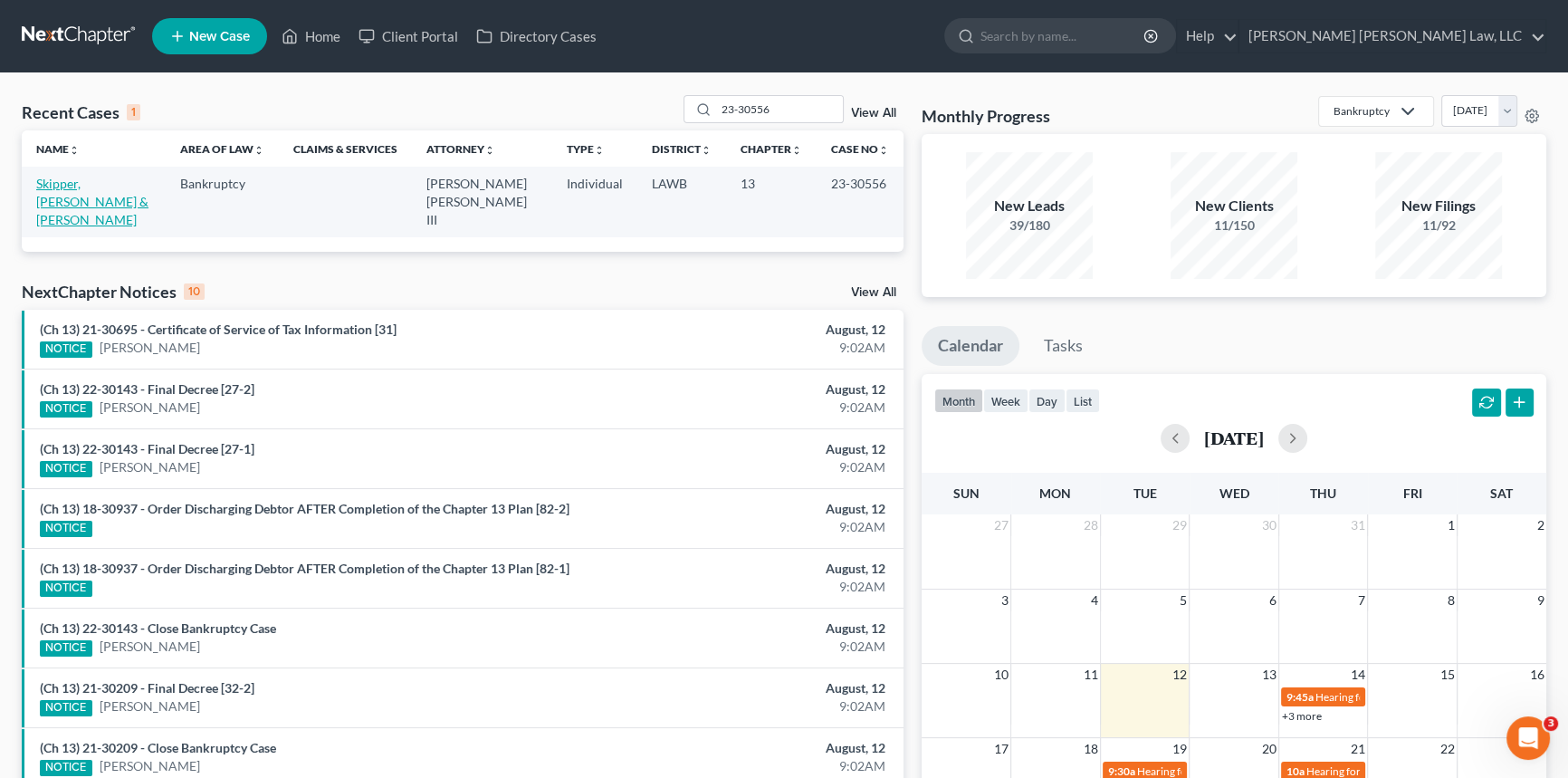
click at [61, 184] on link "Skipper, [PERSON_NAME] & [PERSON_NAME]" at bounding box center [92, 201] width 112 height 52
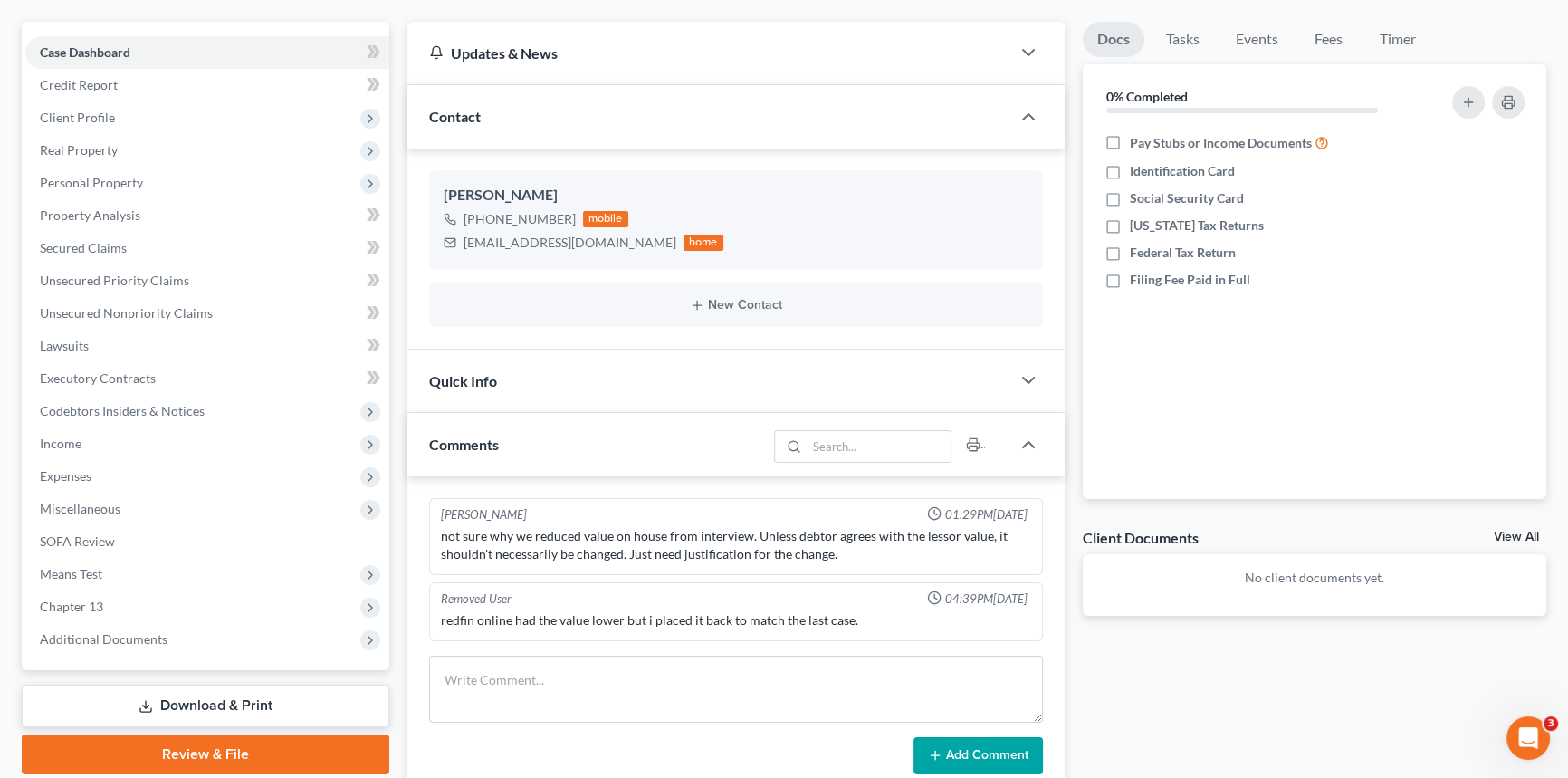
scroll to position [164, 0]
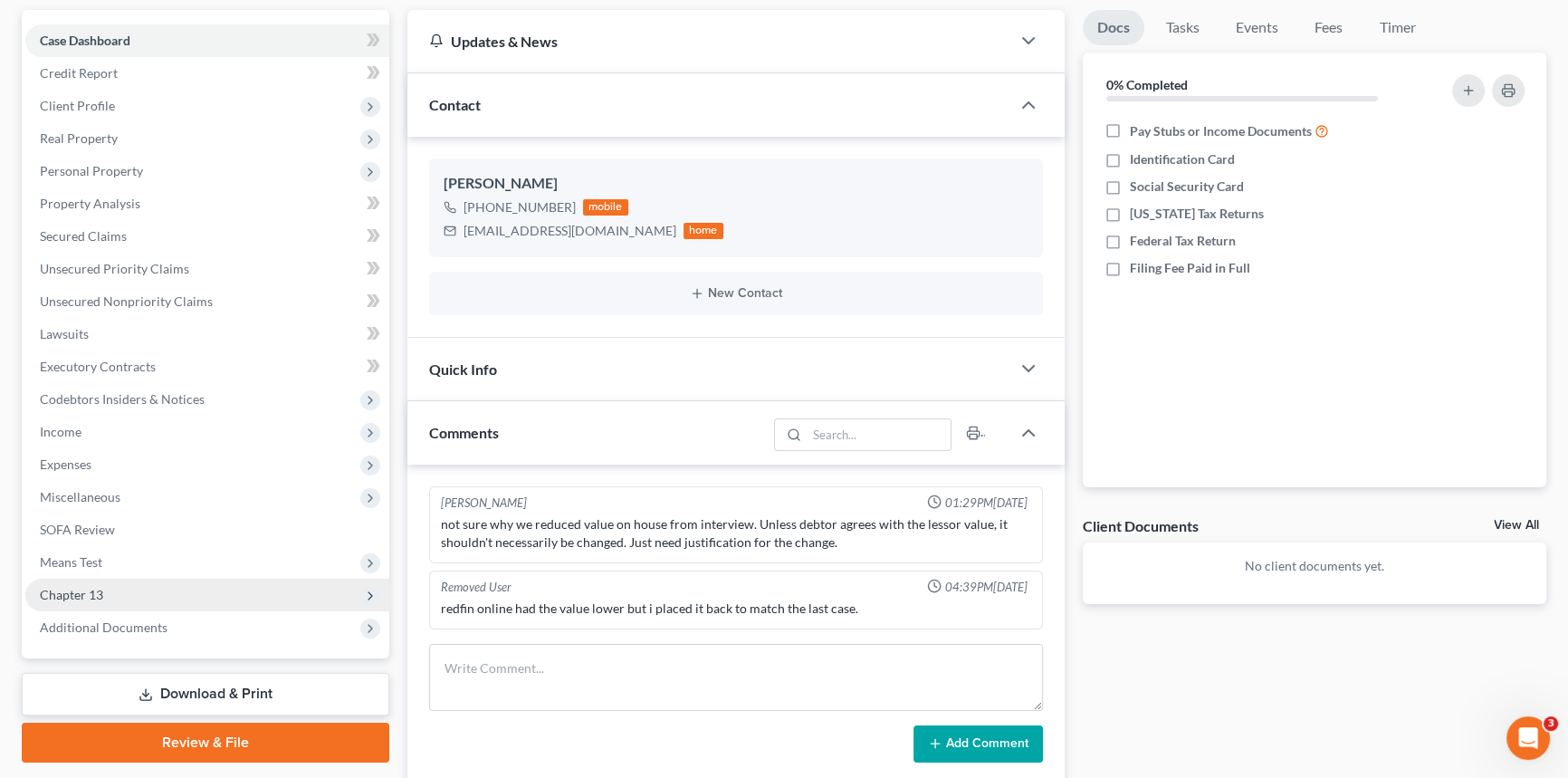
click at [96, 595] on span "Chapter 13" at bounding box center [72, 594] width 63 height 15
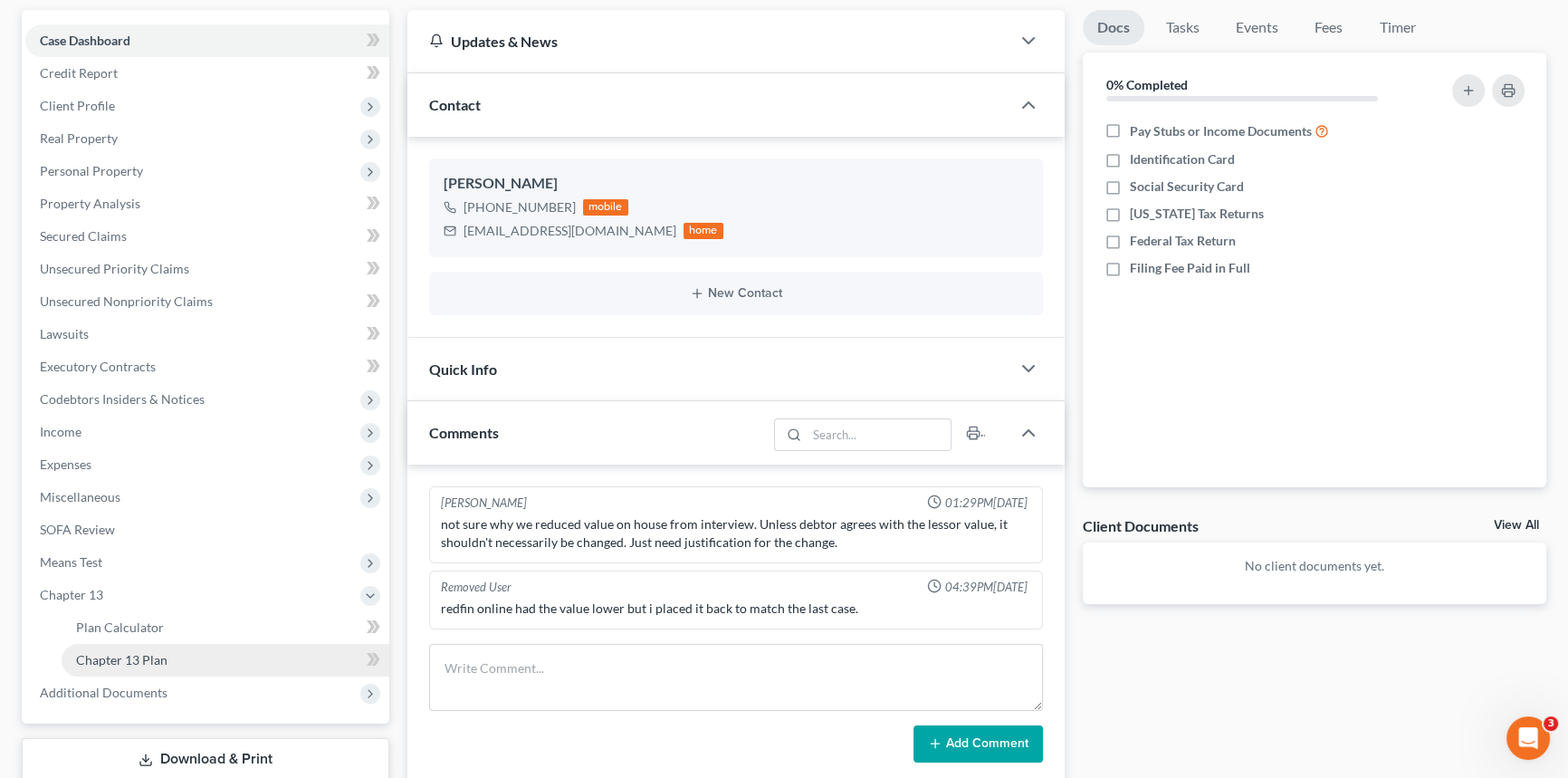
click at [127, 658] on span "Chapter 13 Plan" at bounding box center [121, 659] width 92 height 15
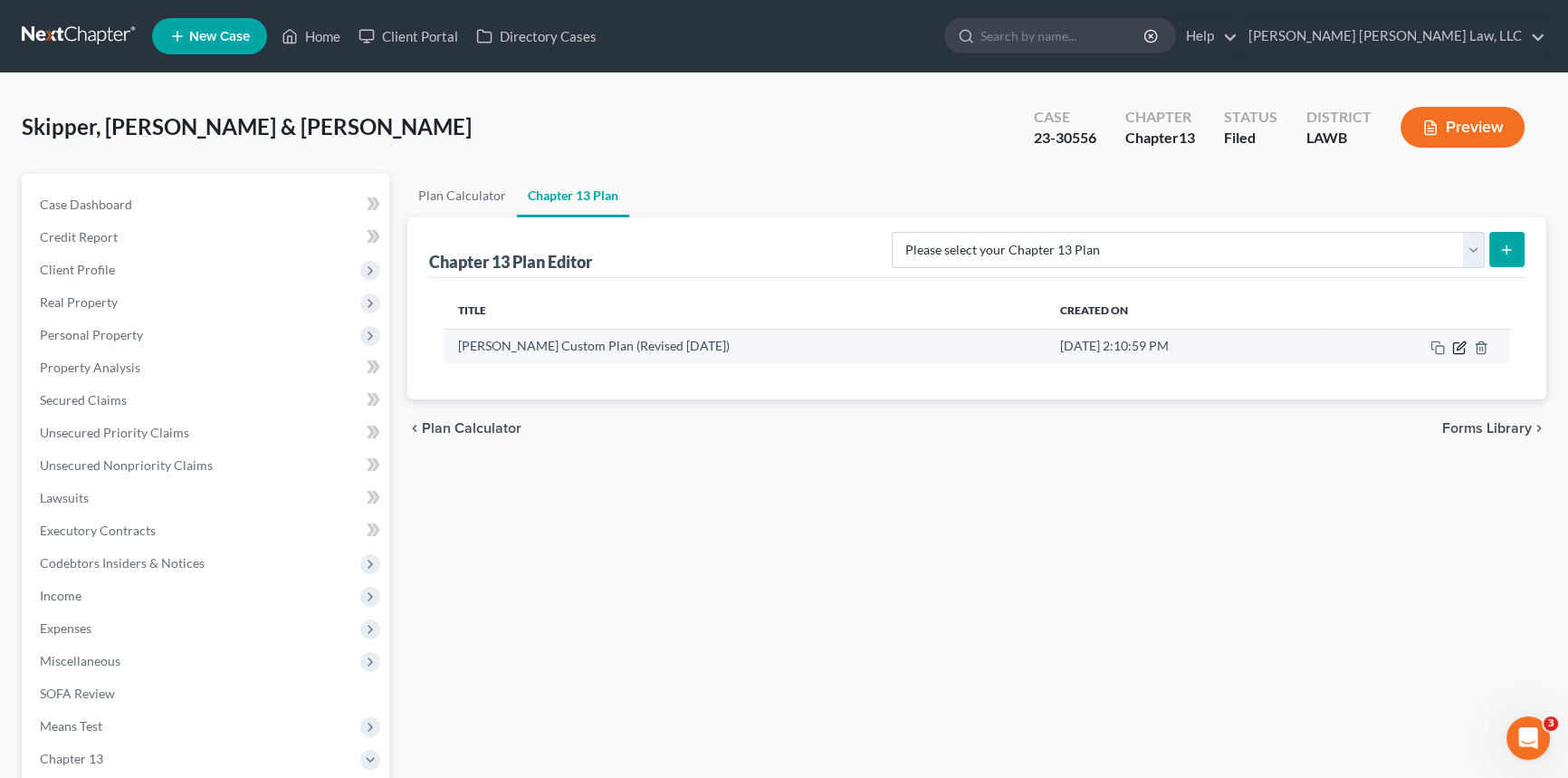
click at [1461, 354] on icon "button" at bounding box center [1459, 348] width 15 height 15
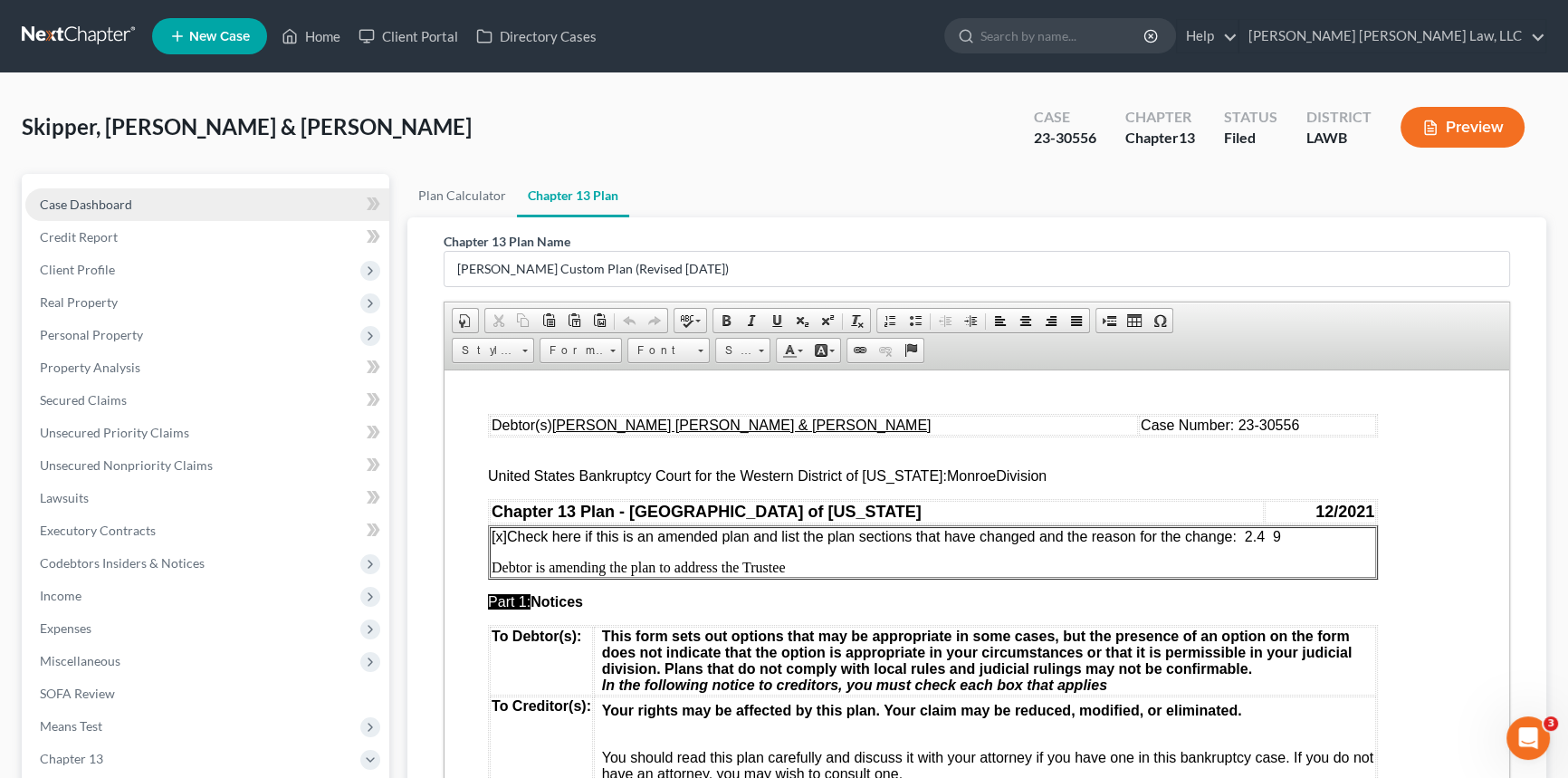
click at [121, 201] on span "Case Dashboard" at bounding box center [86, 204] width 92 height 15
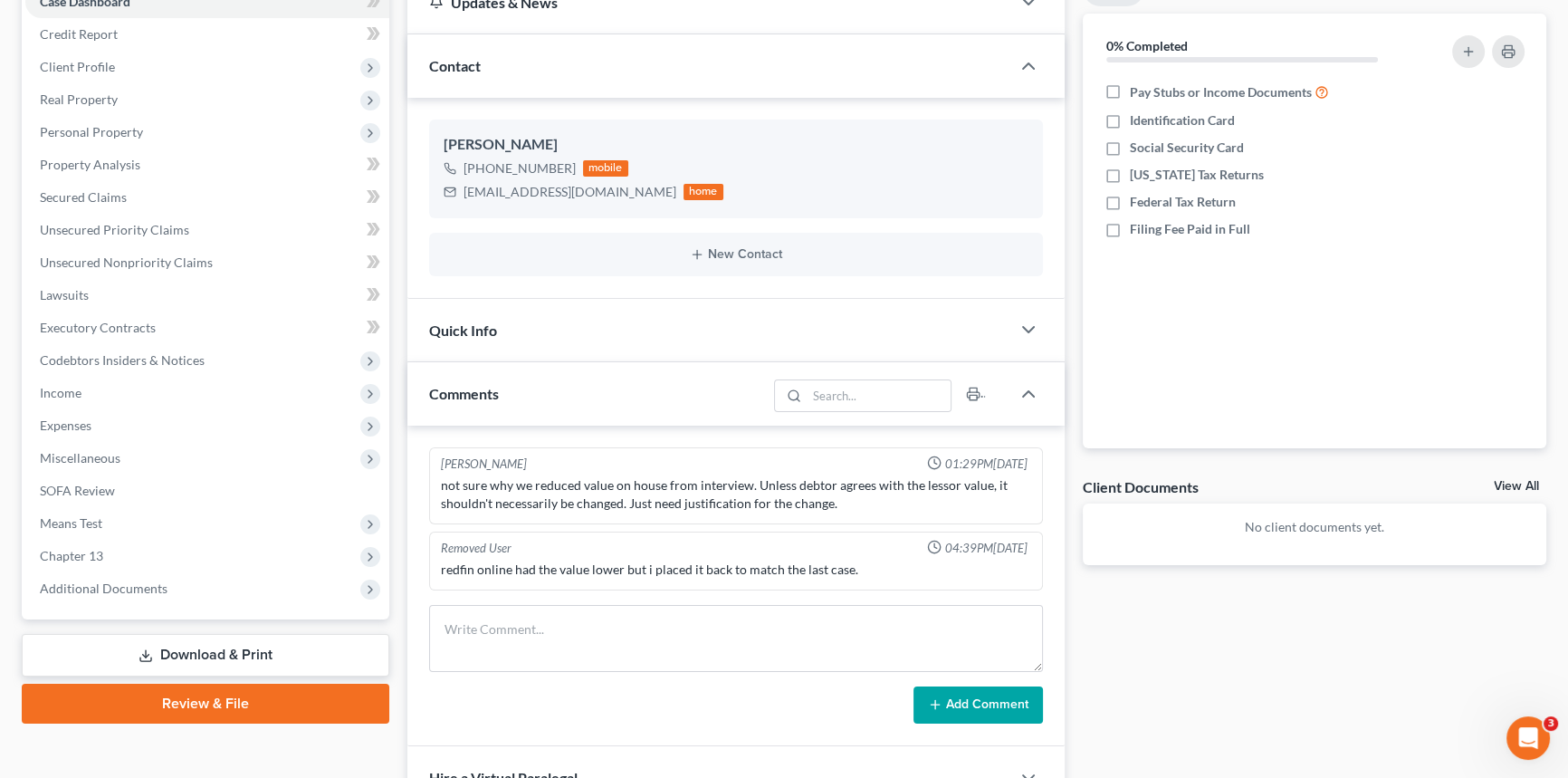
scroll to position [247, 0]
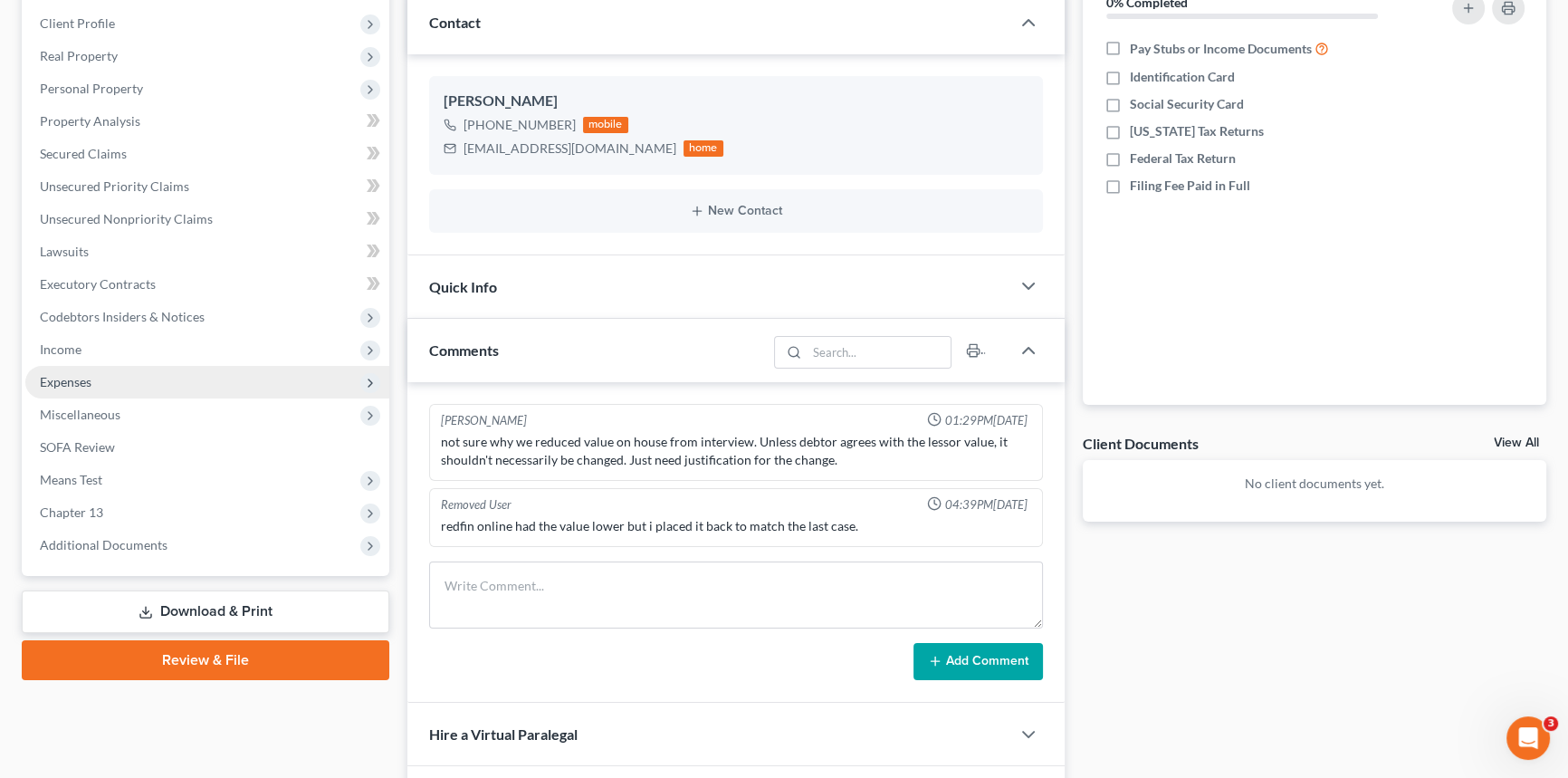
click at [102, 373] on span "Expenses" at bounding box center [208, 383] width 364 height 33
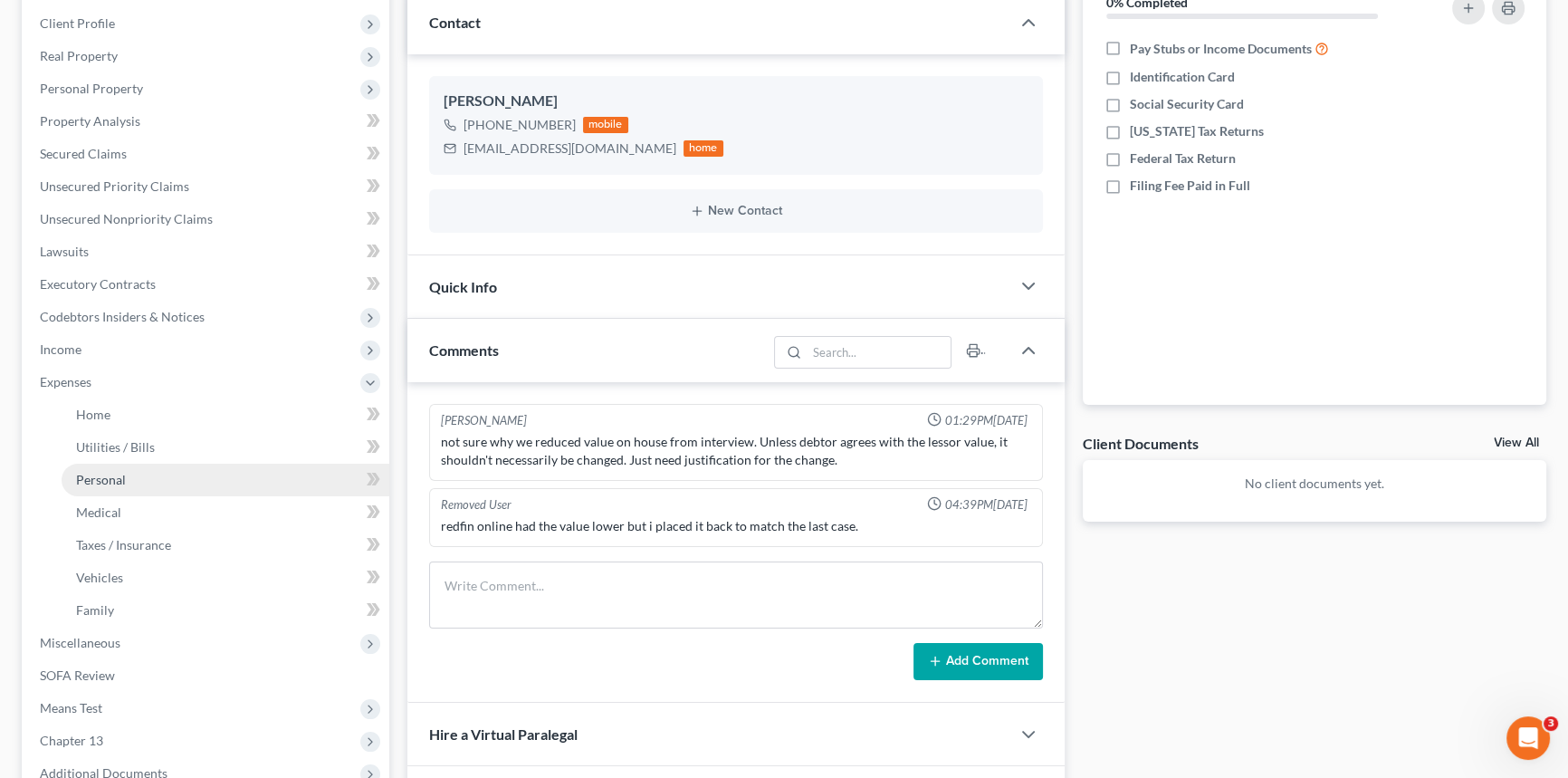
click at [138, 477] on link "Personal" at bounding box center [226, 481] width 328 height 33
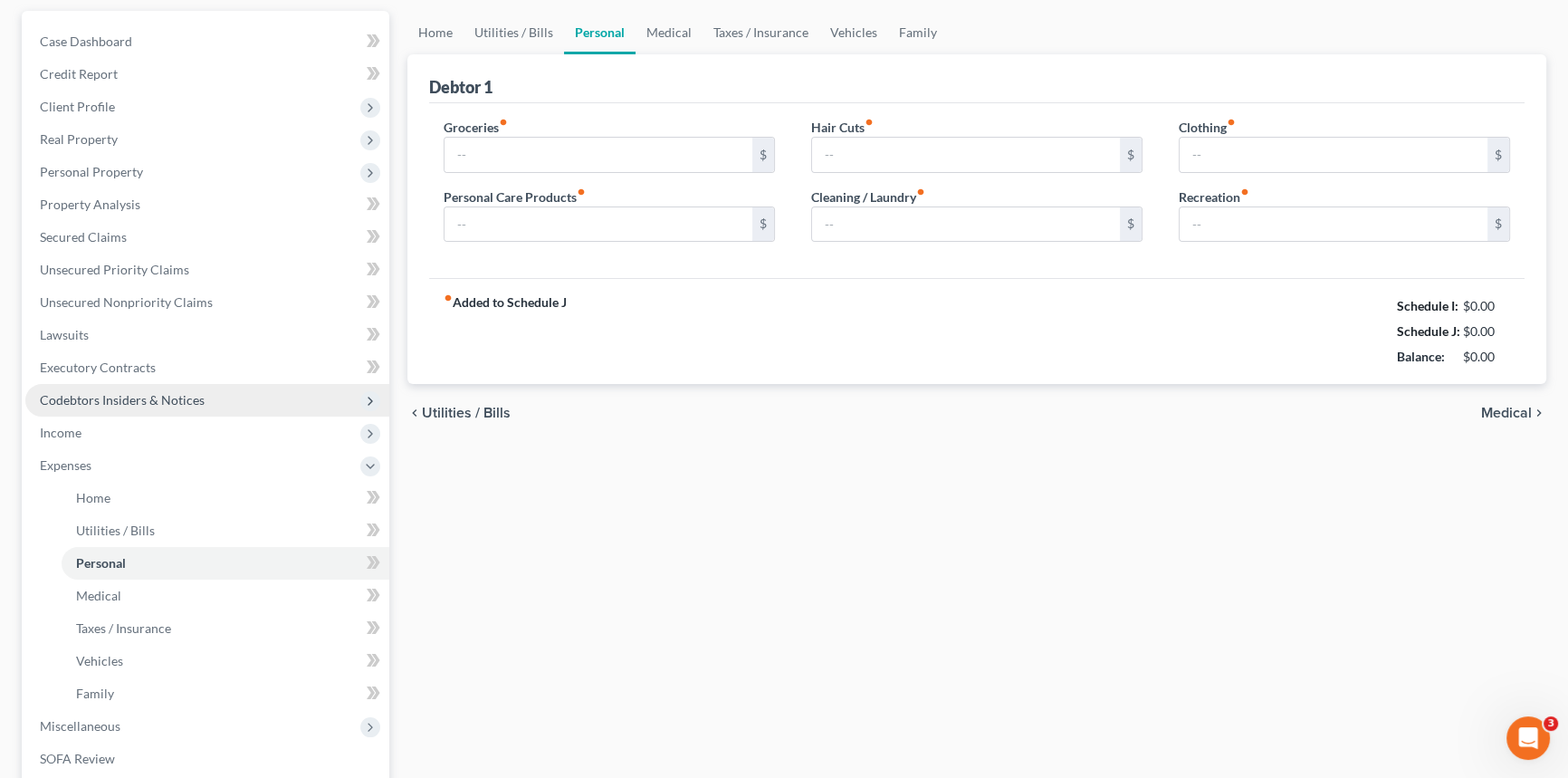
type input "1,005.00"
type input "80.00"
type input "0.00"
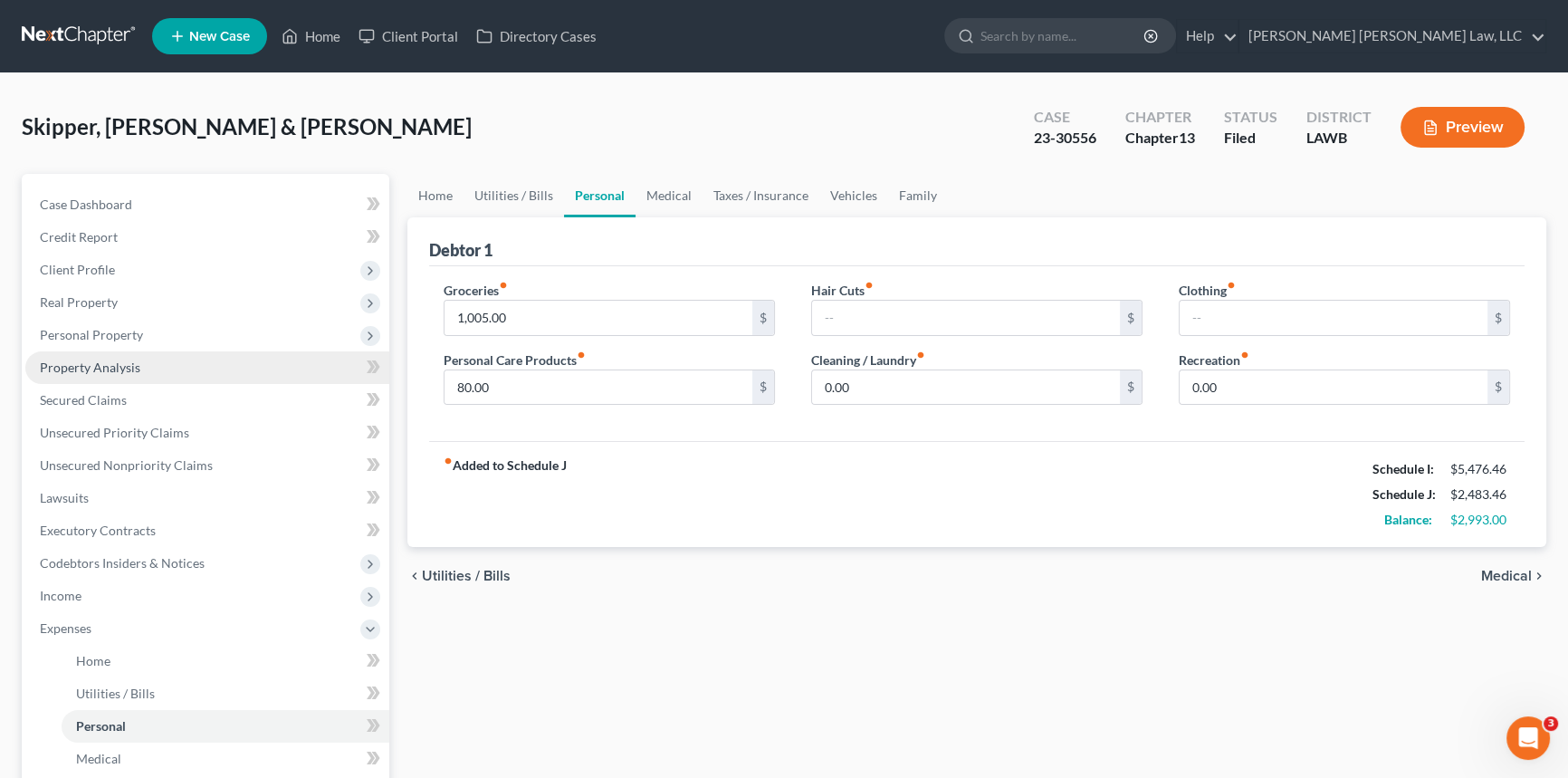
click at [131, 355] on link "Property Analysis" at bounding box center [208, 368] width 364 height 33
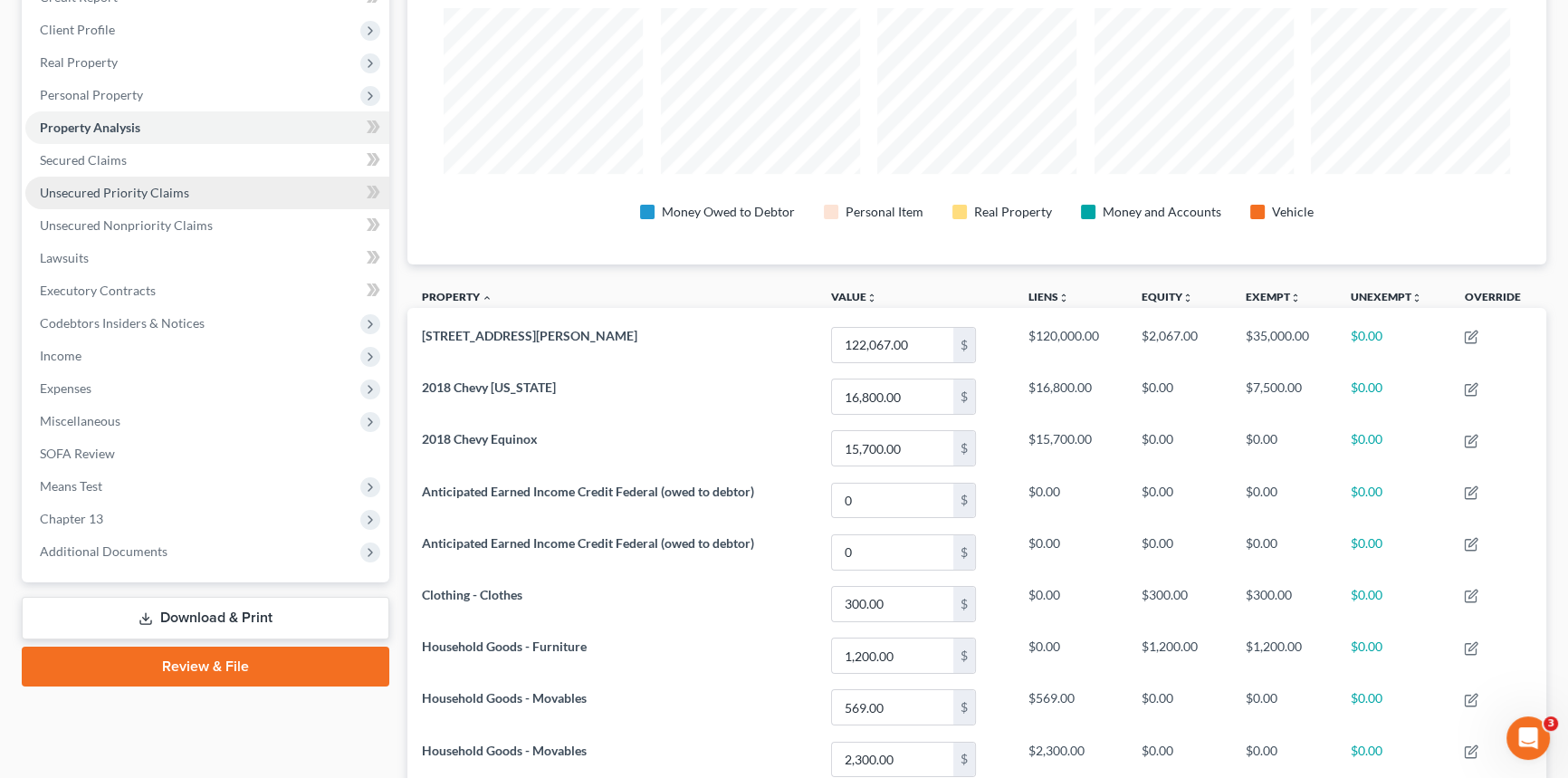
scroll to position [247, 0]
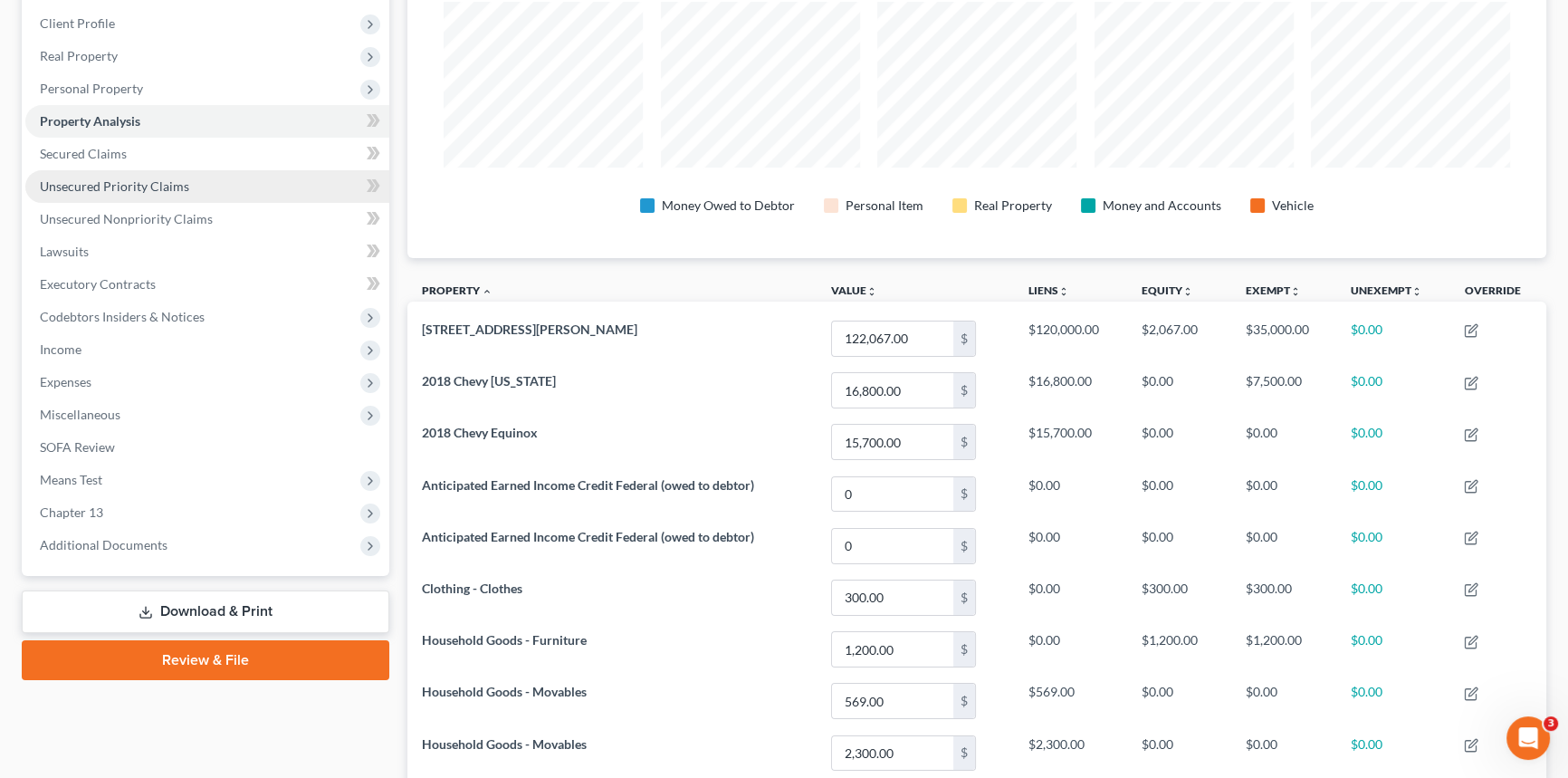
click at [169, 179] on span "Unsecured Priority Claims" at bounding box center [114, 186] width 150 height 15
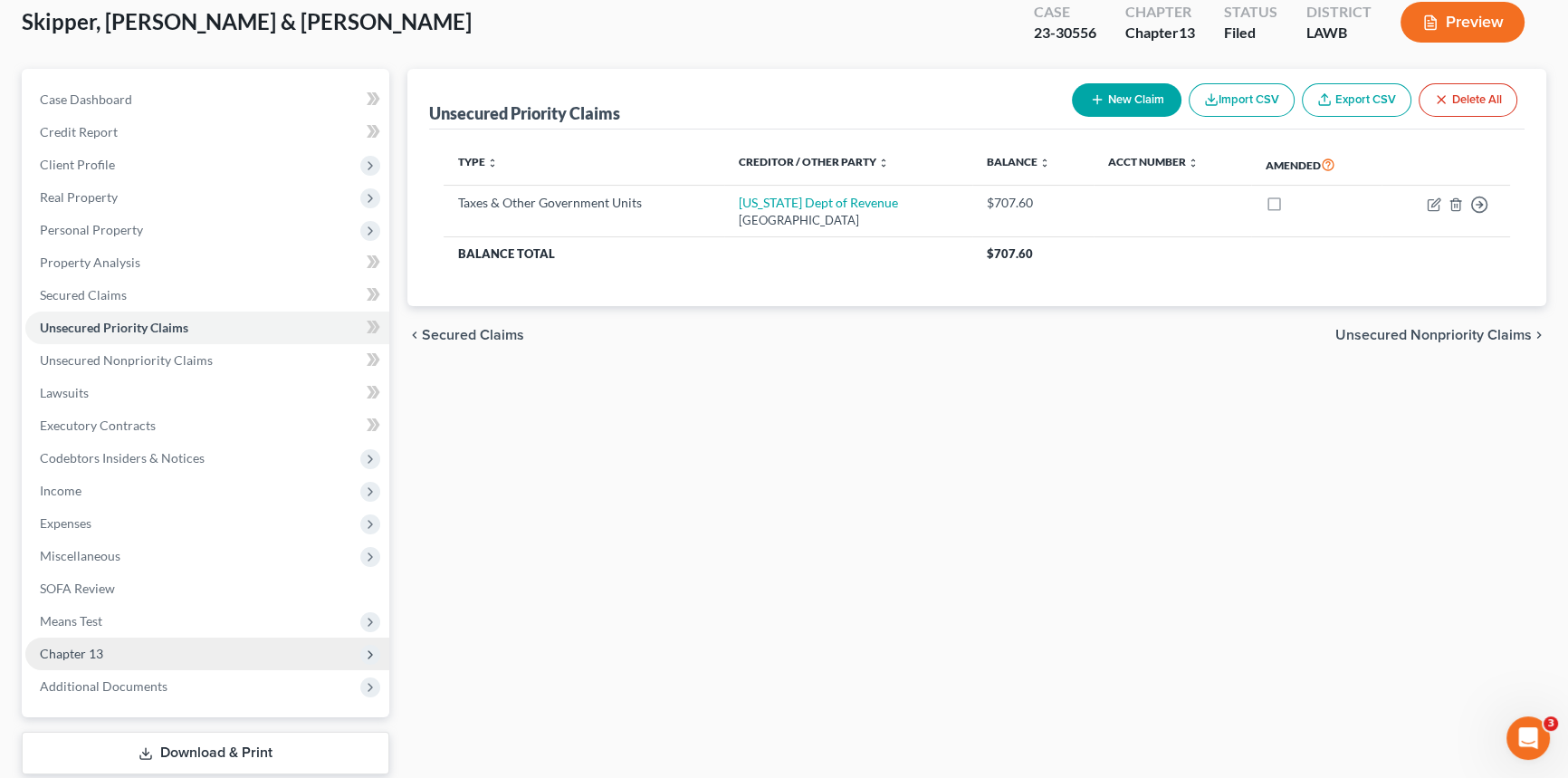
scroll to position [215, 0]
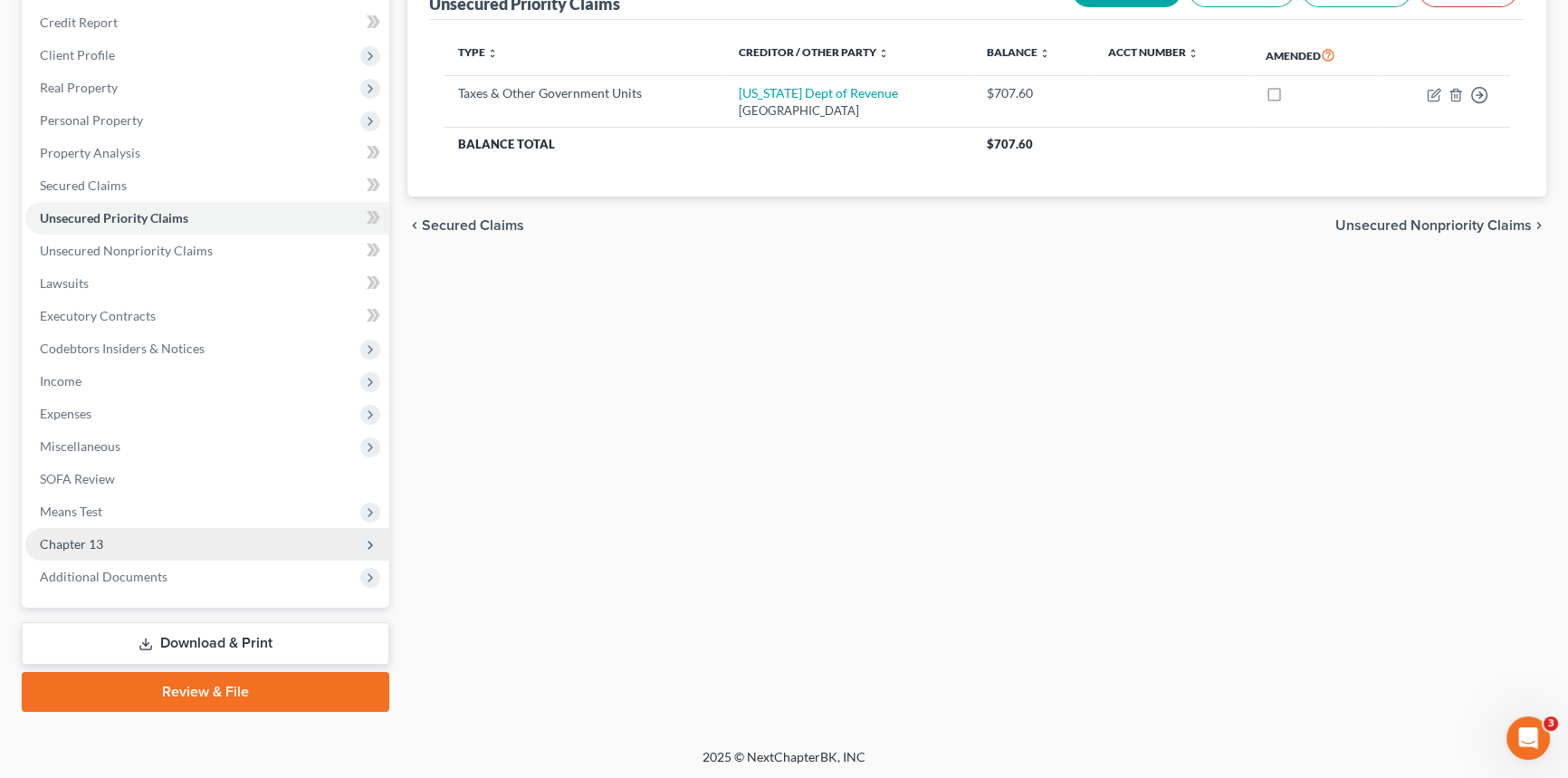
click at [145, 533] on span "Chapter 13" at bounding box center [208, 544] width 364 height 33
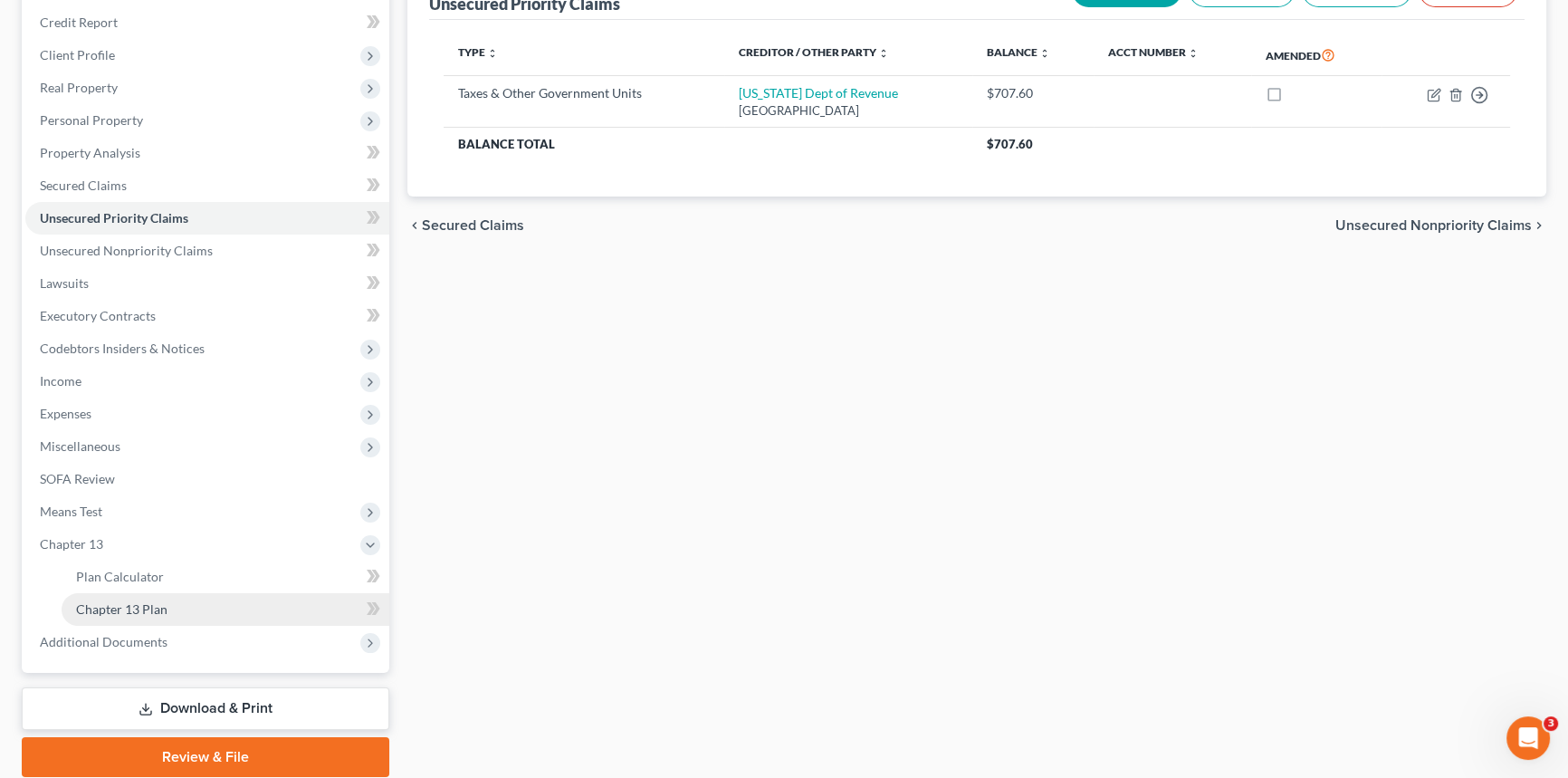
click at [212, 604] on link "Chapter 13 Plan" at bounding box center [226, 609] width 328 height 33
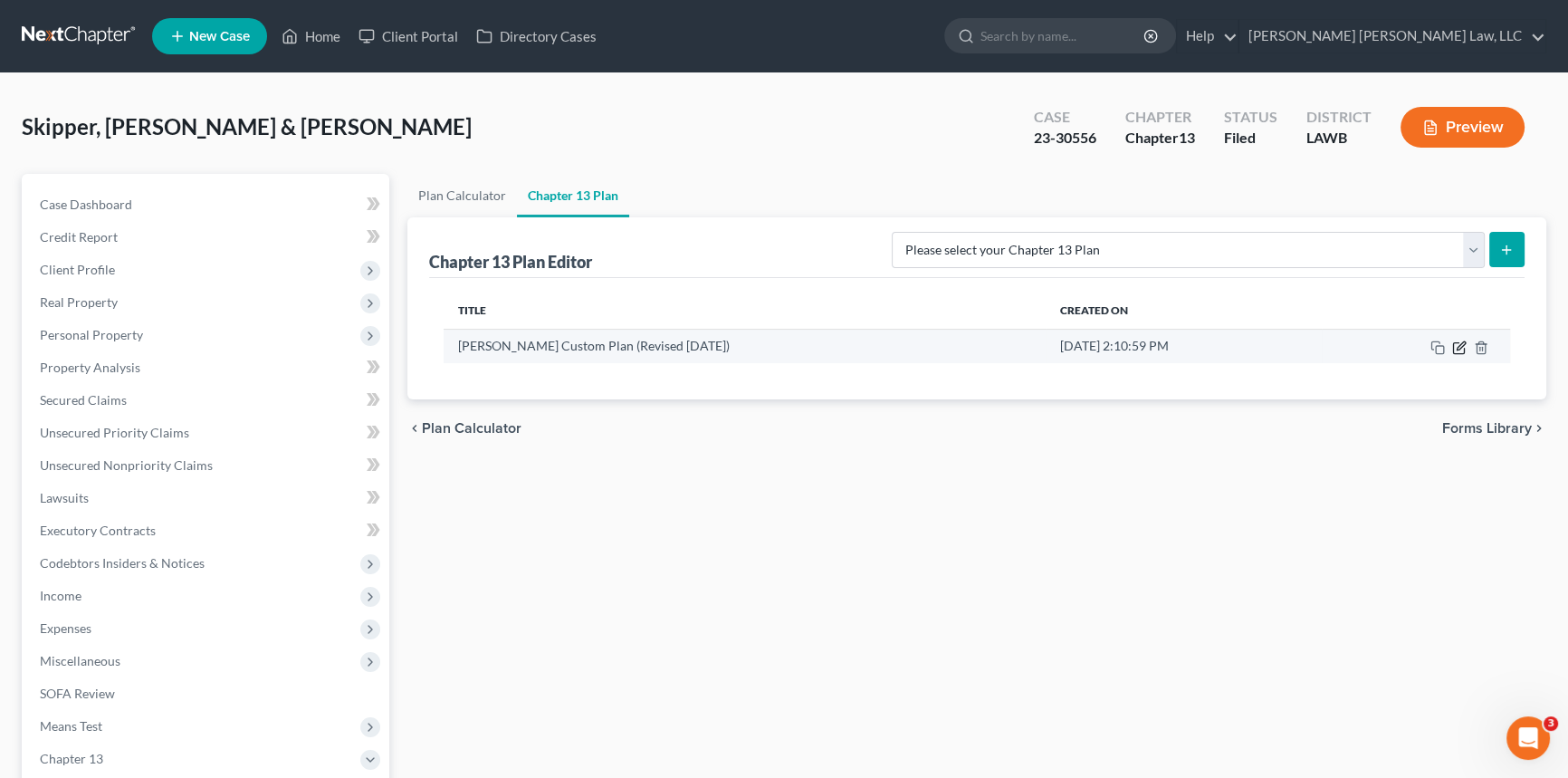
click at [1457, 345] on icon "button" at bounding box center [1460, 345] width 8 height 8
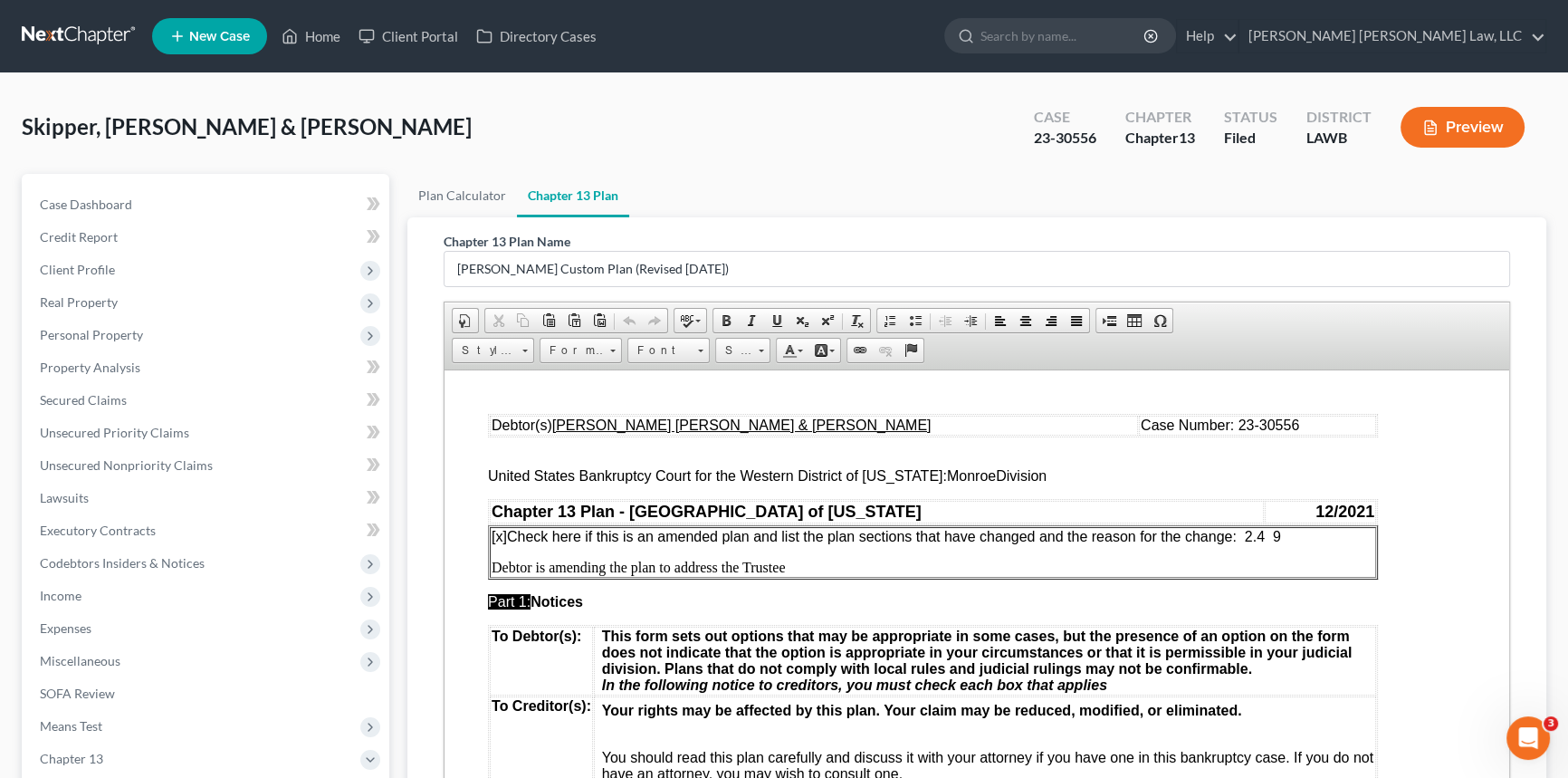
click at [1282, 536] on span "[x] Check here if this is an amended plan and list the plan sections that have …" at bounding box center [886, 535] width 789 height 15
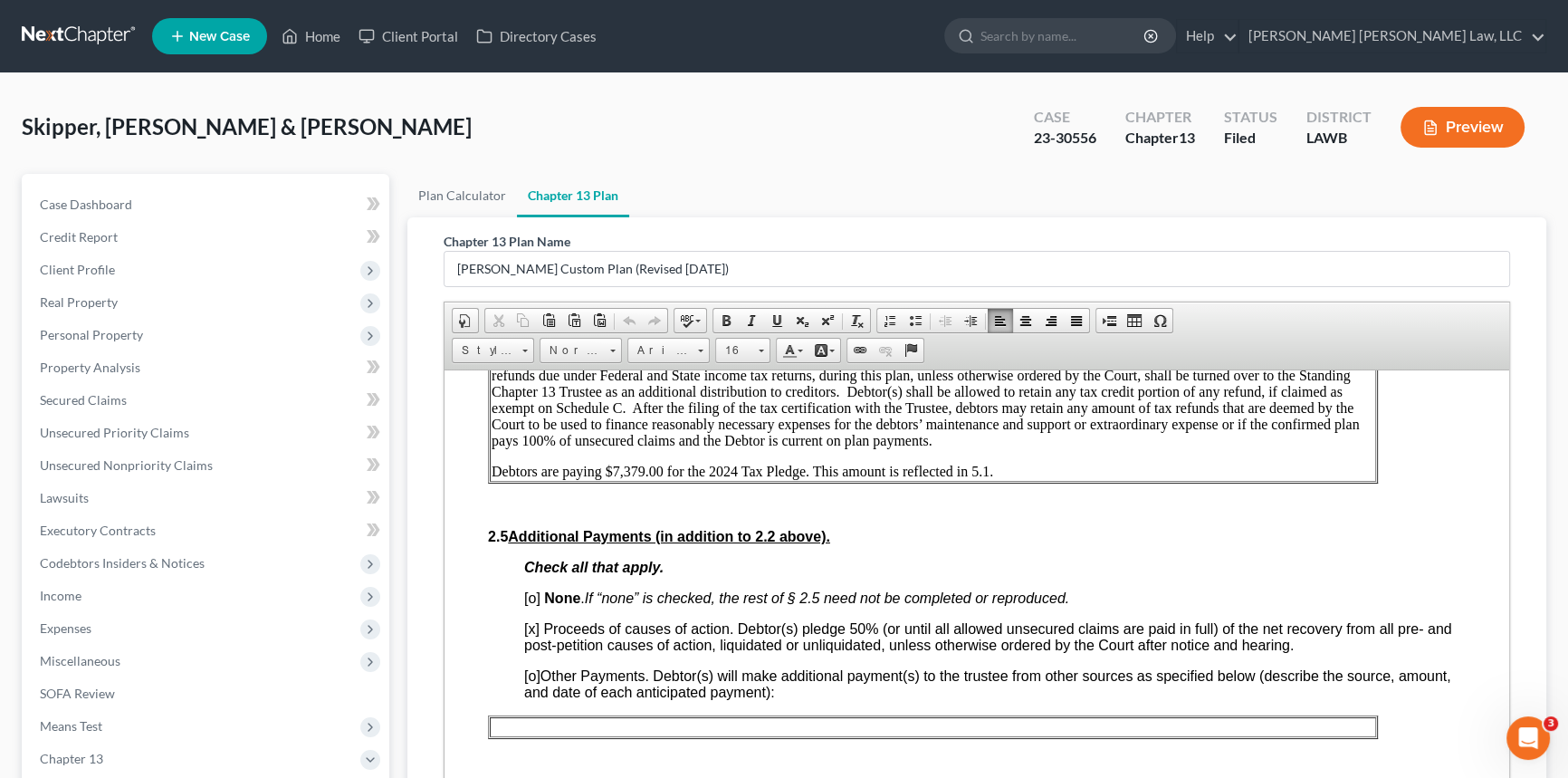
scroll to position [1235, 0]
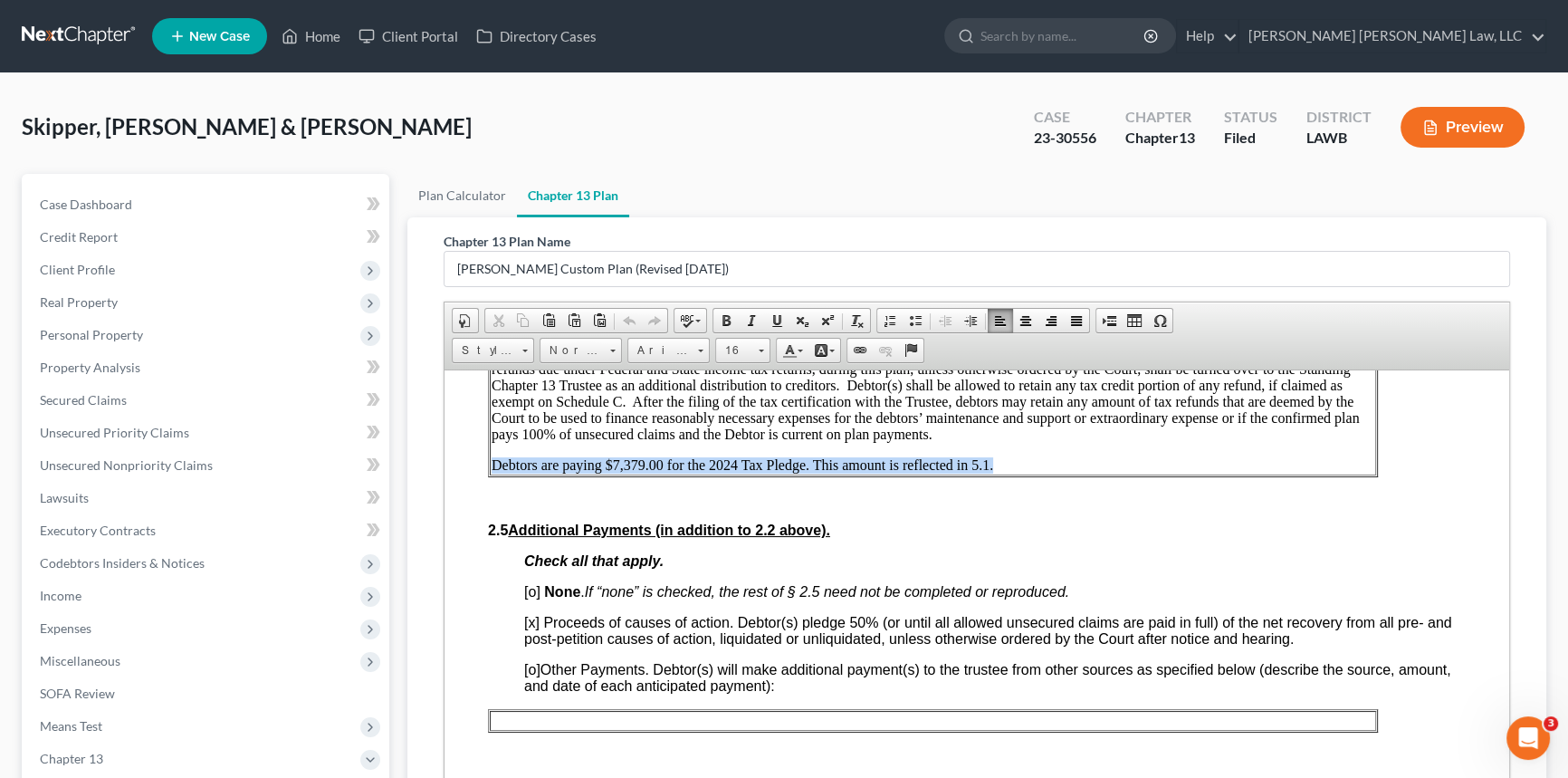
drag, startPoint x: 489, startPoint y: 507, endPoint x: 1021, endPoint y: 498, distance: 532.1
click at [1012, 472] on p "Debtors are paying $7,379.00 for the 2024 Tax Pledge. This amount is reflected …" at bounding box center [933, 465] width 883 height 16
paste body
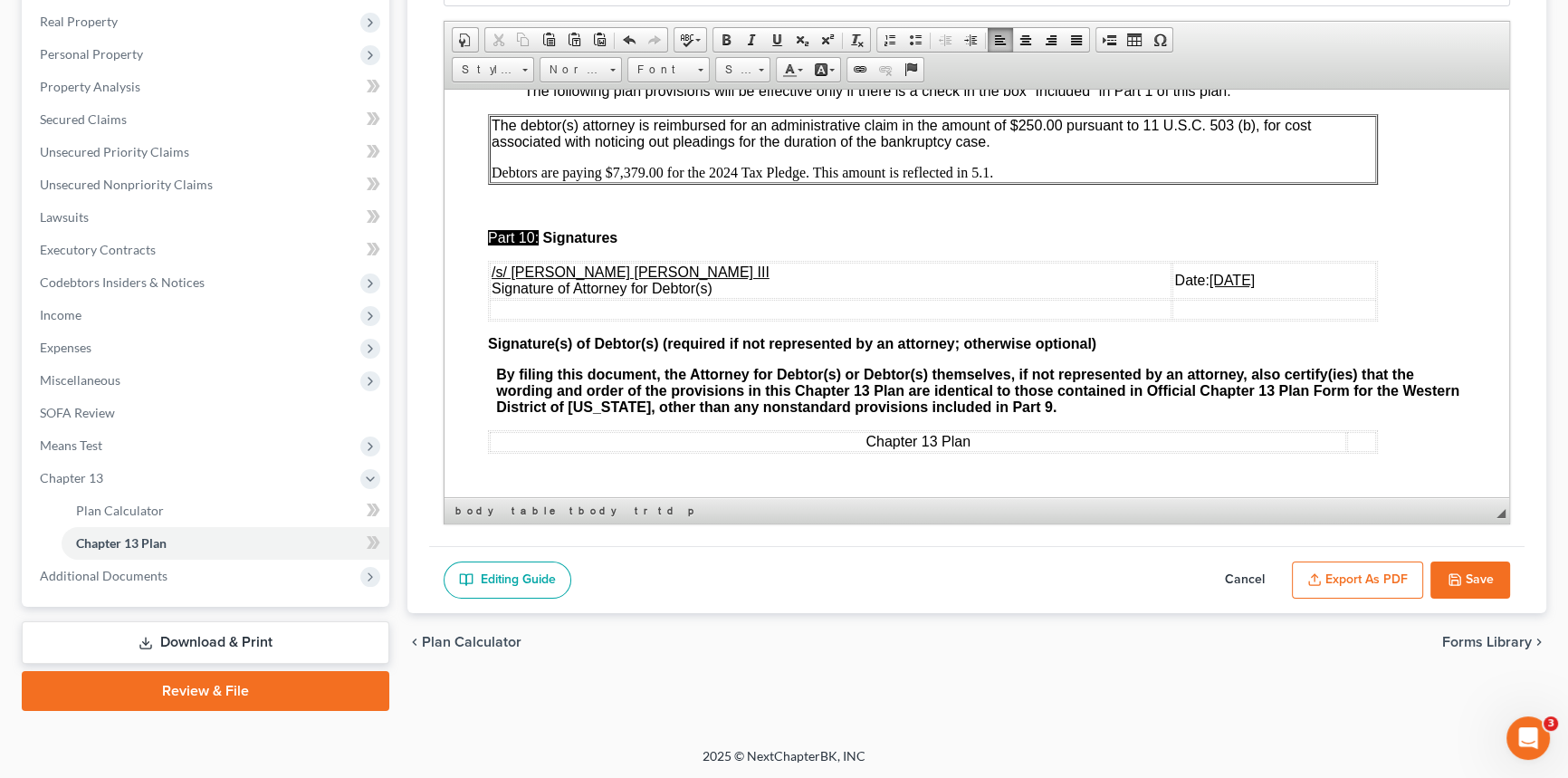
scroll to position [6835, 0]
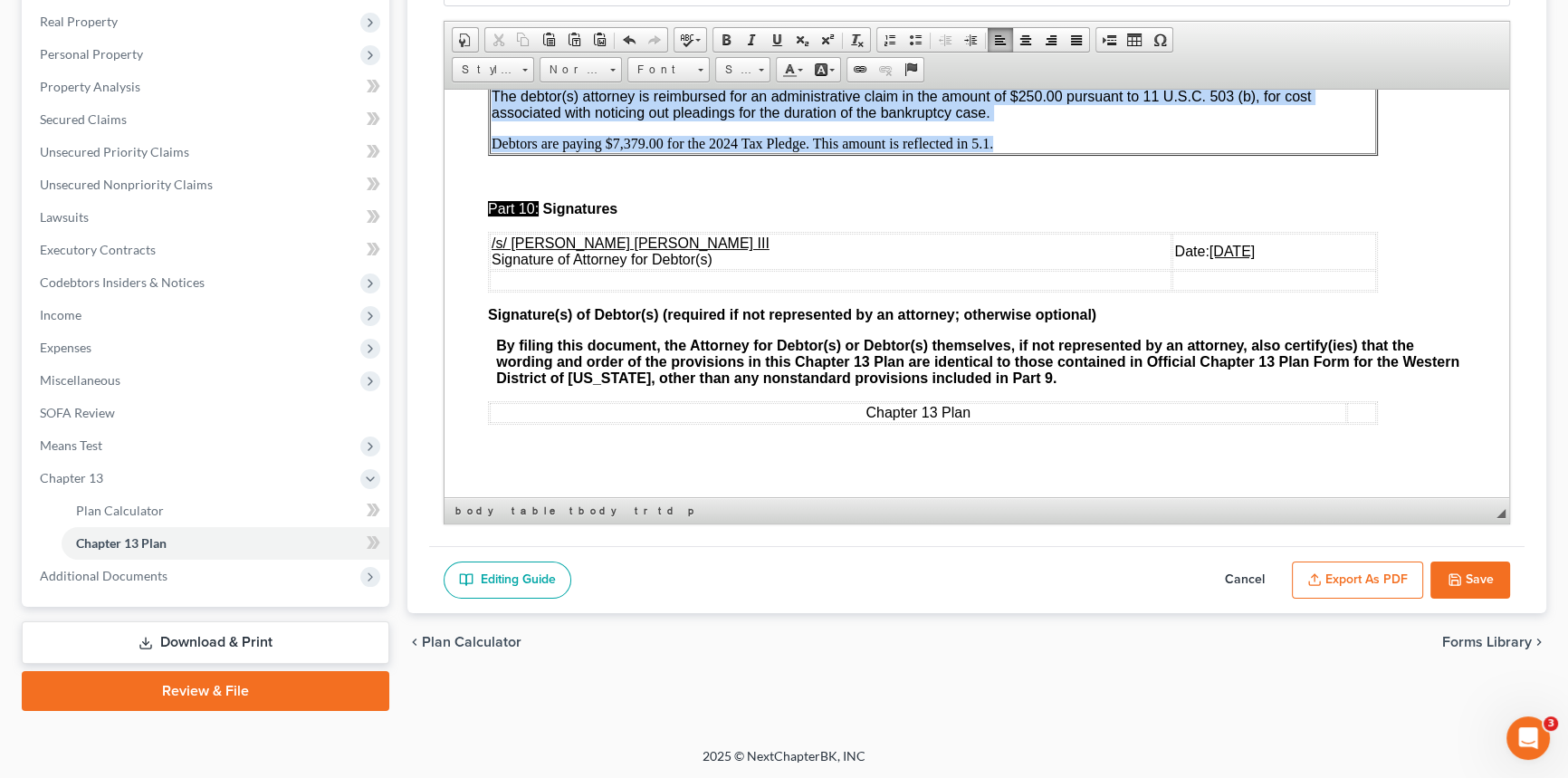
drag, startPoint x: 992, startPoint y: 343, endPoint x: 471, endPoint y: 350, distance: 521.0
click at [1039, 151] on p "Debtors are paying $7,379.00 for the 2024 Tax Pledge. This amount is reflected …" at bounding box center [933, 143] width 883 height 16
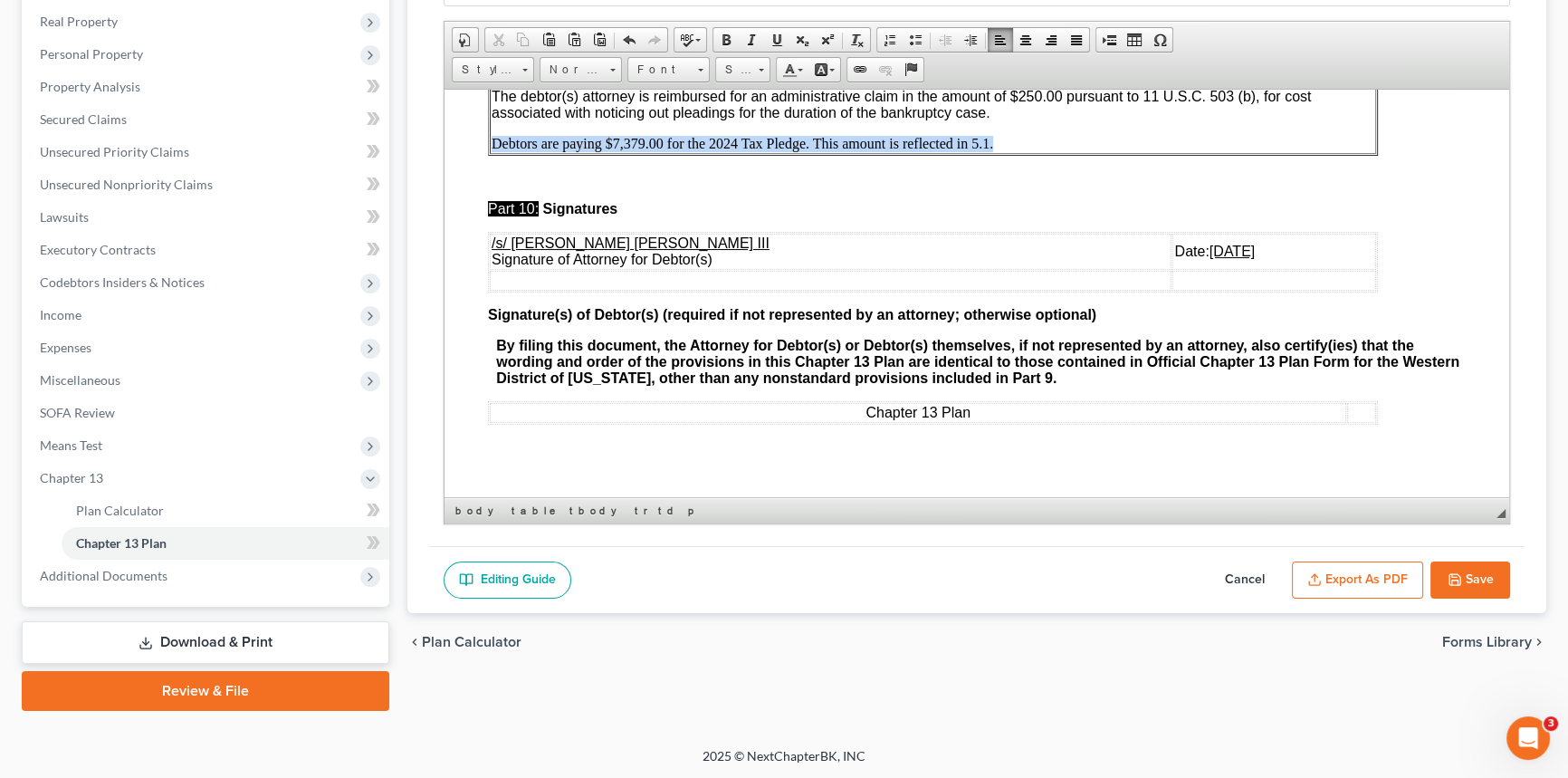
drag, startPoint x: 973, startPoint y: 343, endPoint x: 489, endPoint y: 340, distance: 484.0
click at [491, 151] on p "Debtors are paying $7,379.00 for the 2024 Tax Pledge. This amount is reflected …" at bounding box center [933, 143] width 883 height 16
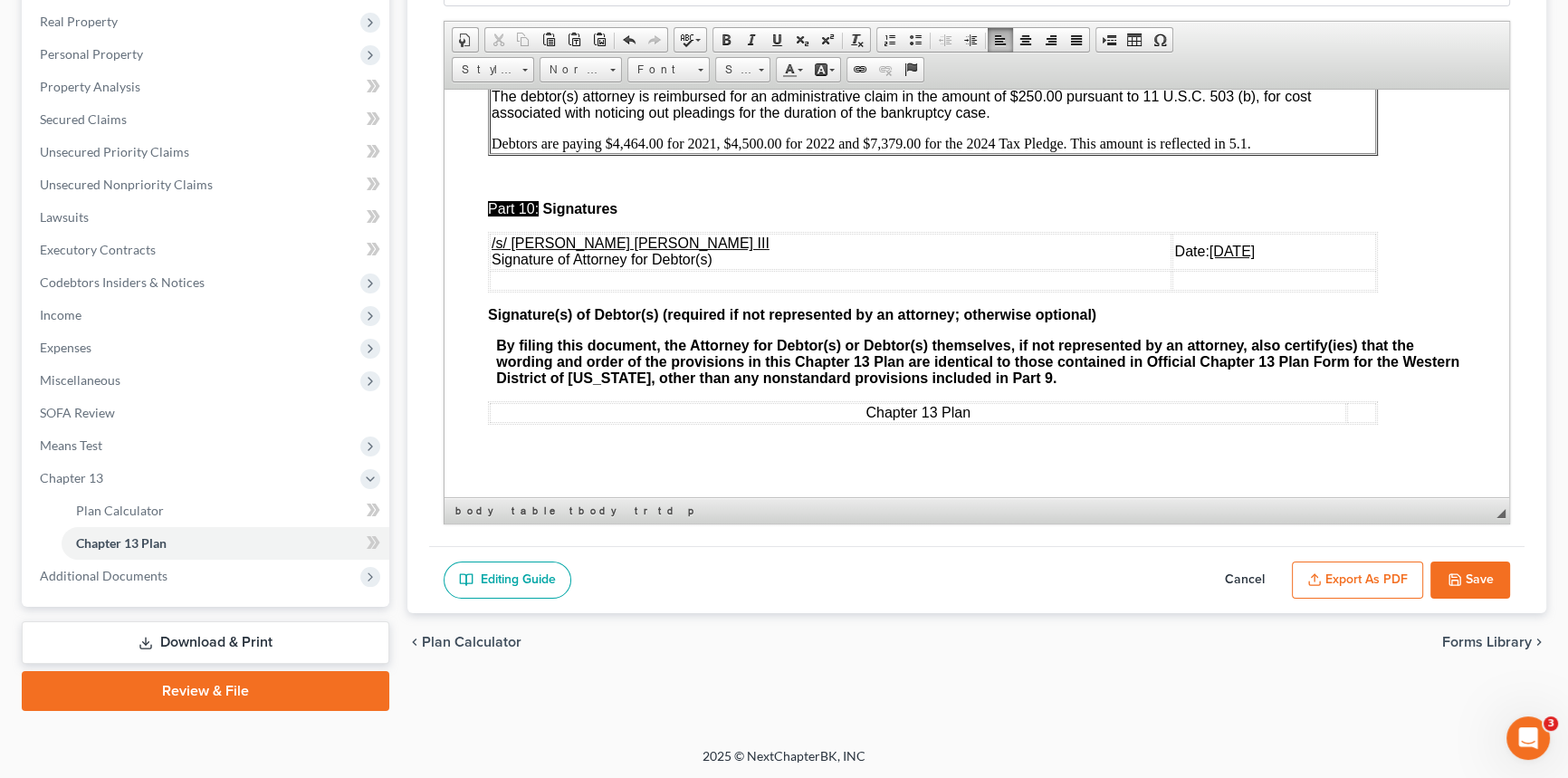
click at [1210, 258] on u "[DATE]" at bounding box center [1233, 250] width 45 height 15
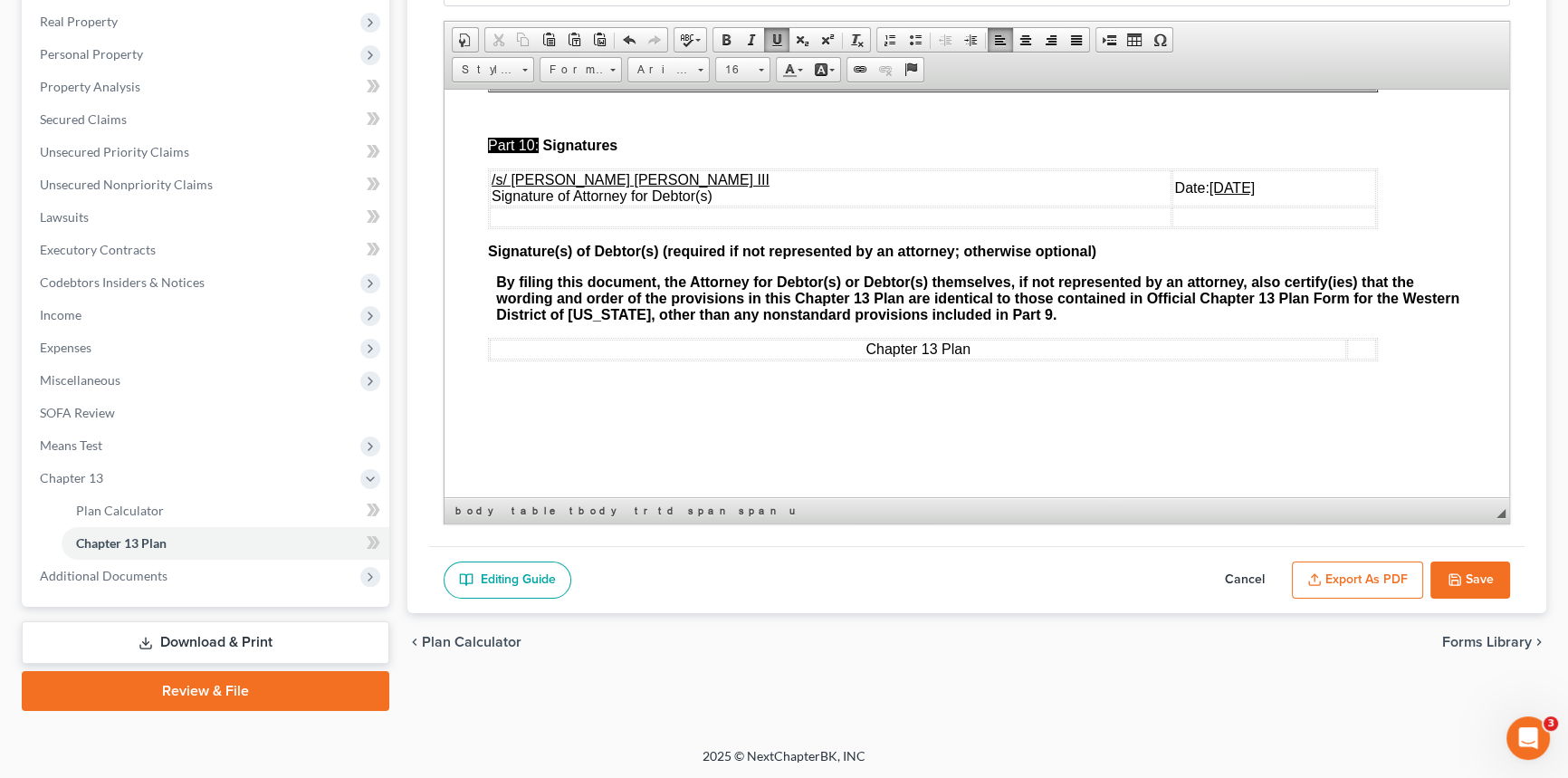
scroll to position [7111, 0]
click at [1362, 574] on button "Export as PDF" at bounding box center [1358, 580] width 131 height 38
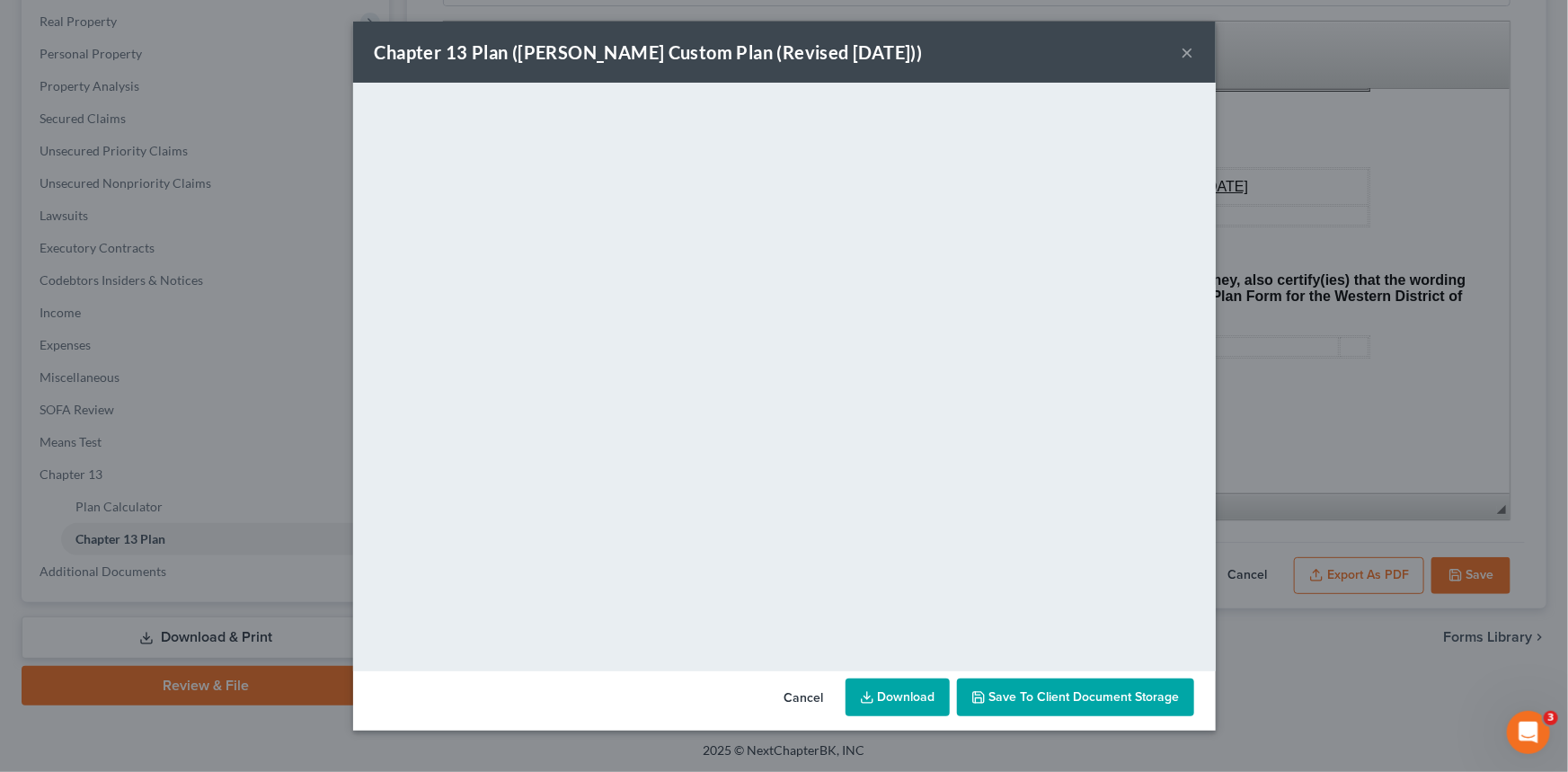
click at [1184, 53] on button "×" at bounding box center [1188, 52] width 13 height 22
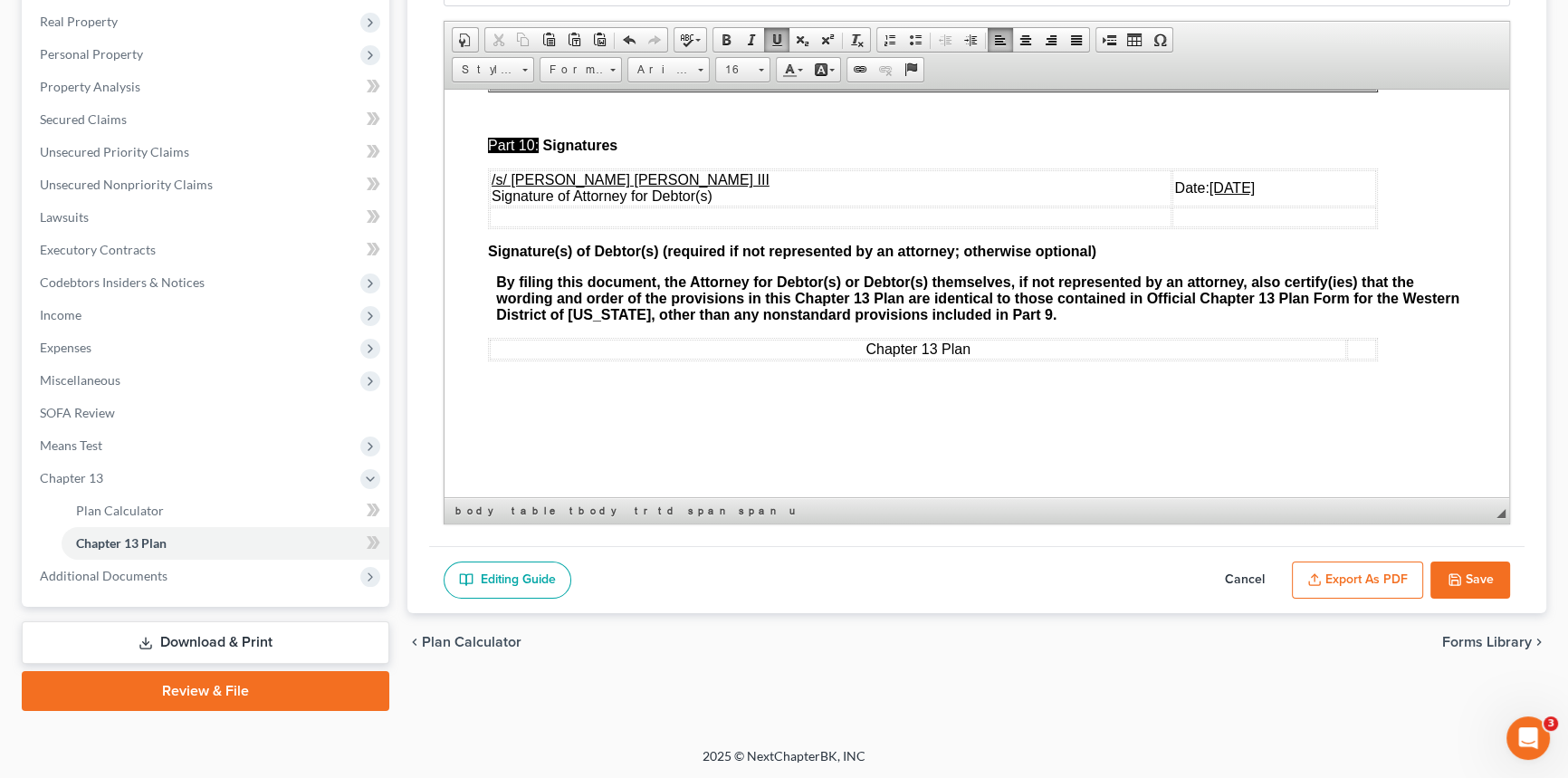
click at [1457, 568] on button "Save" at bounding box center [1470, 580] width 80 height 38
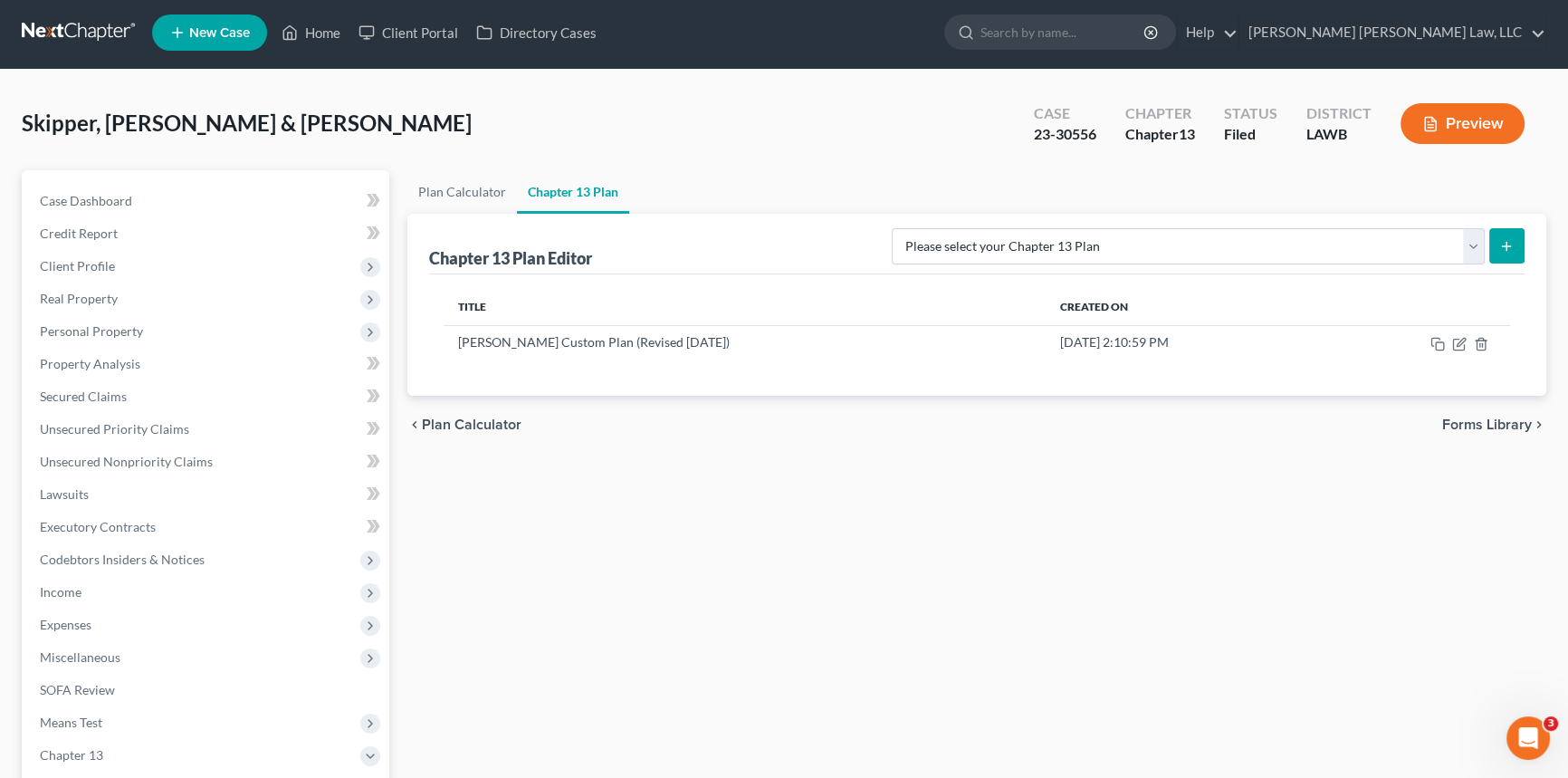
scroll to position [0, 0]
